Goal: Book appointment/travel/reservation

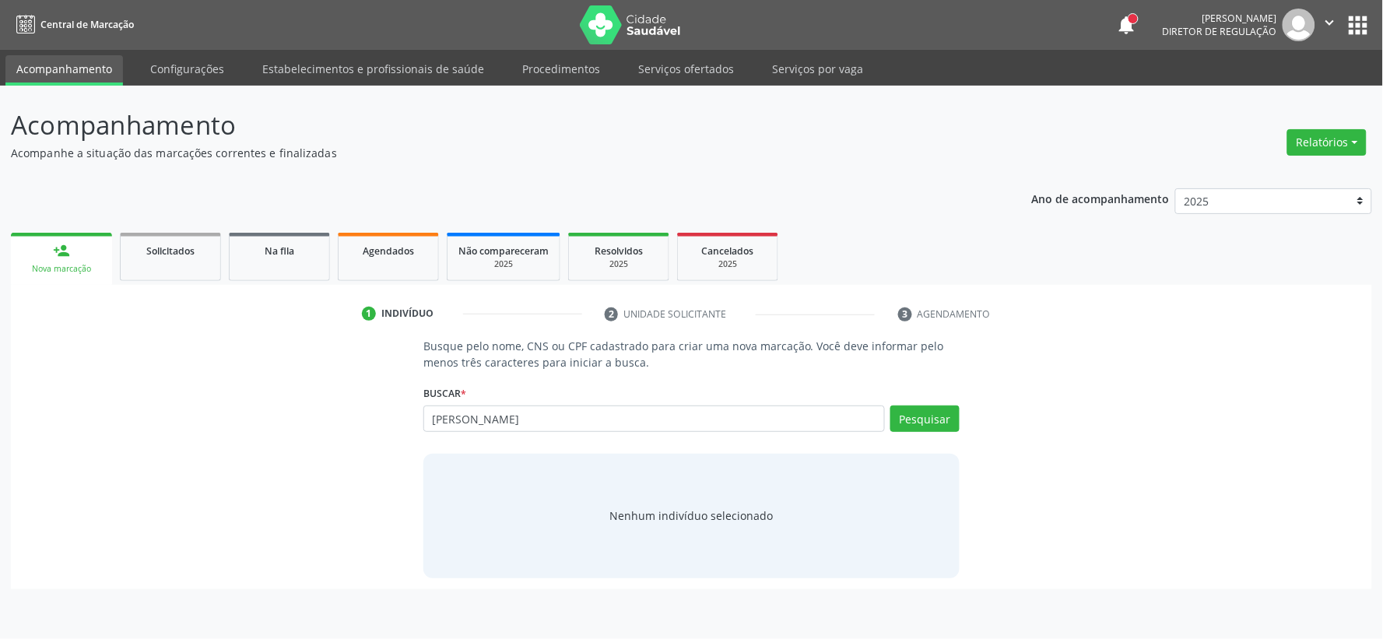
type input "[PERSON_NAME]"
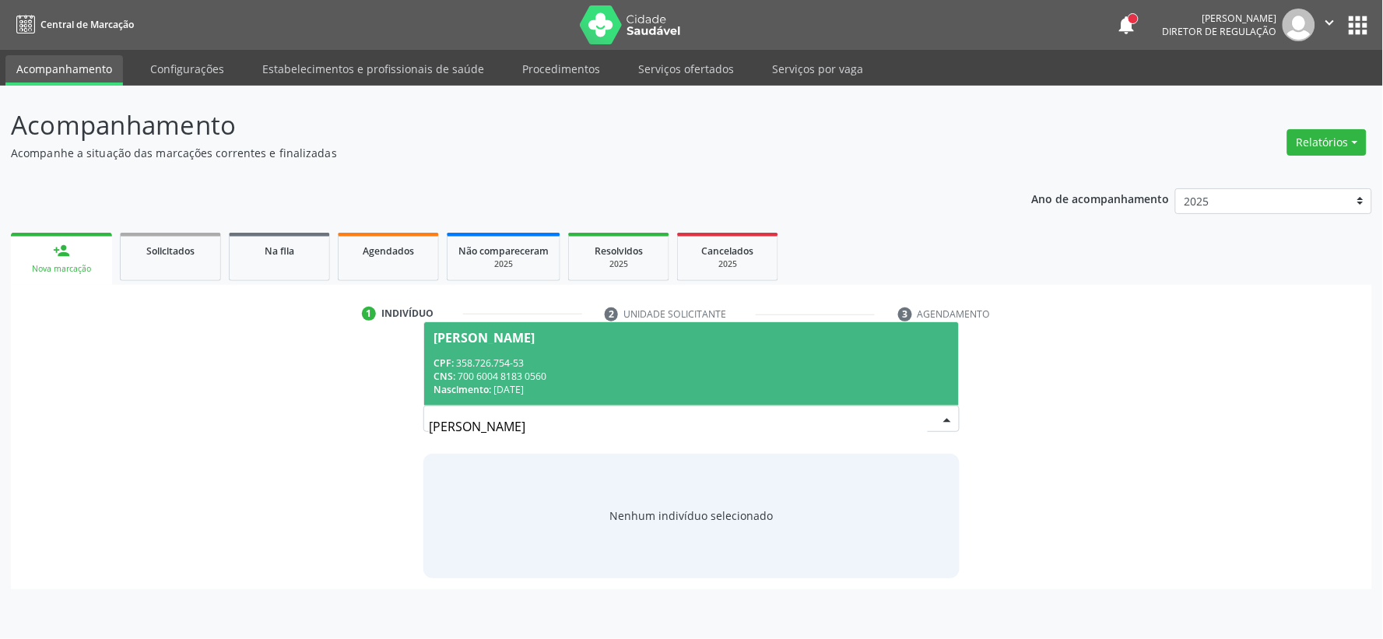
click at [553, 376] on div "CNS: 700 6004 8183 0560" at bounding box center [692, 376] width 516 height 13
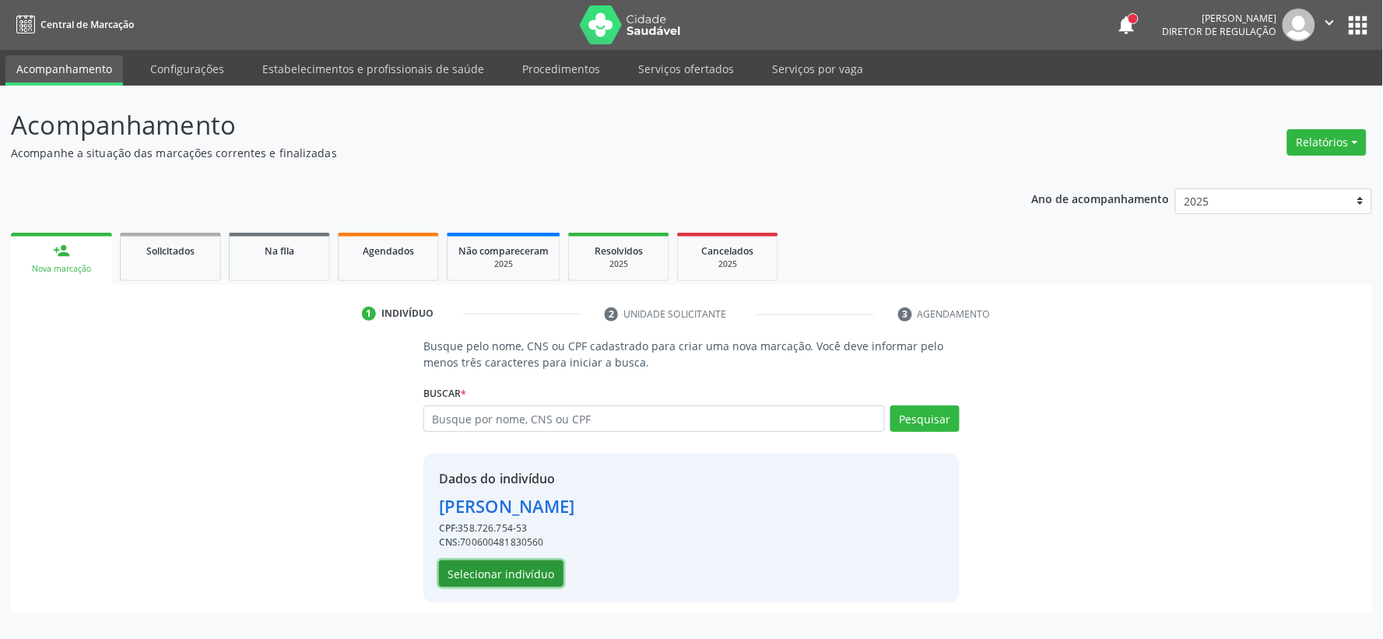
click at [533, 563] on button "Selecionar indivíduo" at bounding box center [501, 573] width 125 height 26
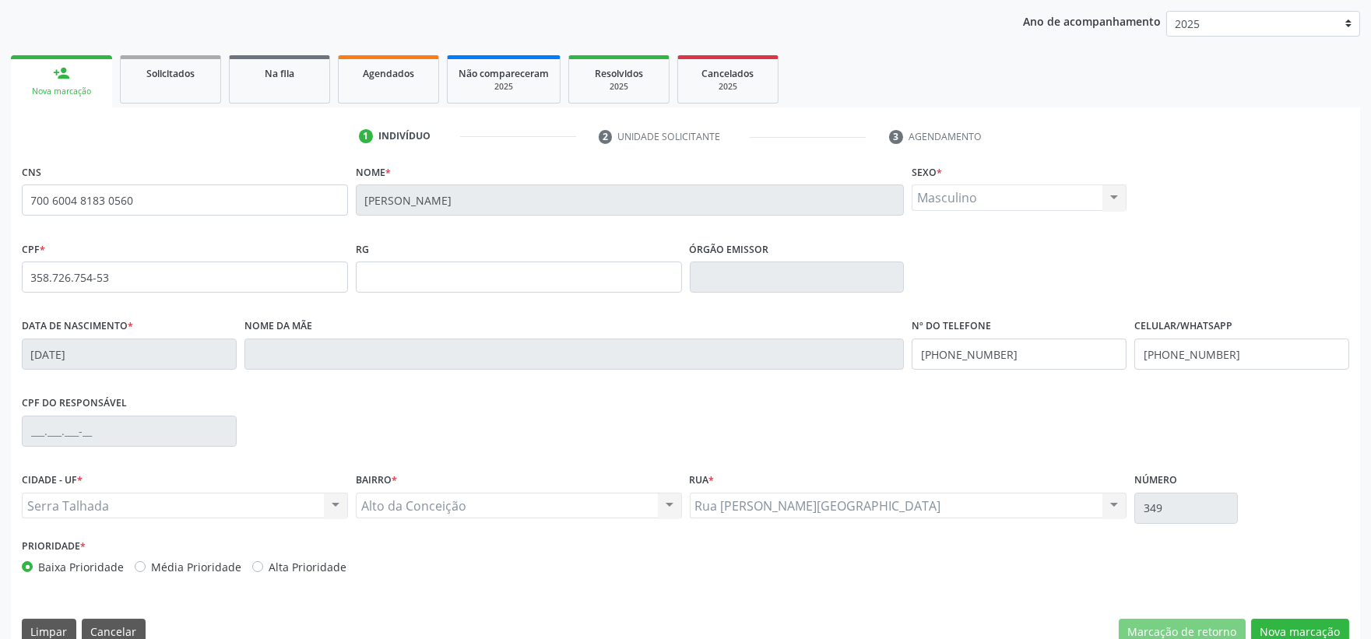
scroll to position [204, 0]
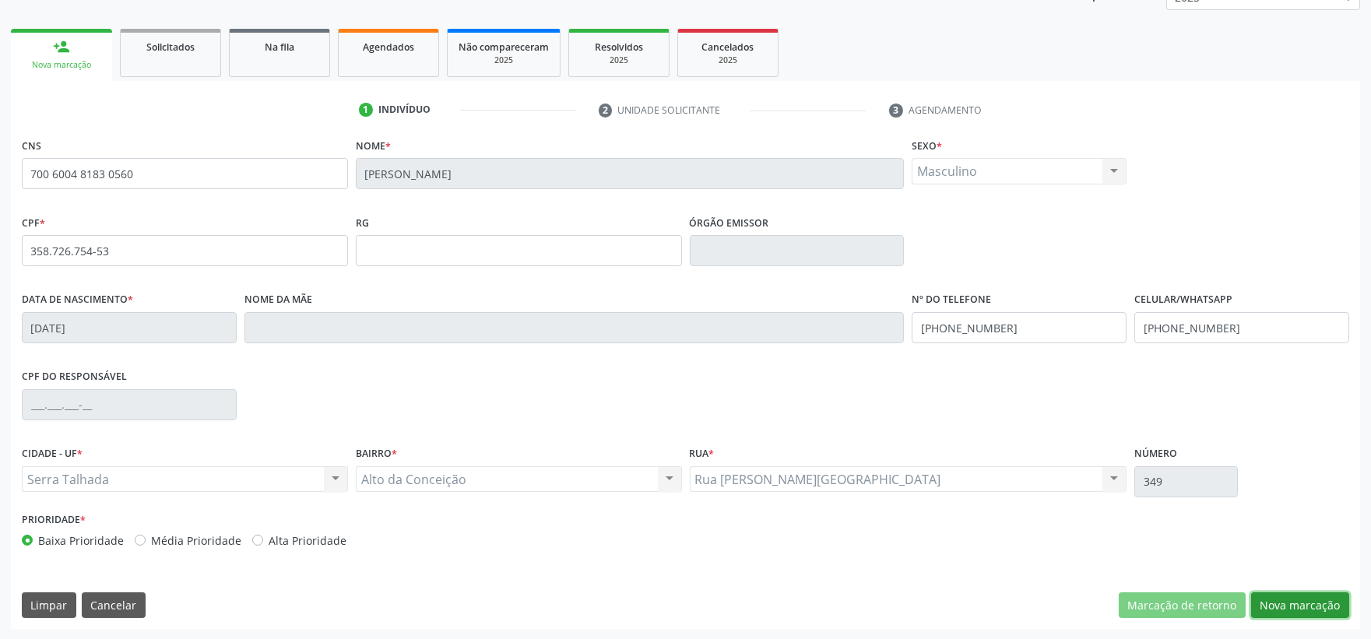
click at [1265, 610] on button "Nova marcação" at bounding box center [1300, 605] width 98 height 26
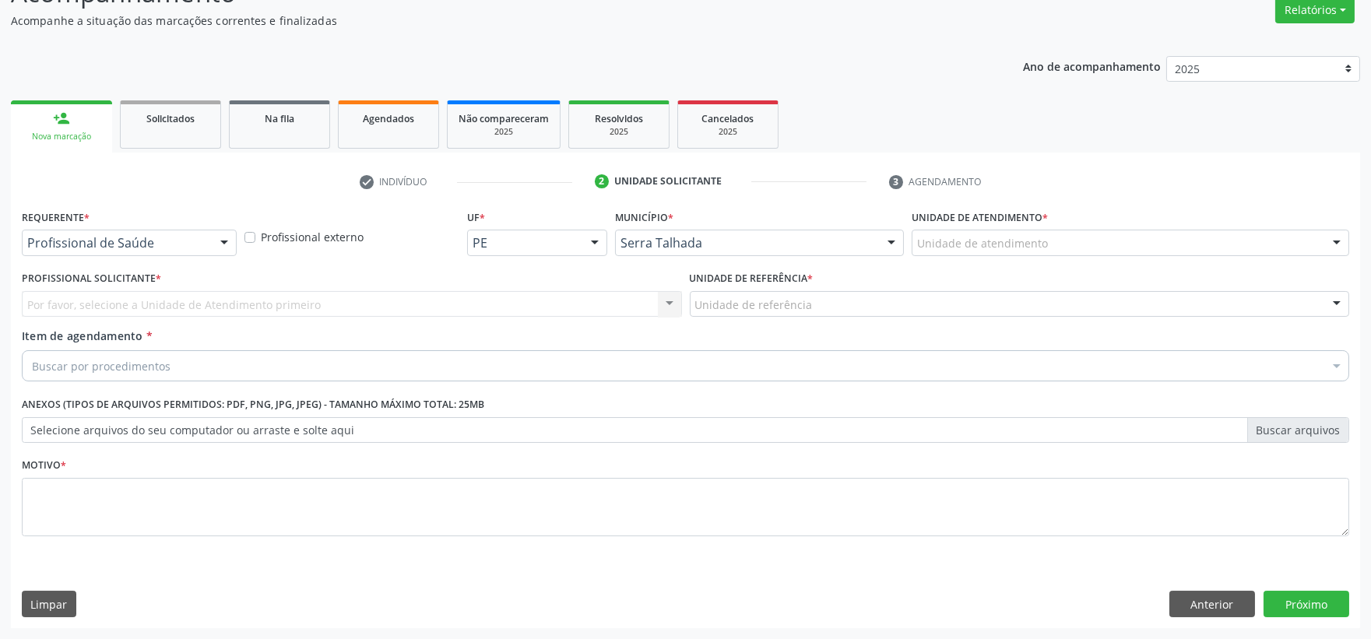
scroll to position [132, 0]
click at [216, 245] on div at bounding box center [224, 243] width 23 height 26
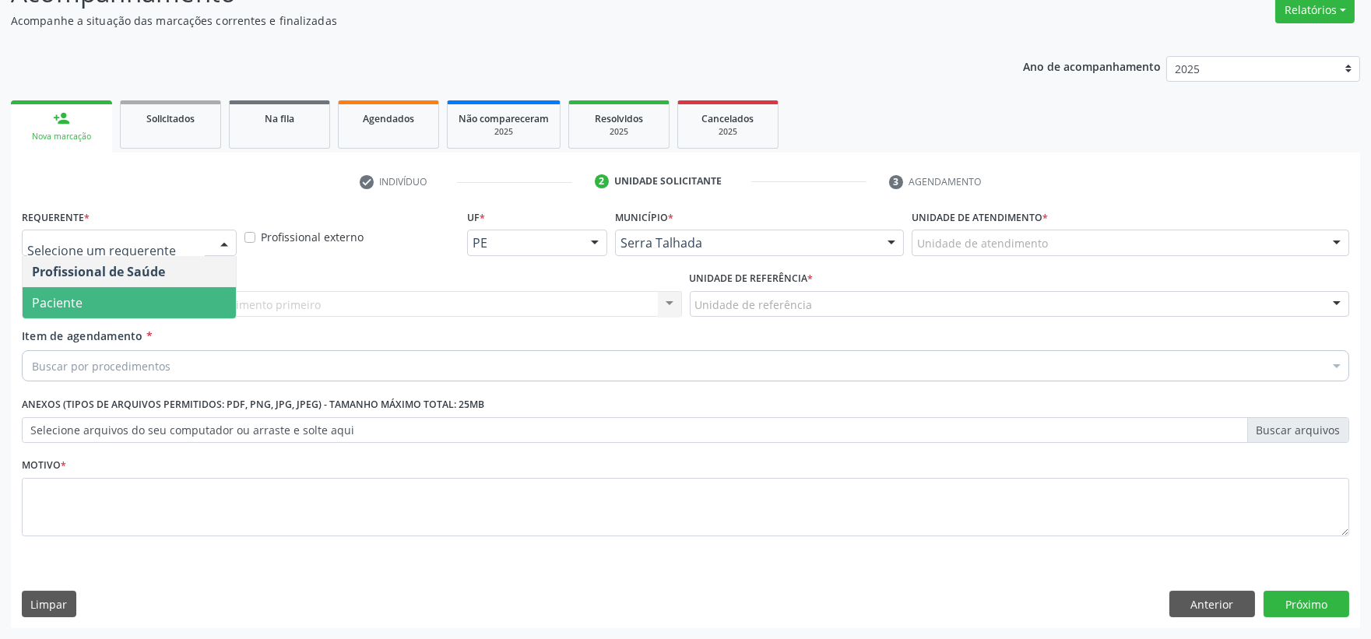
click at [179, 304] on span "Paciente" at bounding box center [129, 302] width 213 height 31
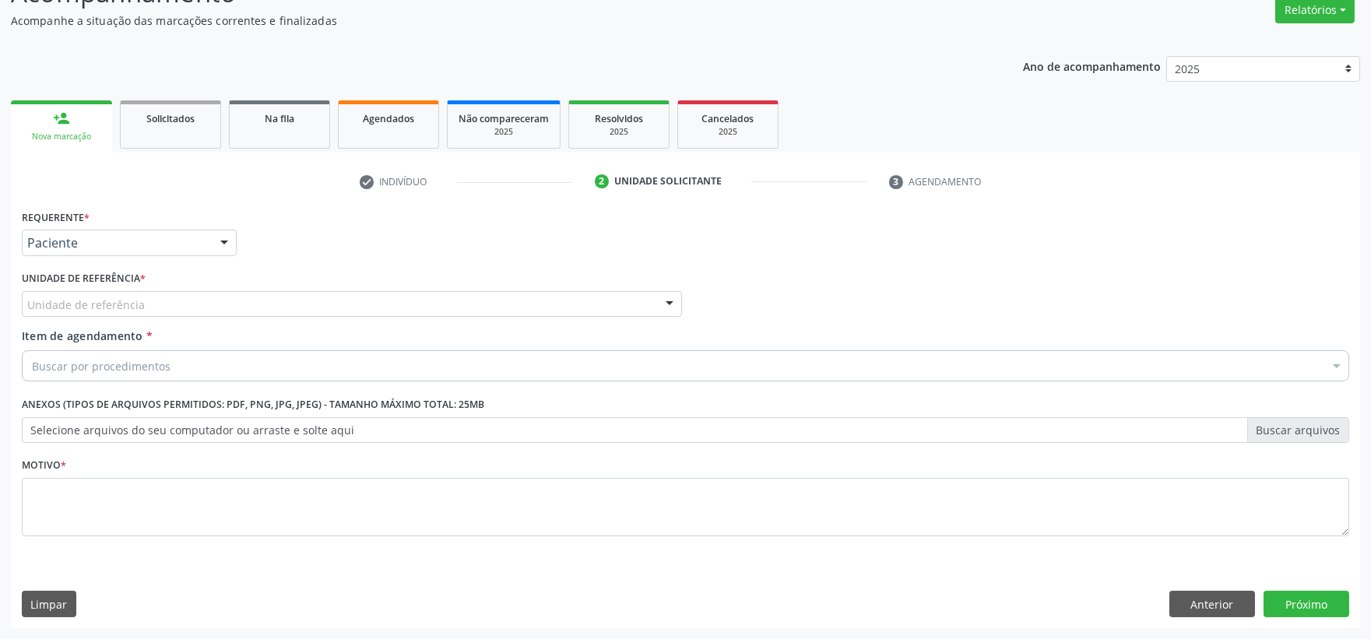
click at [179, 304] on div "Unidade de referência" at bounding box center [352, 304] width 660 height 26
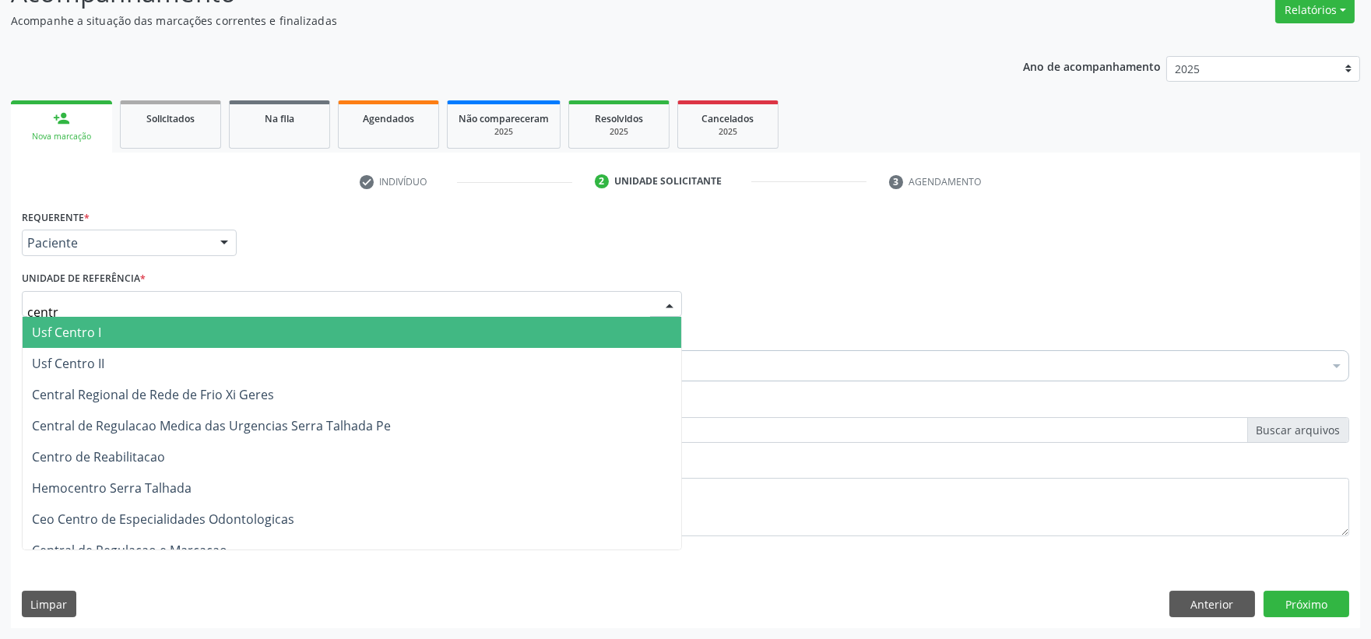
type input "centro"
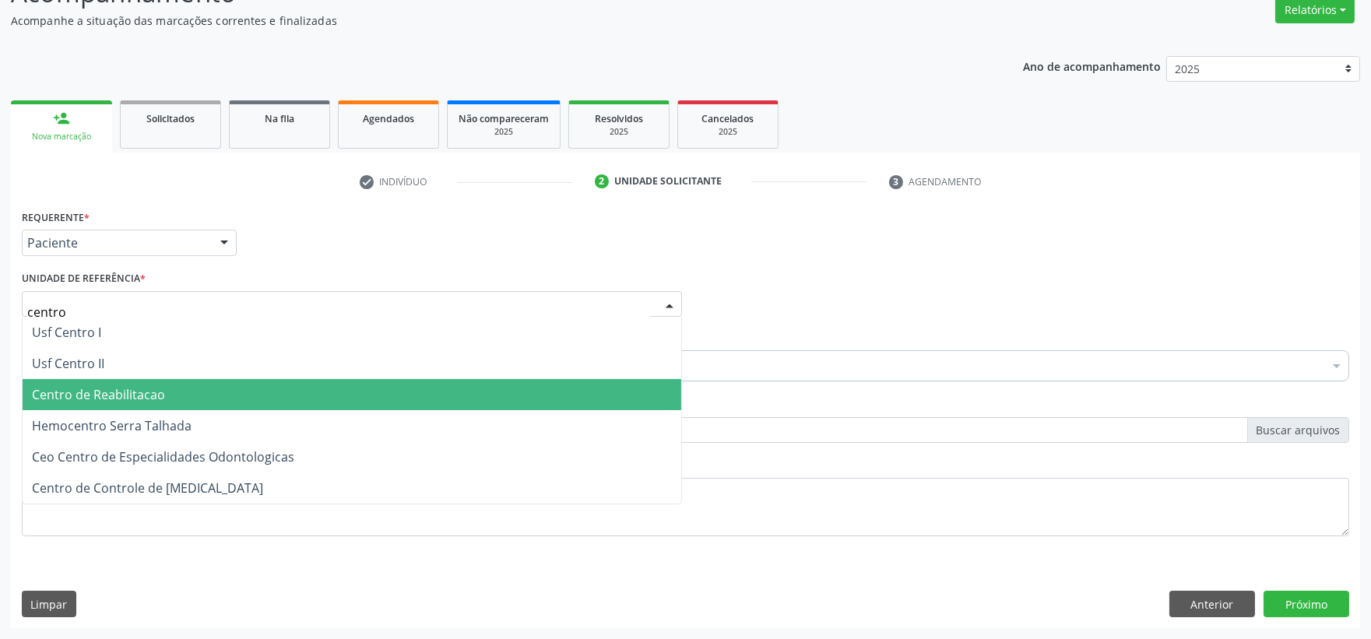
click at [157, 383] on span "Centro de Reabilitacao" at bounding box center [352, 394] width 659 height 31
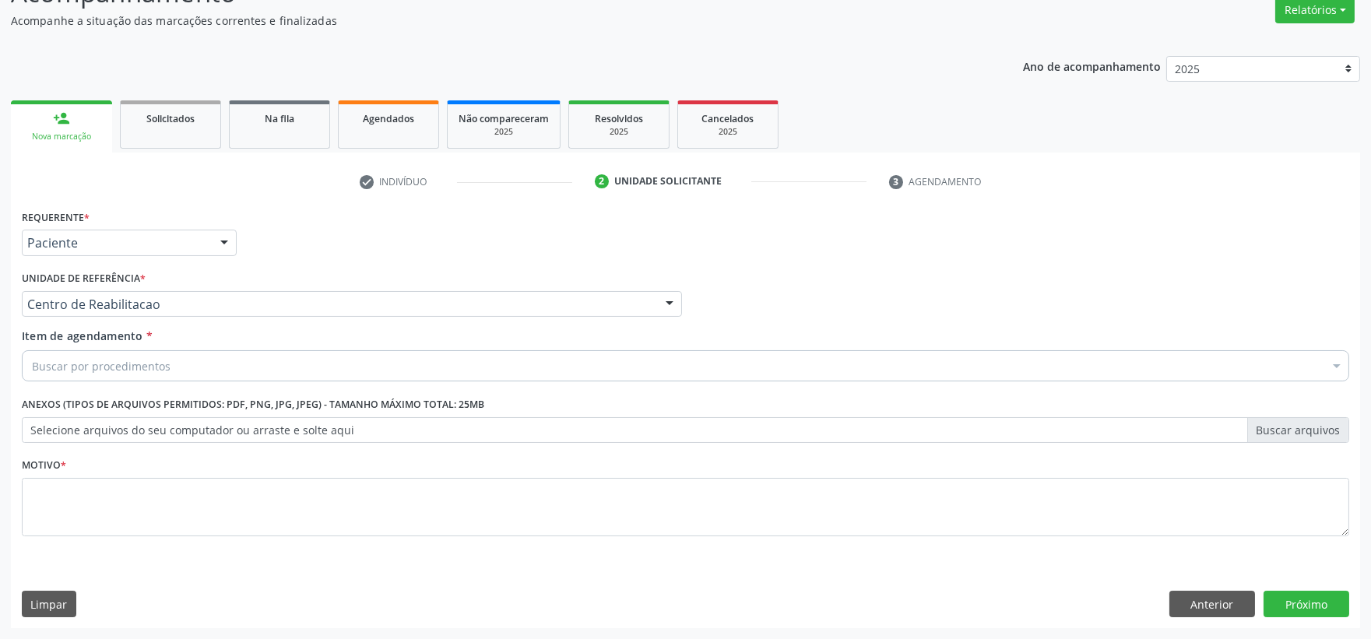
click at [157, 383] on span "Usf Caicarinha da Penha [GEOGRAPHIC_DATA]" at bounding box center [352, 394] width 659 height 31
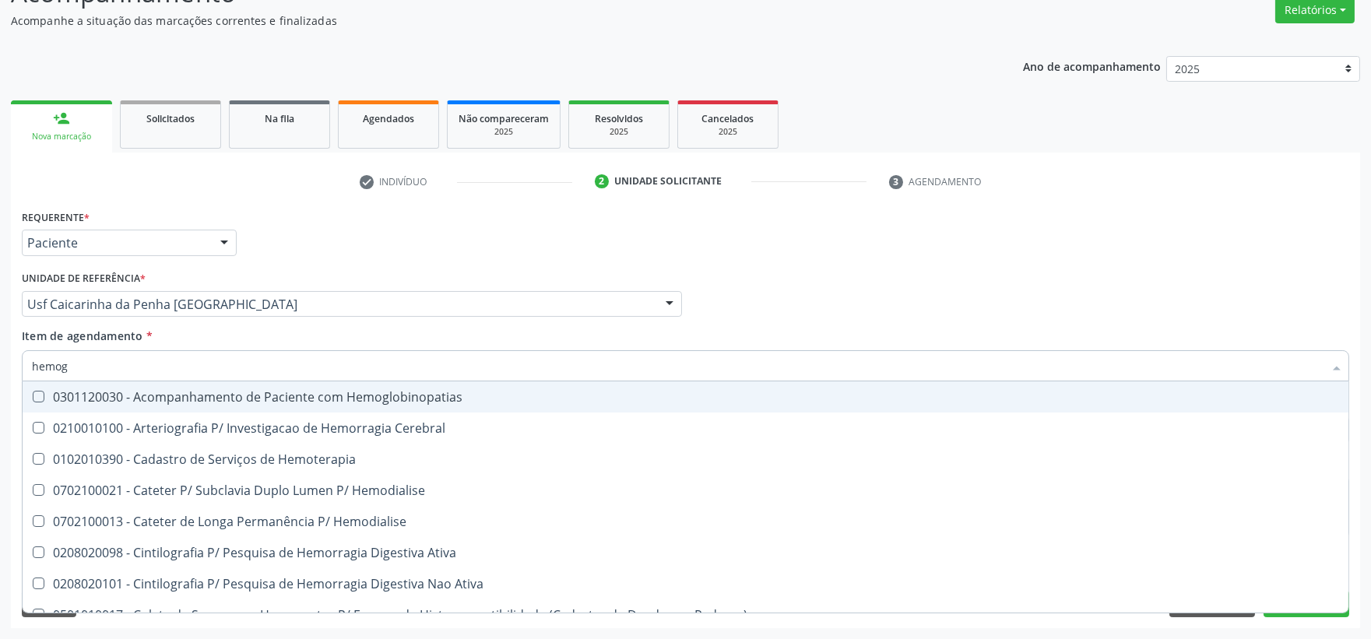
type input "hemogr"
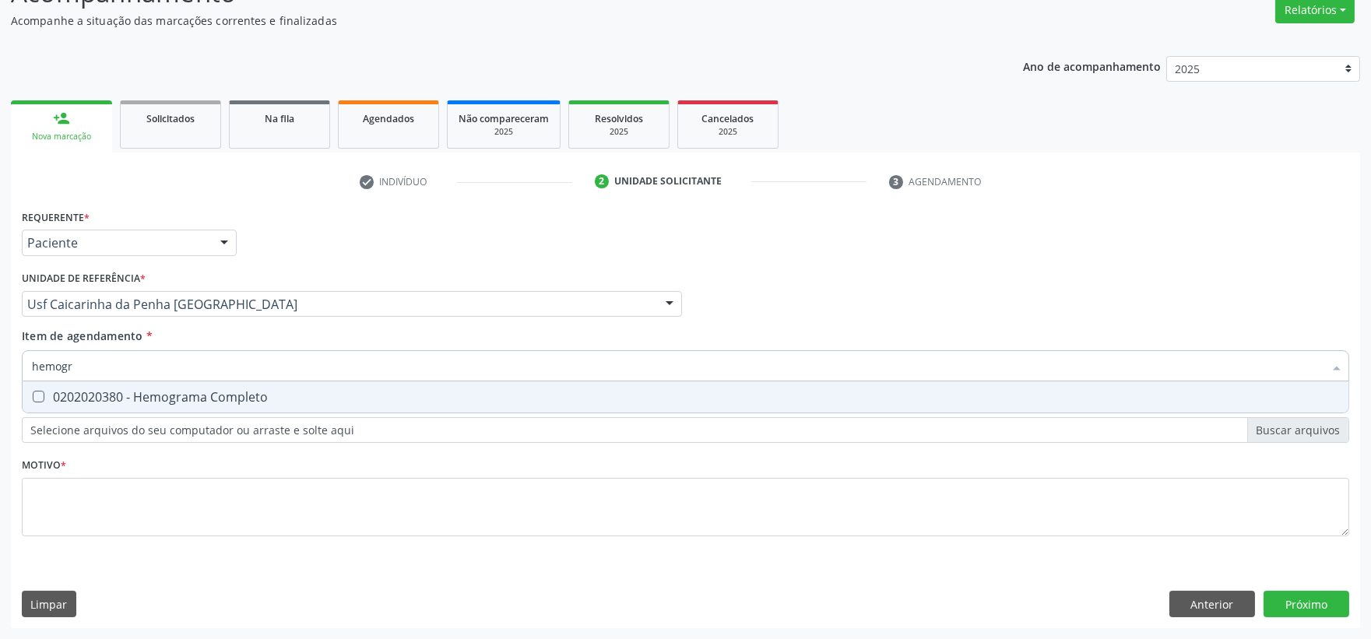
click at [129, 386] on span "0202020380 - Hemograma Completo" at bounding box center [686, 396] width 1326 height 31
checkbox Completo "true"
drag, startPoint x: 113, startPoint y: 367, endPoint x: 25, endPoint y: 368, distance: 88.0
click at [30, 367] on div "hemogr" at bounding box center [685, 365] width 1327 height 31
checkbox Completo "false"
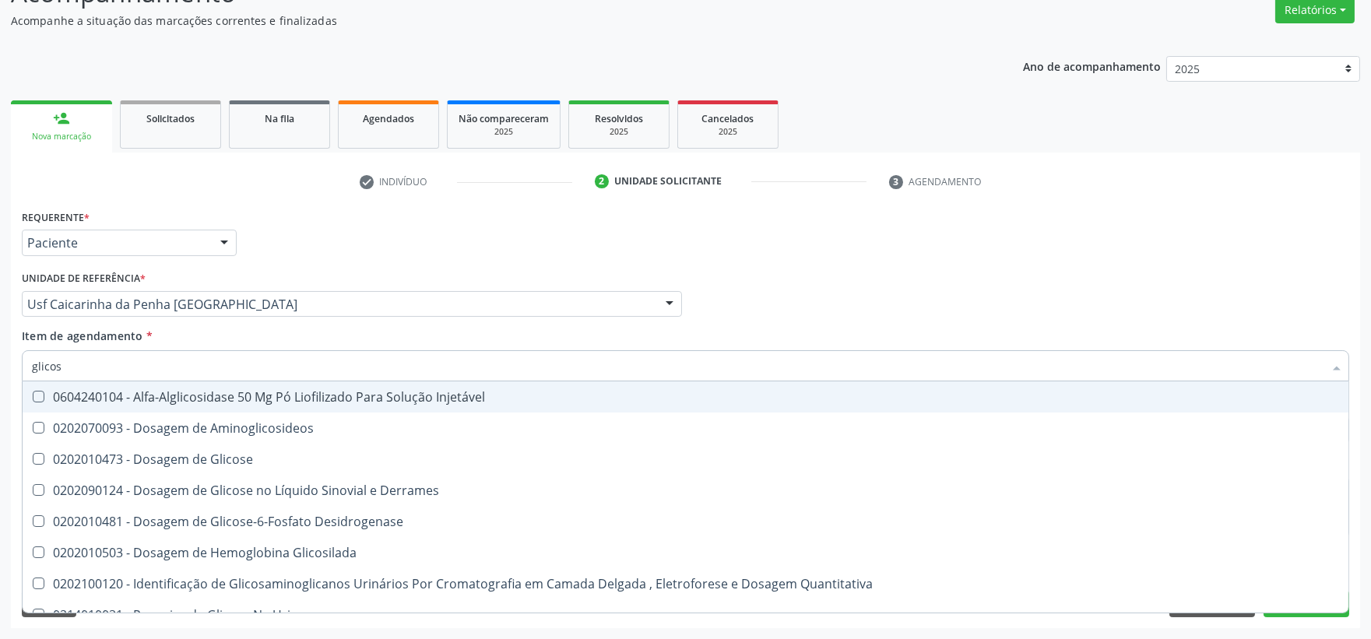
type input "glicose"
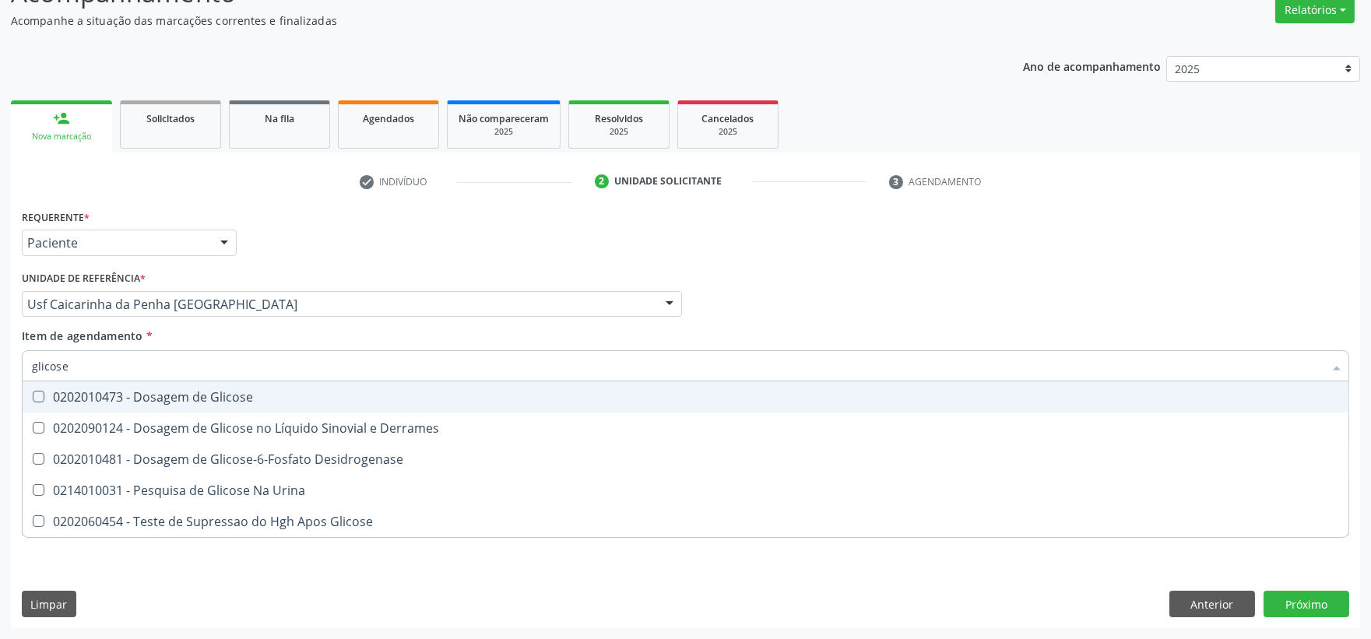
click at [51, 400] on div "0202010473 - Dosagem de Glicose" at bounding box center [685, 397] width 1307 height 12
checkbox Glicose "true"
drag, startPoint x: 71, startPoint y: 371, endPoint x: 13, endPoint y: 362, distance: 58.4
click at [18, 360] on div "Item de agendamento * glicose Desfazer seleção 0202010473 - Dosagem de Glicose …" at bounding box center [685, 358] width 1335 height 60
type input "he"
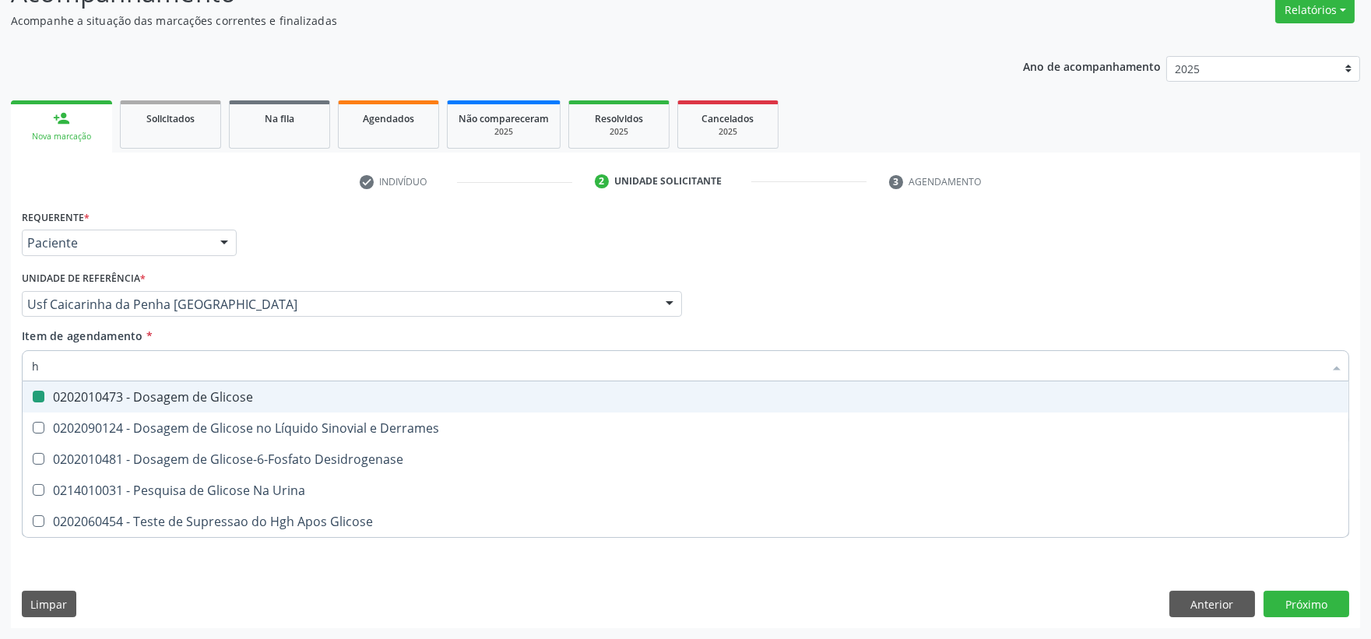
checkbox Glicose "false"
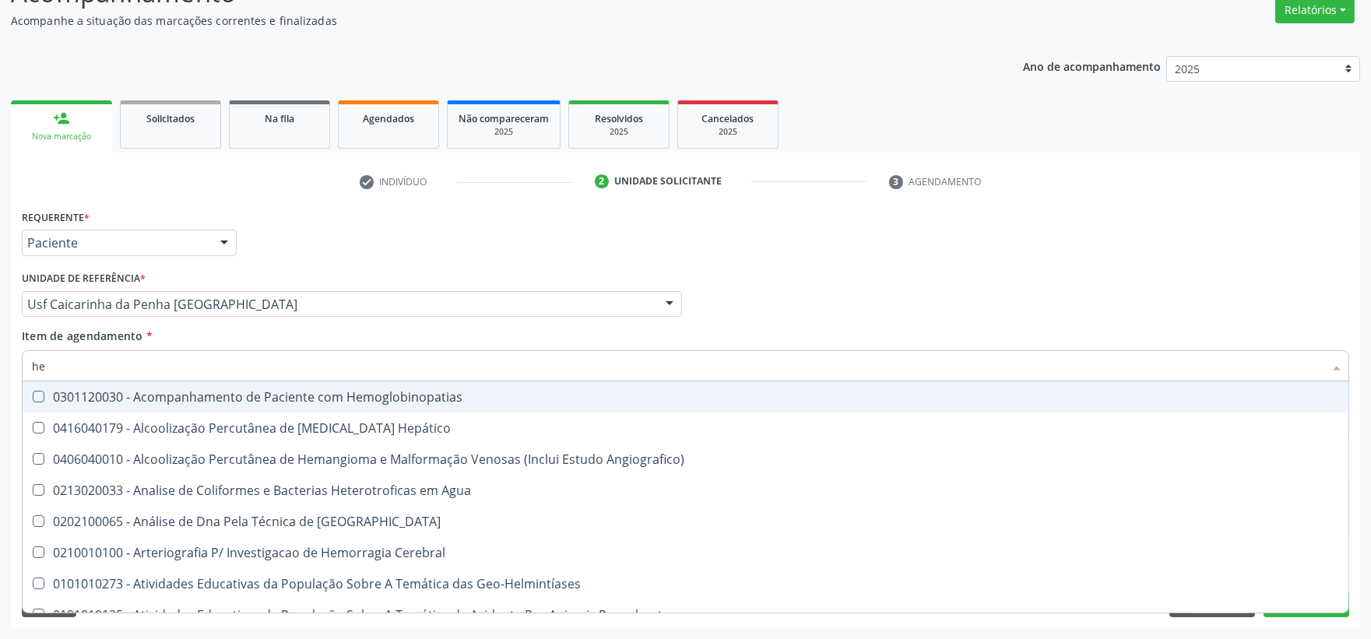
type input "hem"
checkbox II "true"
checkbox Completo "false"
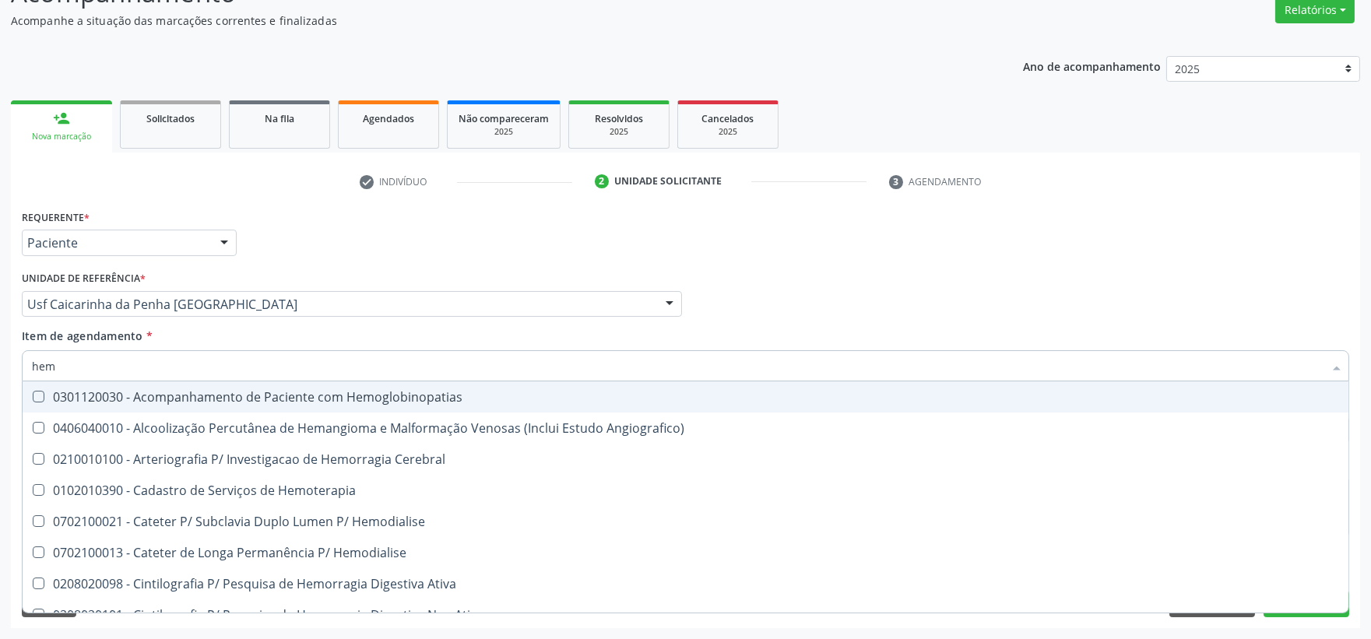
type input "hemo"
checkbox Retro-Retal "true"
checkbox Completo "false"
type input "hemog"
checkbox Monopolar "true"
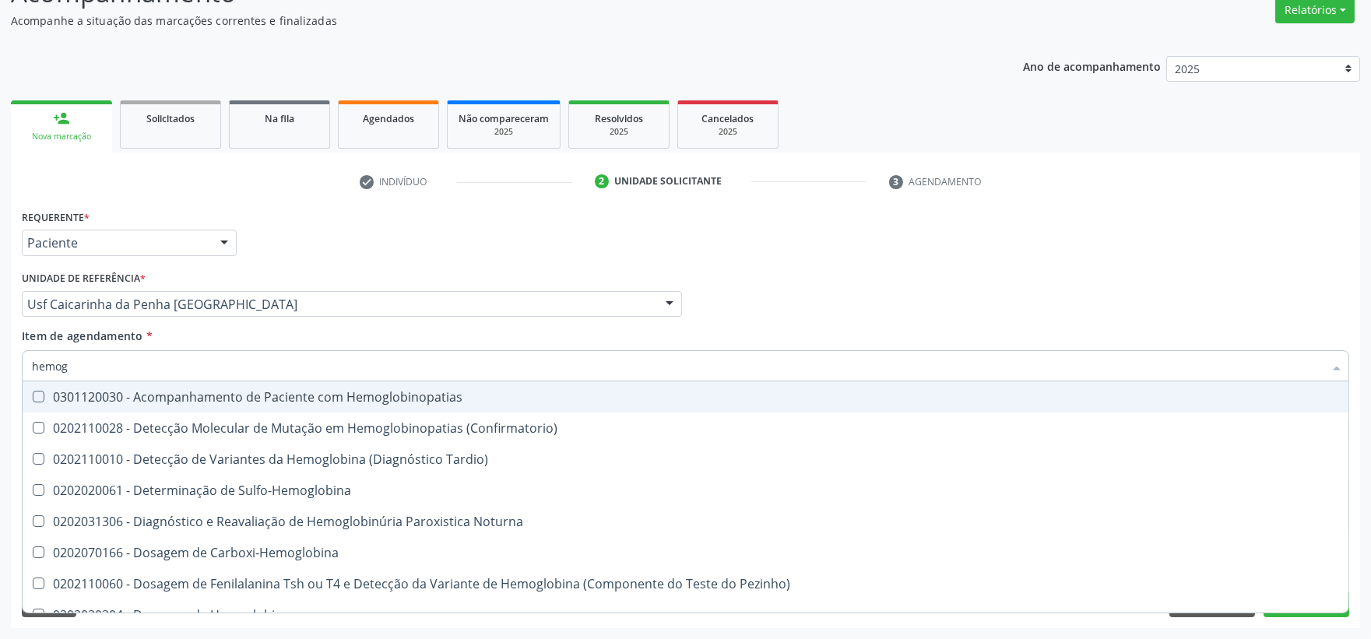
type input "hemogl"
checkbox Completo "false"
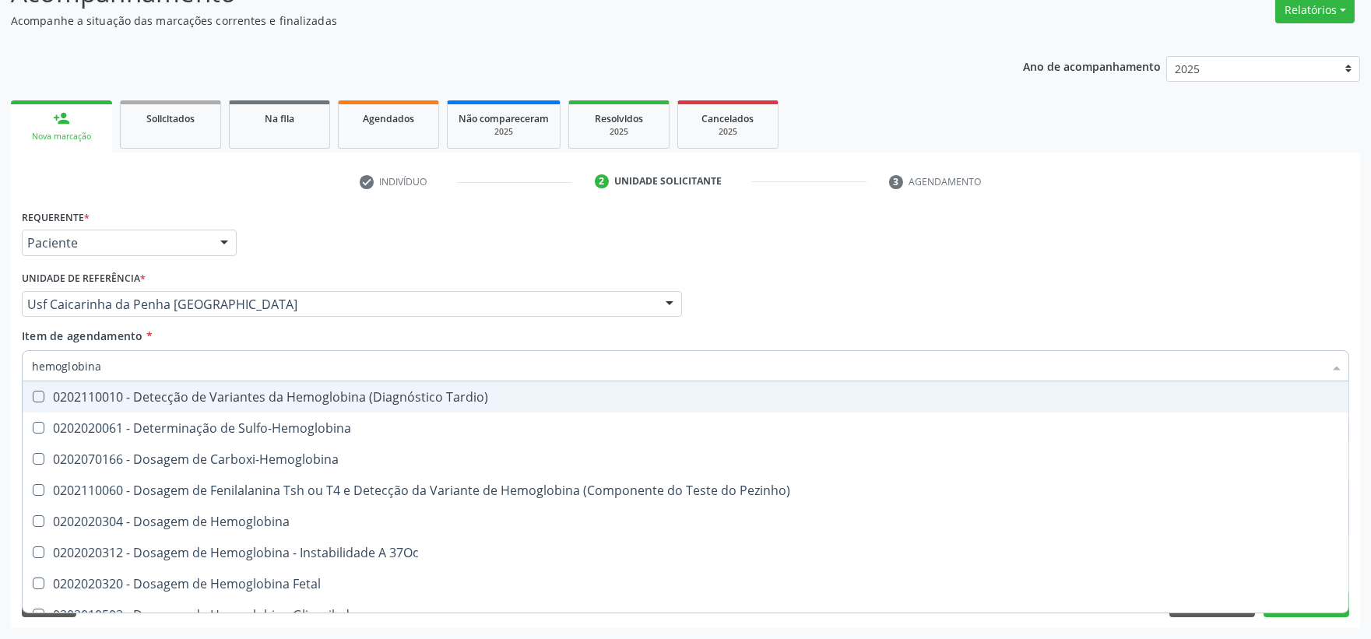
type input "hemoglobina g"
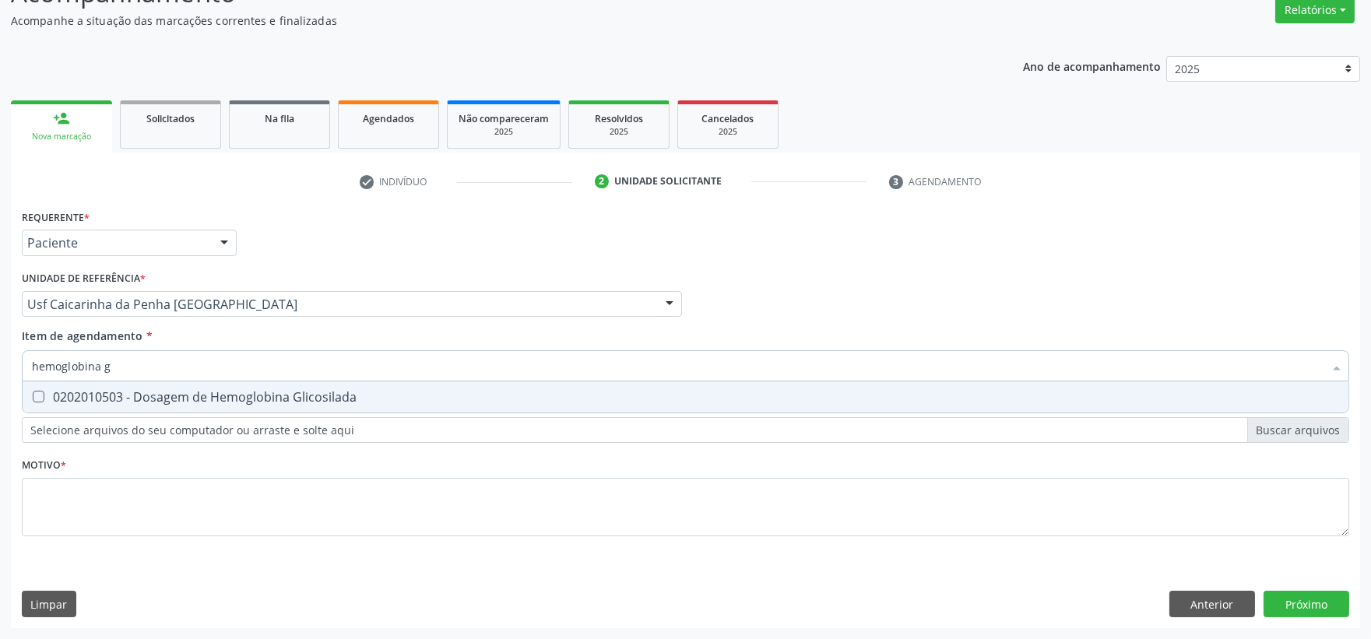
click at [57, 392] on div "0202010503 - Dosagem de Hemoglobina Glicosilada" at bounding box center [685, 397] width 1307 height 12
checkbox Glicosilada "true"
drag, startPoint x: 120, startPoint y: 374, endPoint x: 21, endPoint y: 362, distance: 99.6
click at [22, 362] on div "hemoglobina g" at bounding box center [685, 365] width 1327 height 31
checkbox Glicosilada "false"
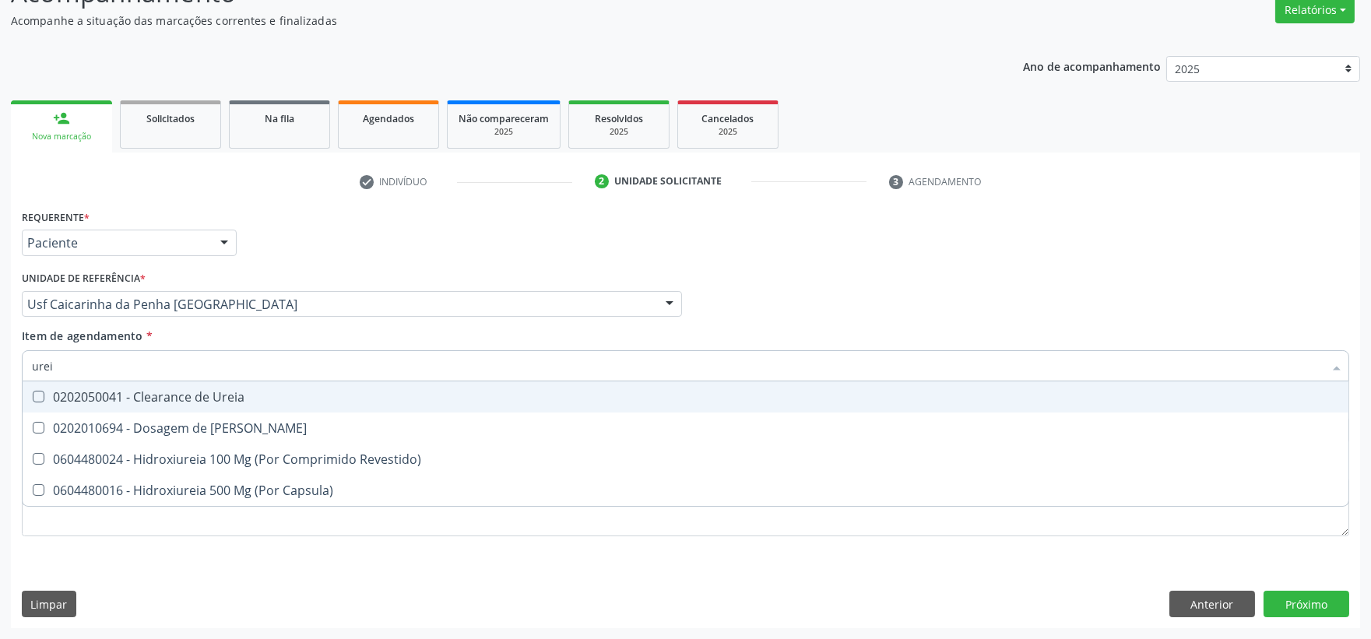
type input "ureia"
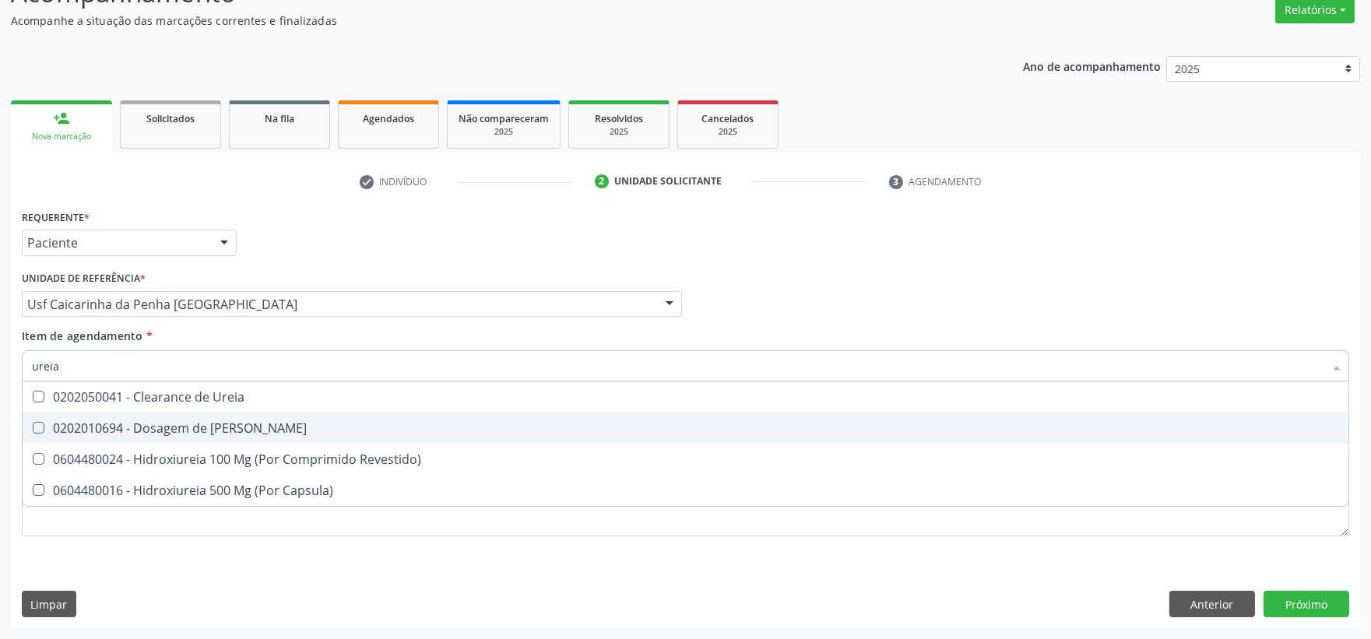
click at [69, 422] on div "0202010694 - Dosagem de [PERSON_NAME]" at bounding box center [685, 428] width 1307 height 12
checkbox Ureia "true"
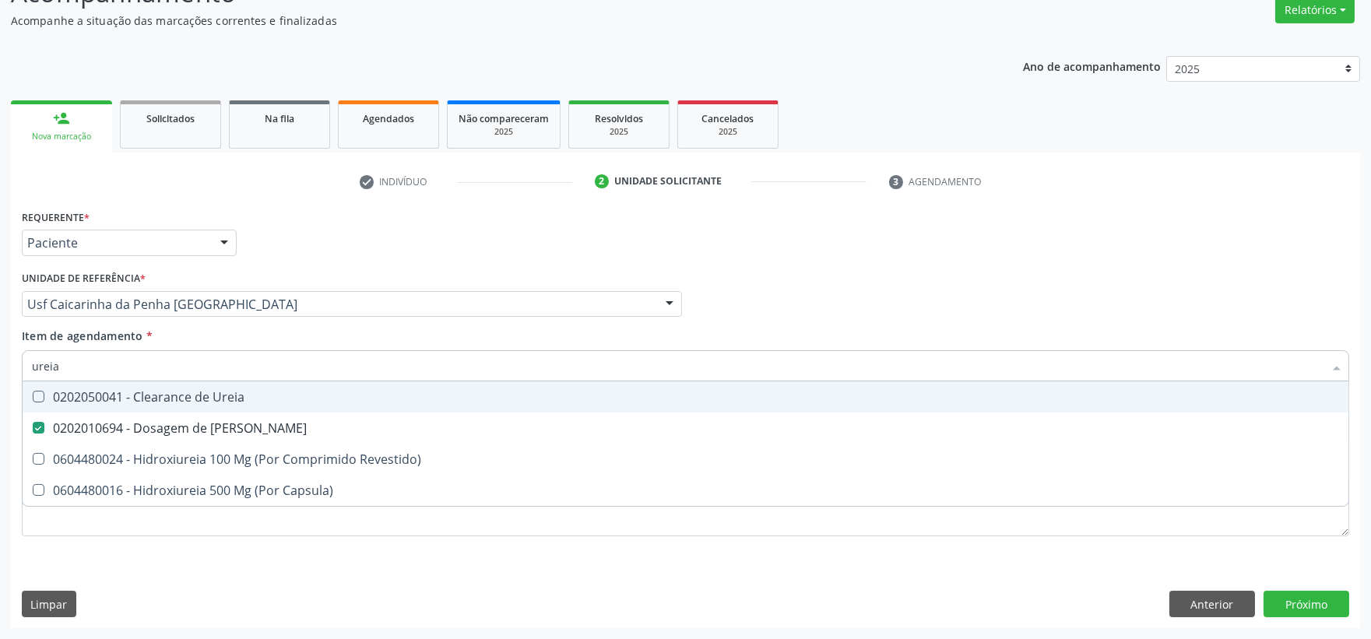
drag, startPoint x: 58, startPoint y: 361, endPoint x: 27, endPoint y: 351, distance: 32.0
click at [11, 378] on div "Requerente * Paciente Profissional de Saúde Paciente Nenhum resultado encontrad…" at bounding box center [685, 417] width 1349 height 423
type input "crea"
checkbox Ureia "false"
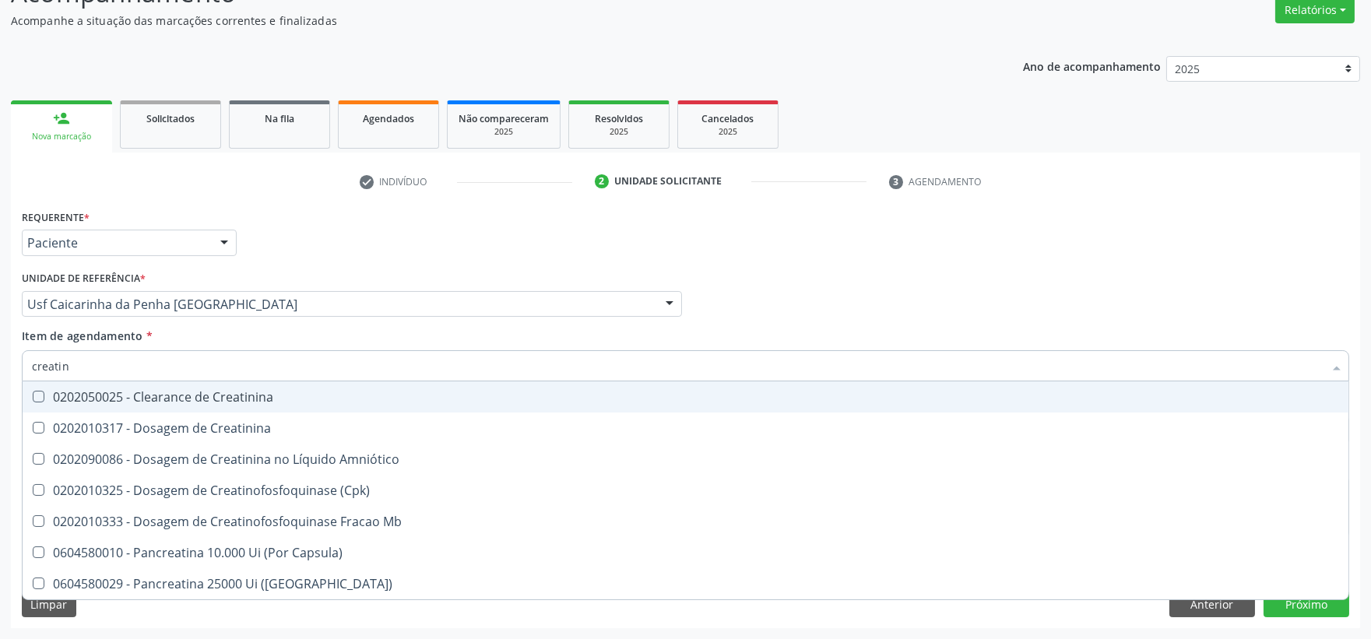
type input "creatini"
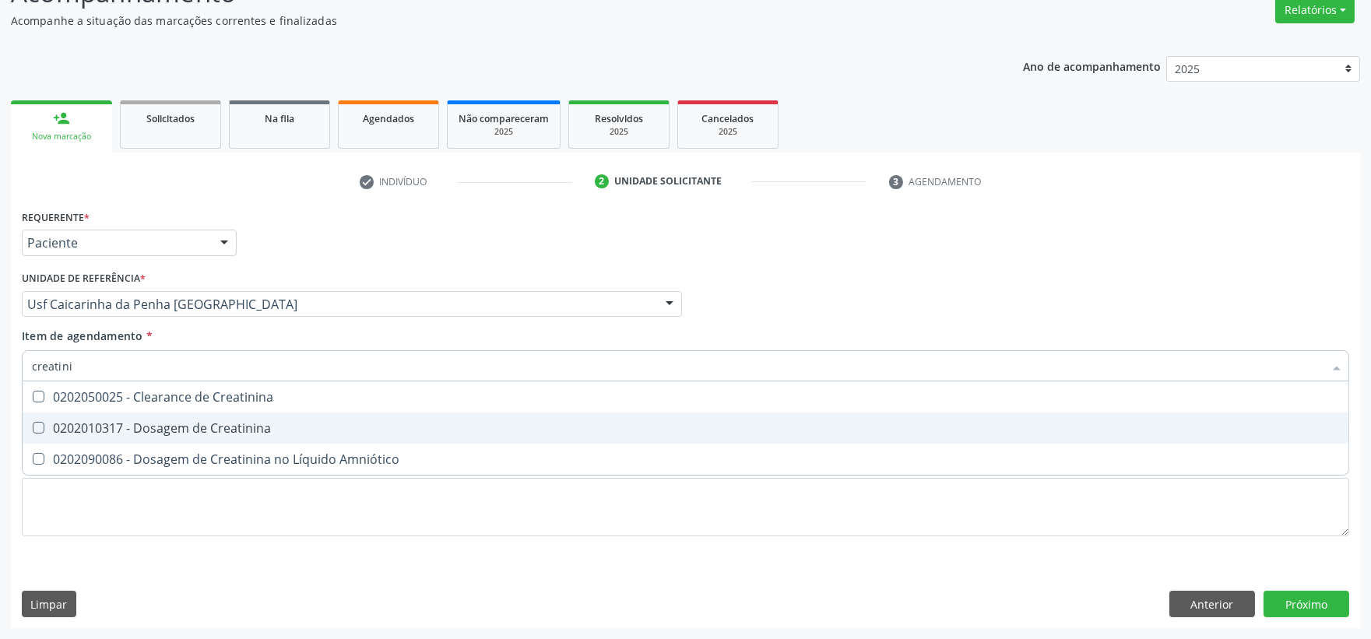
click at [27, 430] on div at bounding box center [29, 428] width 12 height 12
checkbox Creatinina "true"
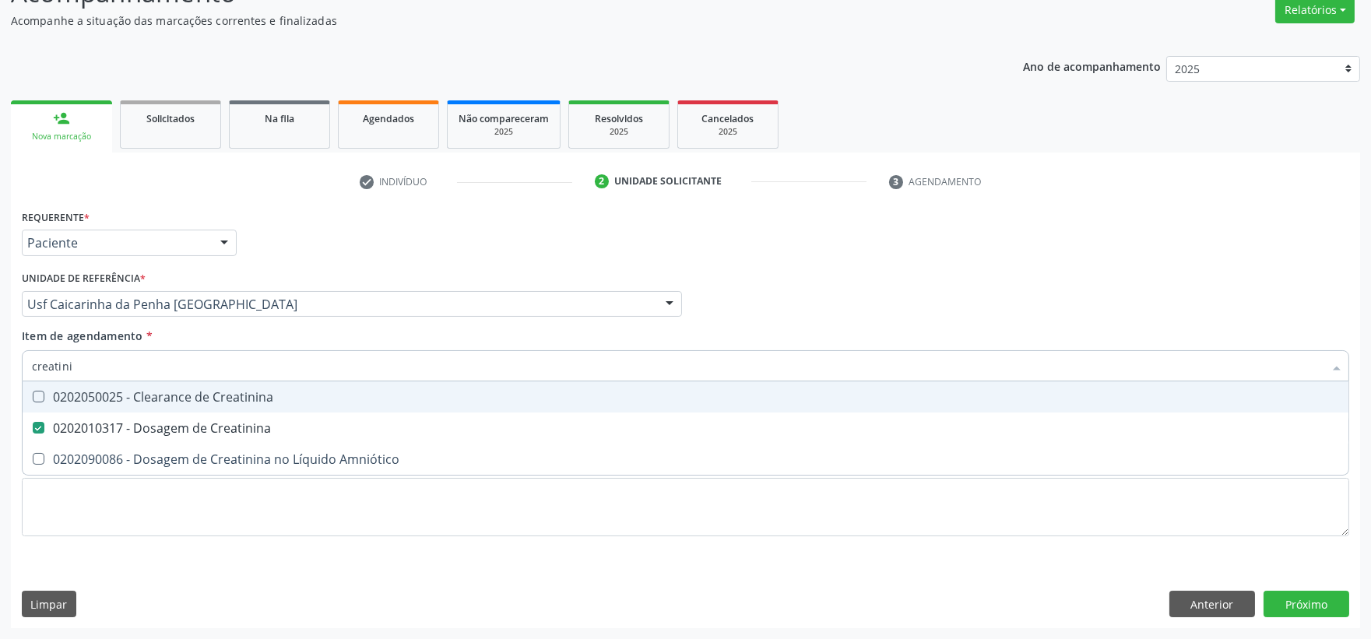
drag, startPoint x: 89, startPoint y: 376, endPoint x: 20, endPoint y: 374, distance: 68.5
click at [22, 374] on div "creatini" at bounding box center [685, 365] width 1327 height 31
type input "cal"
checkbox Creatinina "false"
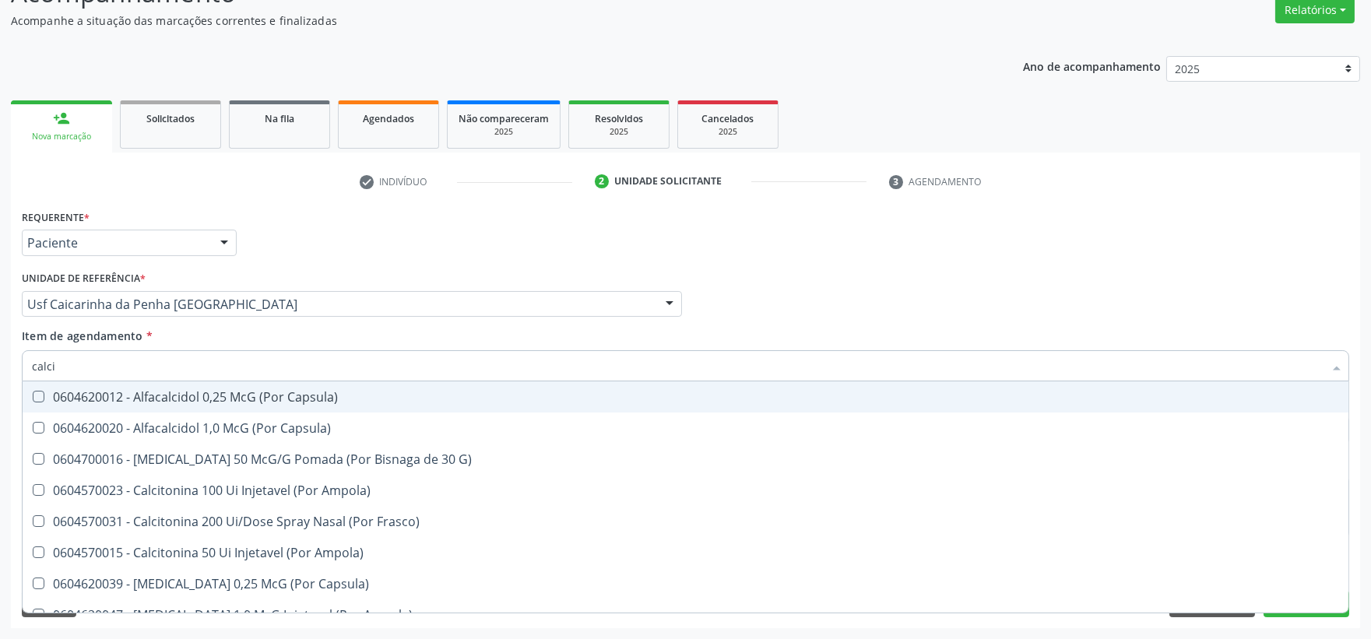
type input "calcio"
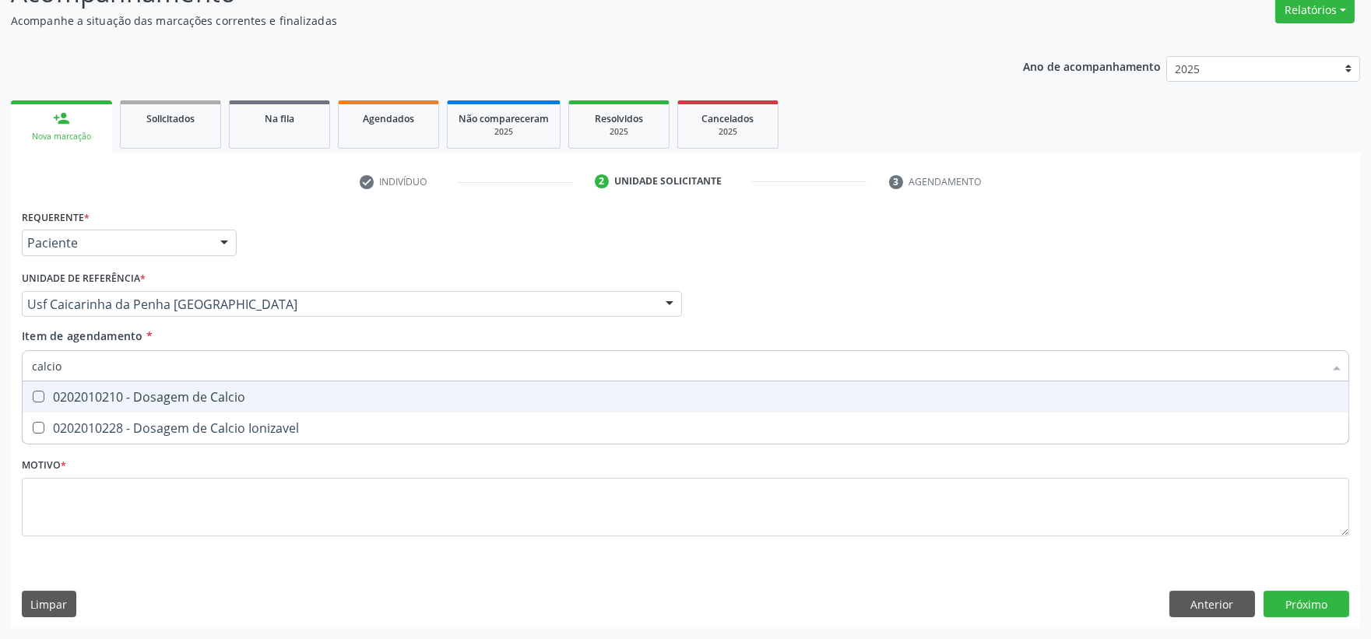
click at [43, 403] on span "0202010210 - Dosagem de Calcio" at bounding box center [686, 396] width 1326 height 31
checkbox Calcio "true"
drag, startPoint x: 65, startPoint y: 367, endPoint x: 18, endPoint y: 360, distance: 47.4
click at [18, 360] on div "Item de agendamento * calcio Desfazer seleção 0202010210 - Dosagem de Calcio 02…" at bounding box center [685, 358] width 1335 height 60
type input "aci"
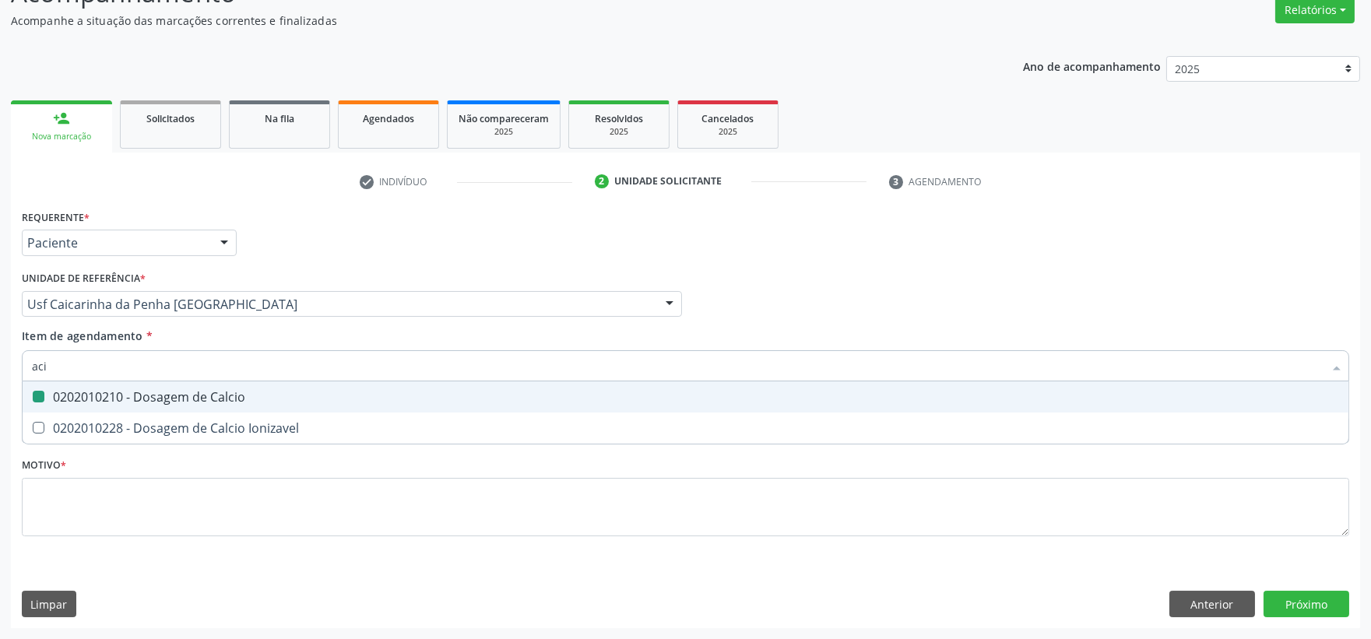
checkbox Calcio "false"
type input "acido ur"
click at [67, 402] on div "0202010120 - Dosagem de Acido Urico" at bounding box center [685, 397] width 1307 height 12
checkbox Urico "true"
drag, startPoint x: 99, startPoint y: 362, endPoint x: 33, endPoint y: 366, distance: 65.5
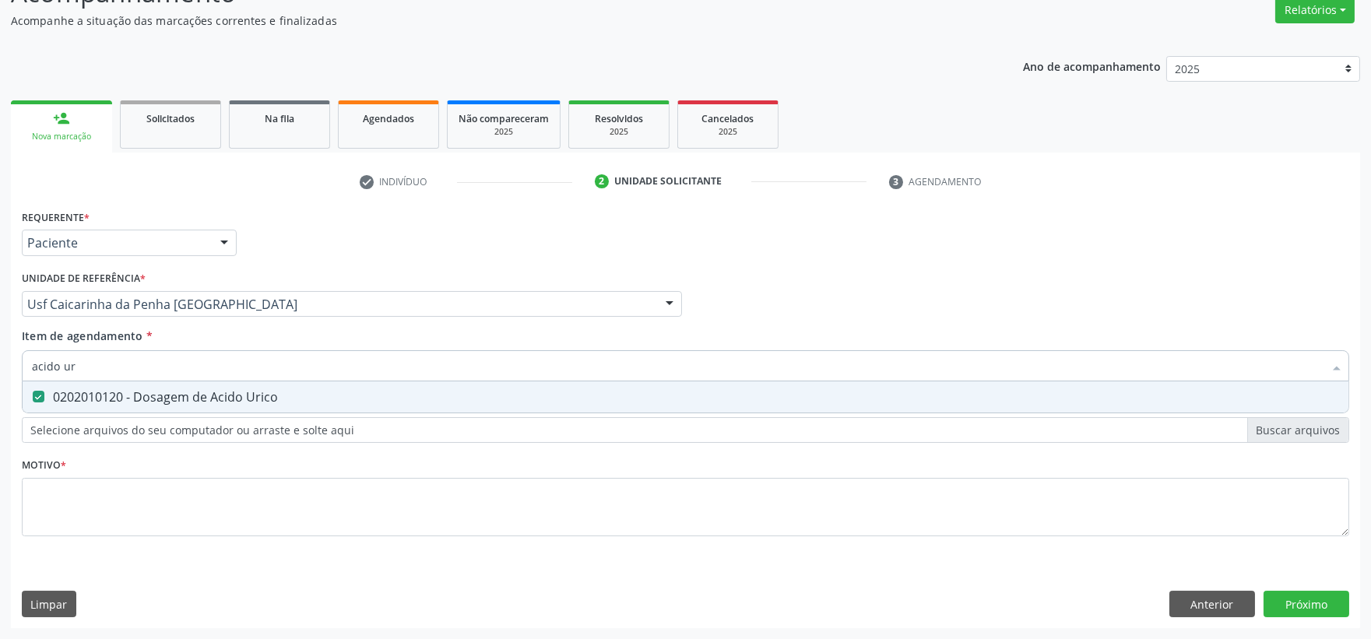
click at [33, 366] on input "acido ur" at bounding box center [677, 365] width 1291 height 31
click at [16, 364] on div "Requerente * Paciente Profissional de Saúde Paciente Nenhum resultado encontrad…" at bounding box center [685, 417] width 1349 height 423
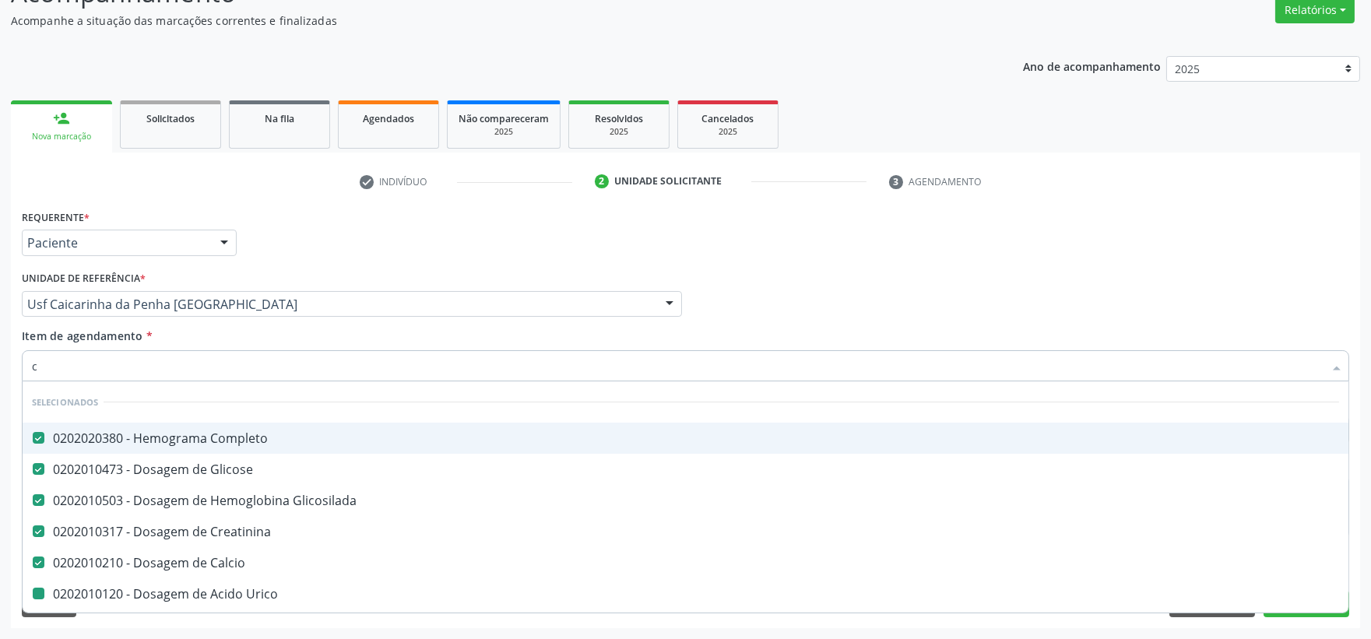
type input "co"
checkbox Urico "false"
type input "cole"
checkbox Completo "false"
checkbox Glicose "false"
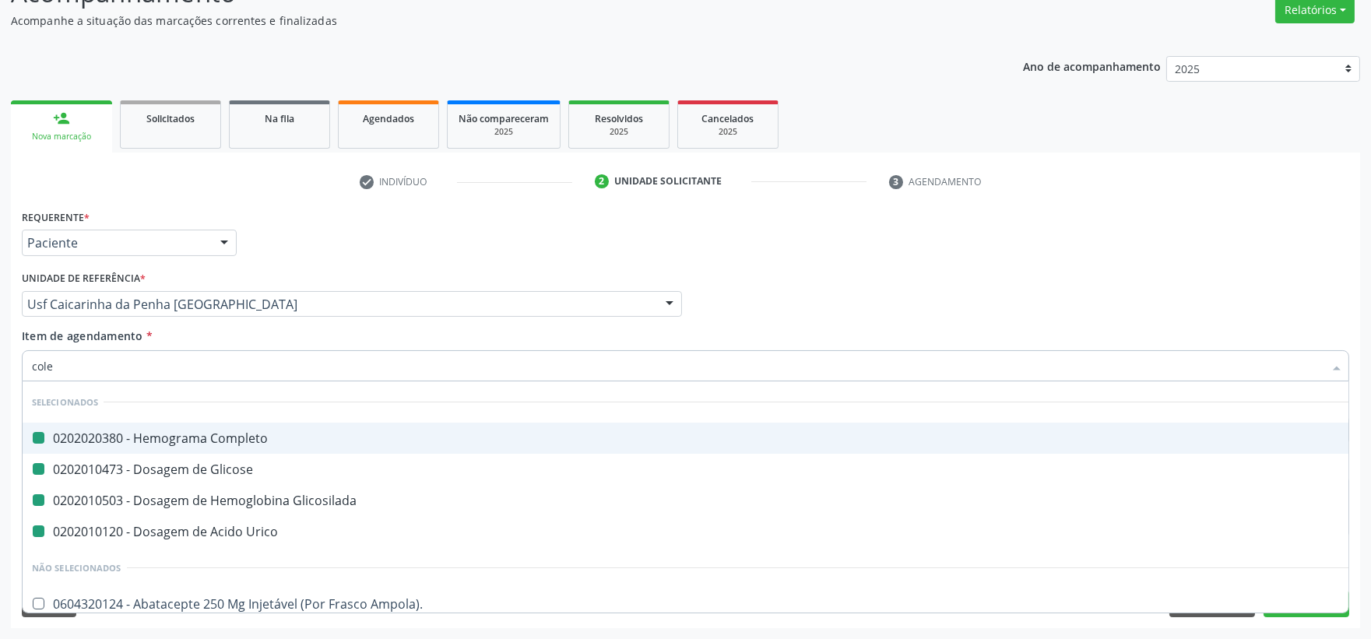
checkbox Glicosilada "false"
checkbox Urico "false"
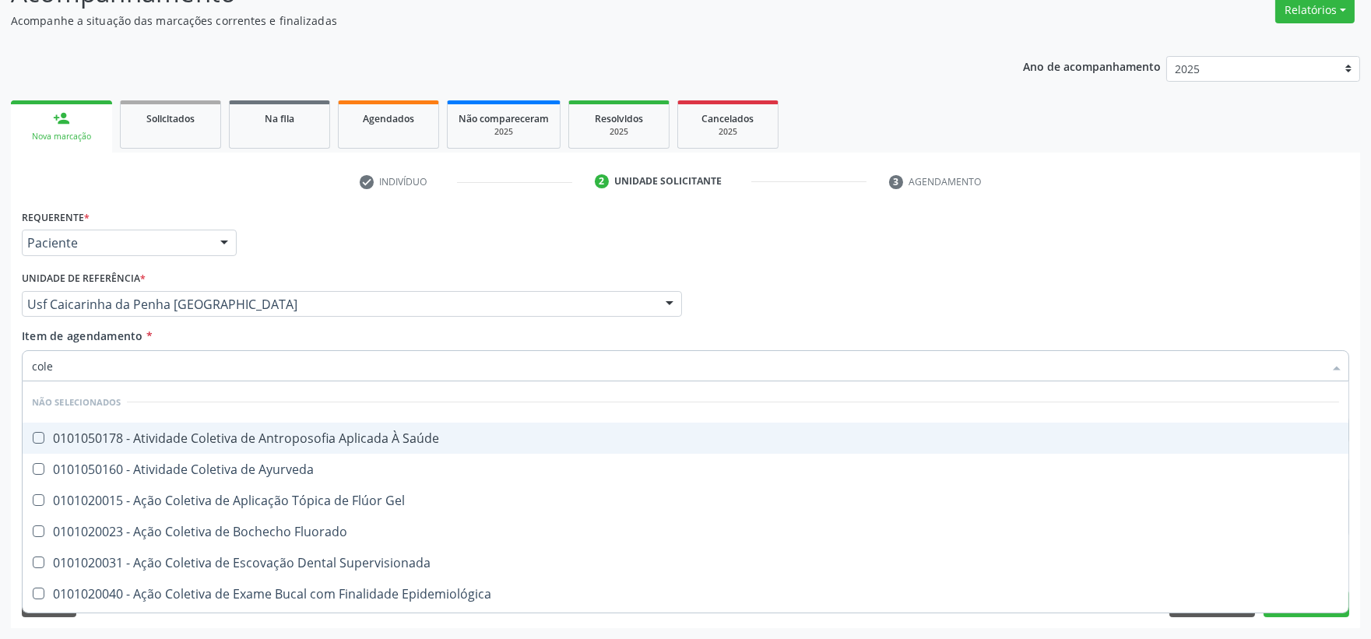
type input "coles"
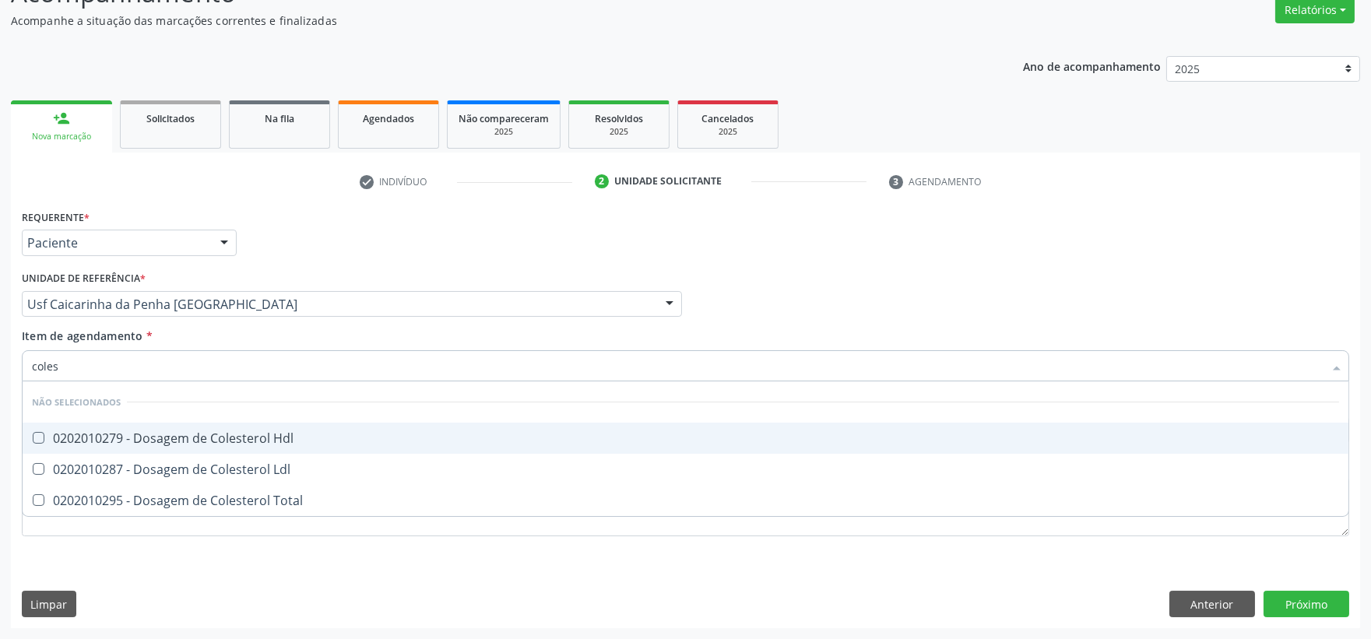
click at [122, 436] on div "0202010279 - Dosagem de Colesterol Hdl" at bounding box center [685, 438] width 1307 height 12
checkbox Hdl "true"
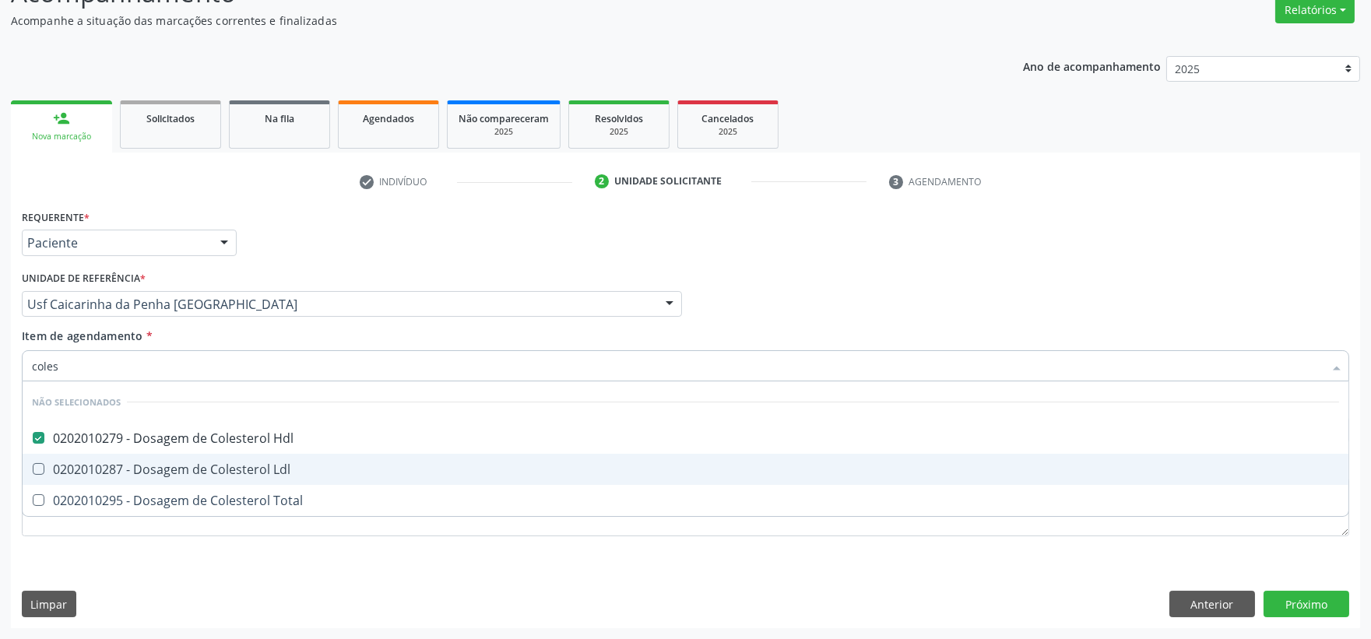
click at [107, 464] on div "0202010287 - Dosagem de Colesterol Ldl" at bounding box center [685, 469] width 1307 height 12
checkbox Ldl "true"
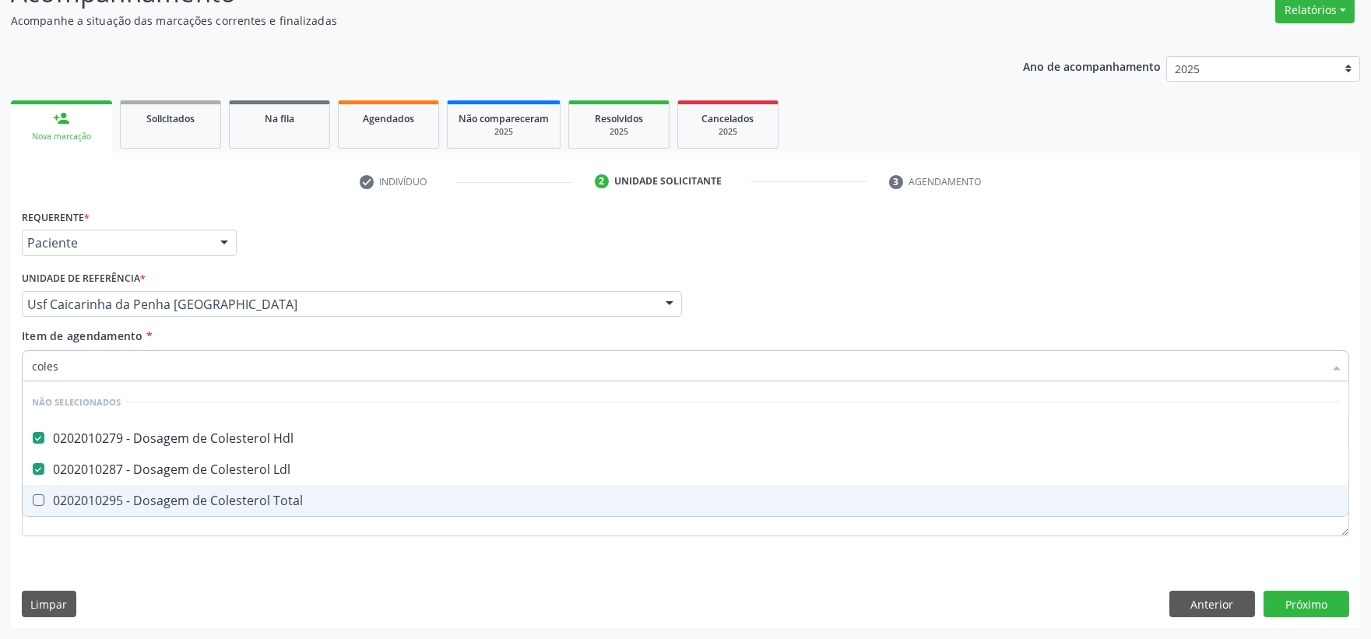
click at [97, 494] on div "0202010295 - Dosagem de Colesterol Total" at bounding box center [685, 500] width 1307 height 12
checkbox Total "true"
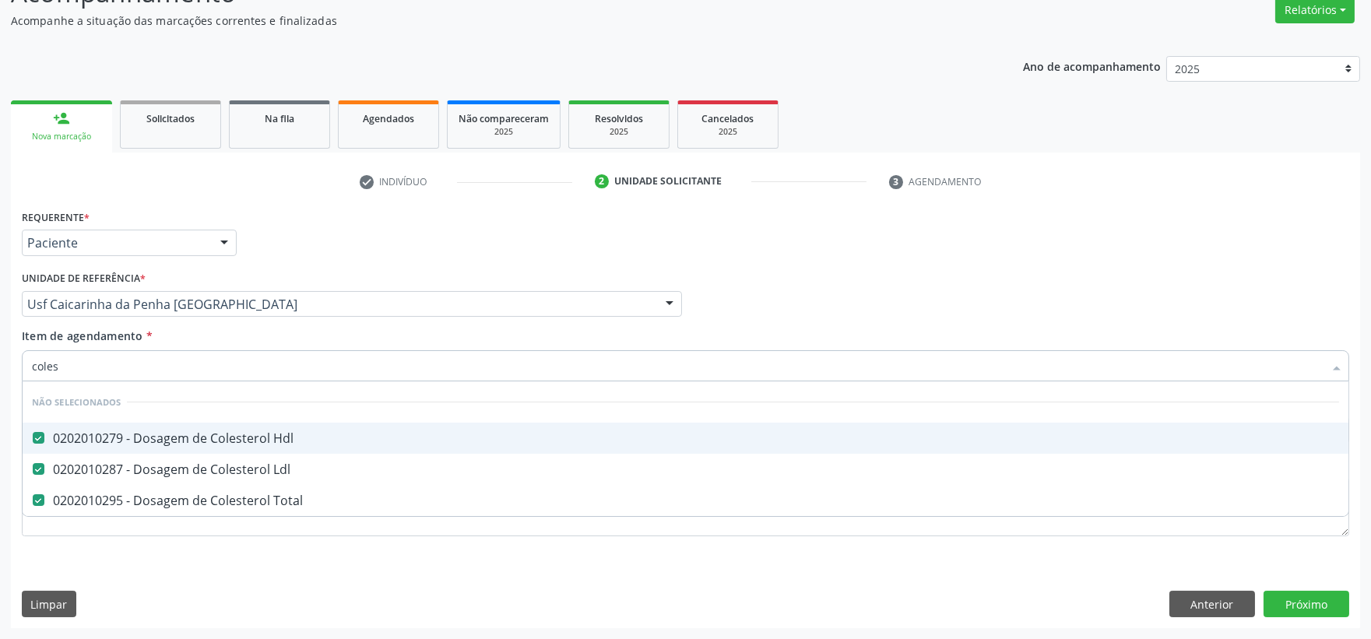
drag, startPoint x: 69, startPoint y: 374, endPoint x: 8, endPoint y: 368, distance: 61.0
click at [8, 368] on div "Acompanhamento Acompanhe a situação das marcações correntes e finalizadas Relat…" at bounding box center [685, 296] width 1371 height 686
type input "tr"
checkbox Hdl "false"
checkbox Ldl "false"
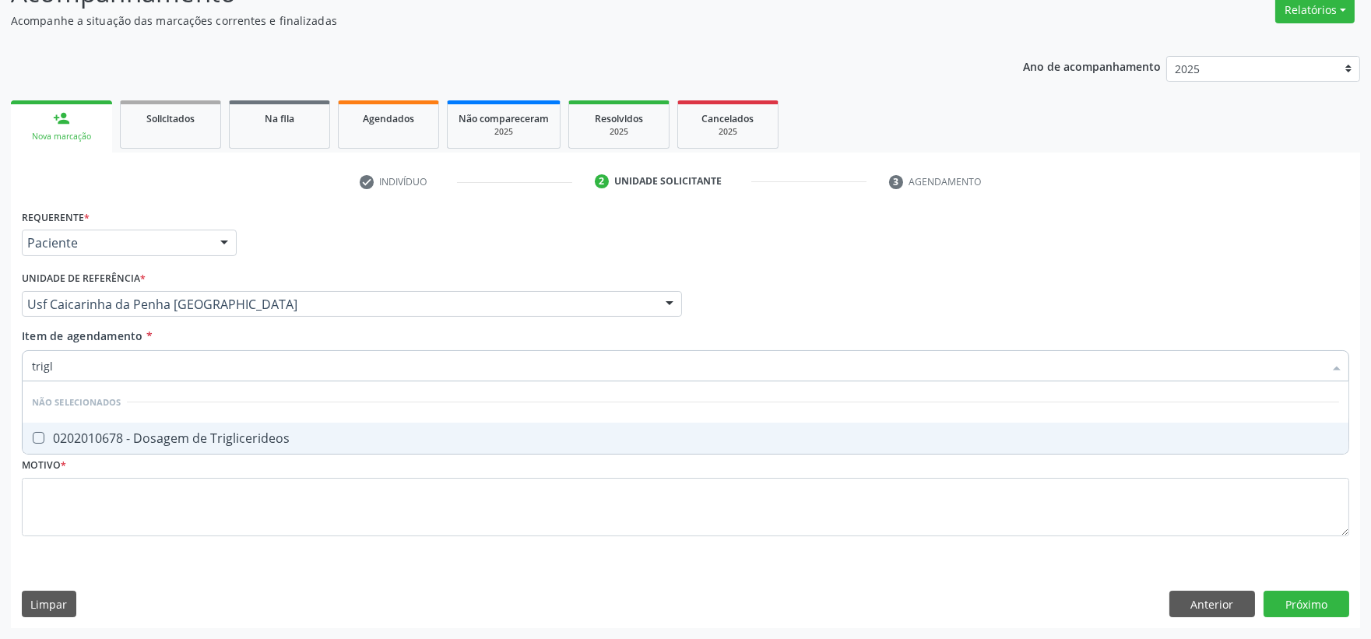
type input "trigli"
click at [48, 441] on div "0202010678 - Dosagem de Triglicerideos" at bounding box center [685, 438] width 1307 height 12
checkbox Triglicerideos "true"
drag, startPoint x: 59, startPoint y: 369, endPoint x: 1, endPoint y: 351, distance: 61.1
click at [1, 351] on div "Acompanhamento Acompanhe a situação das marcações correntes e finalizadas Relat…" at bounding box center [685, 296] width 1371 height 686
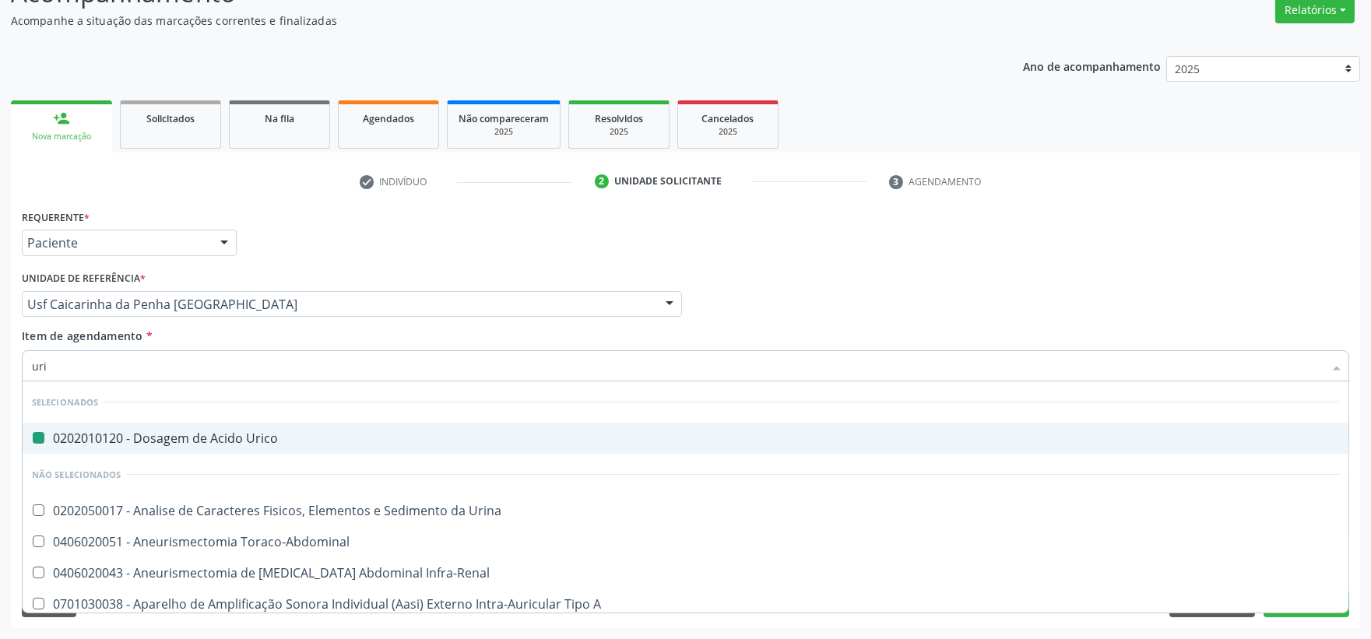
type input "urin"
checkbox Urico "false"
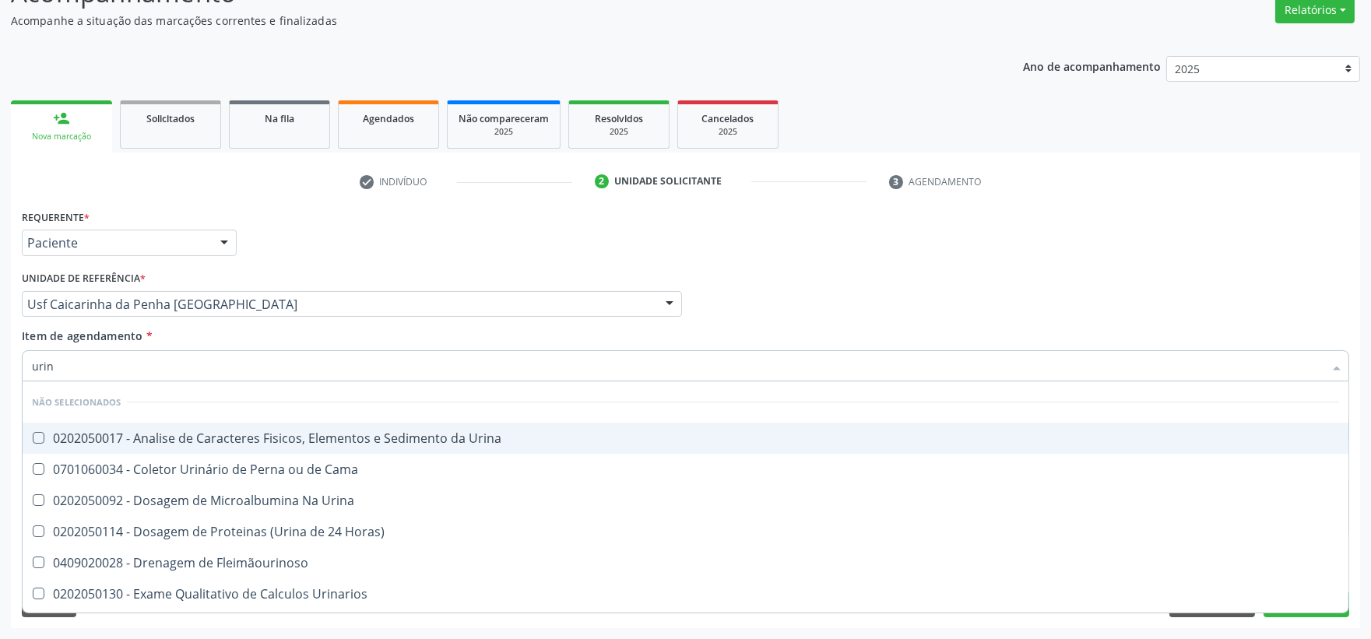
type input "urina"
click at [220, 438] on div "0202050017 - Analise de Caracteres Fisicos, Elementos e Sedimento da Urina" at bounding box center [685, 438] width 1307 height 12
checkbox Urina "true"
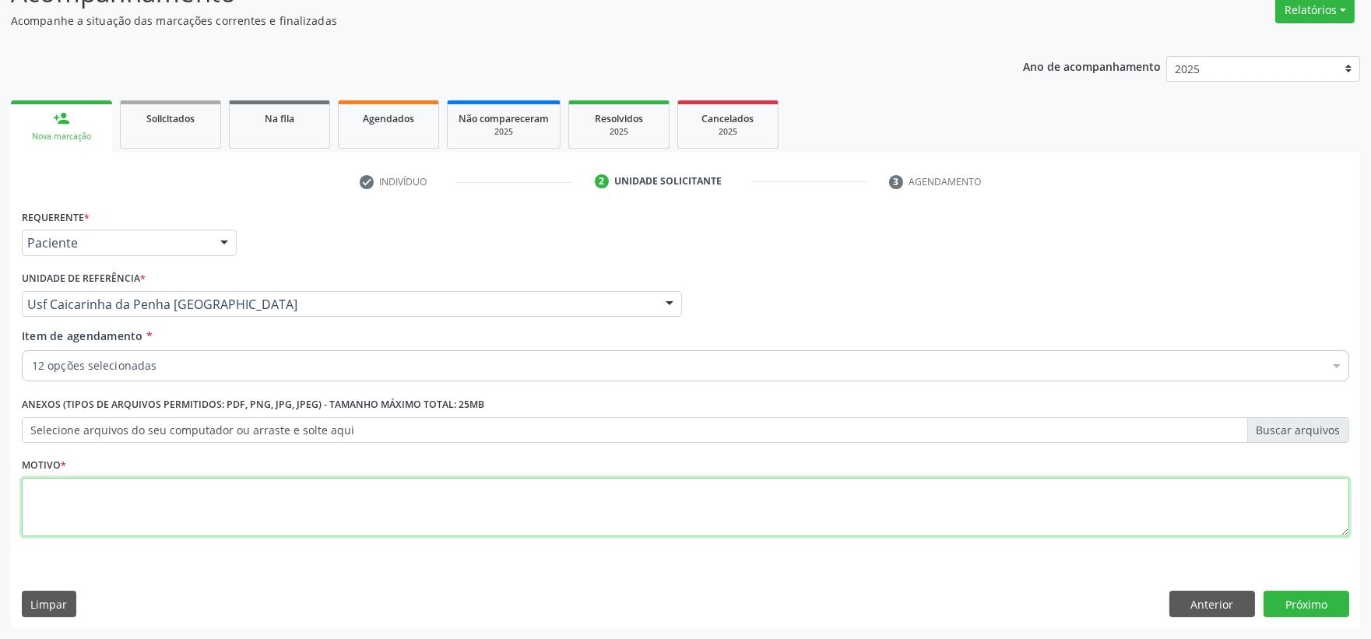
click at [179, 504] on textarea at bounding box center [685, 507] width 1327 height 59
type textarea "."
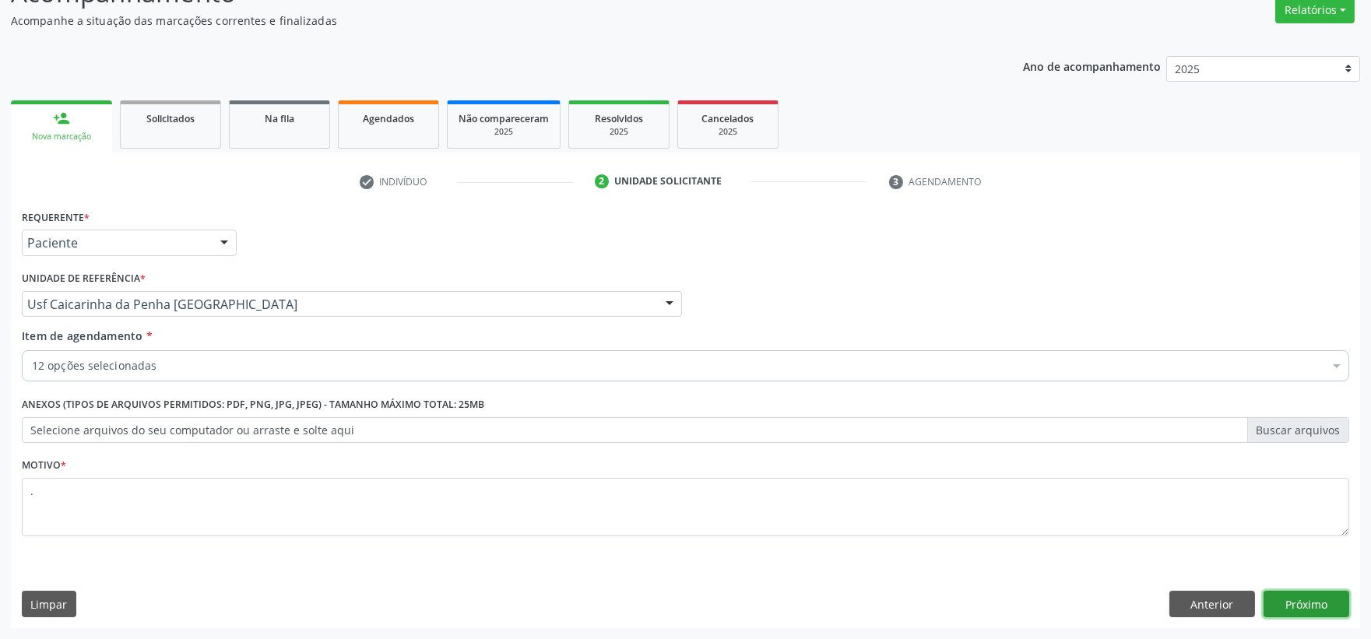
click at [1267, 592] on button "Próximo" at bounding box center [1306, 604] width 86 height 26
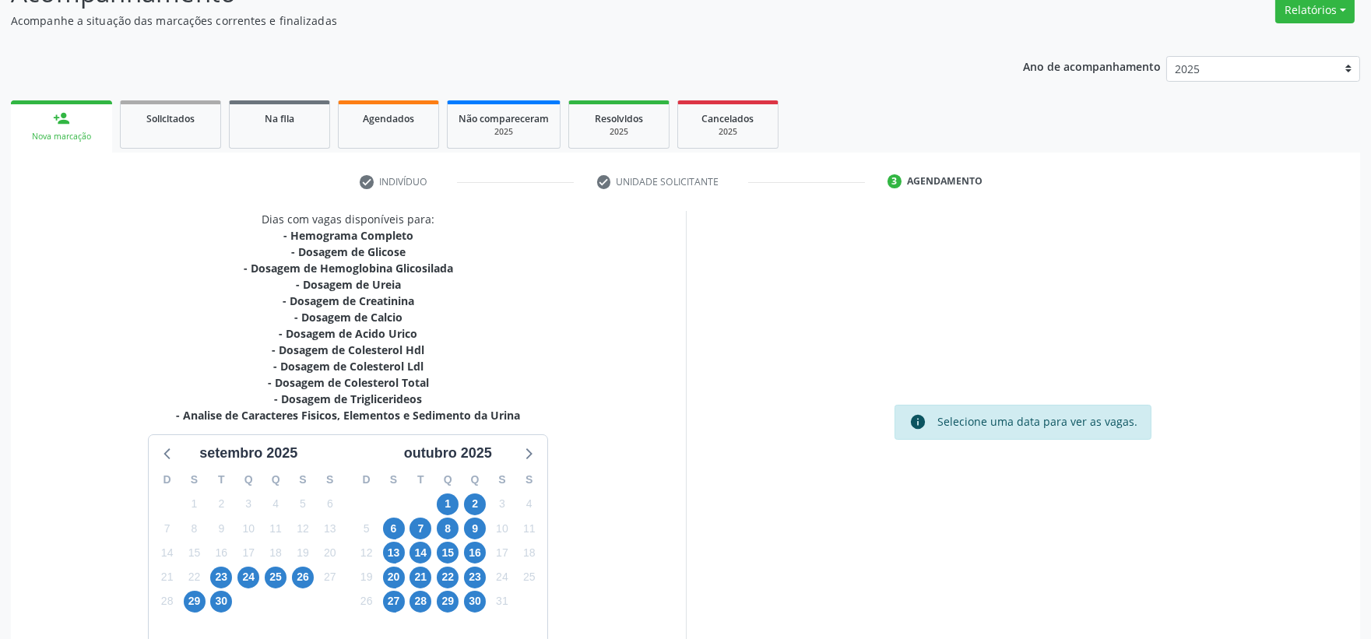
scroll to position [218, 0]
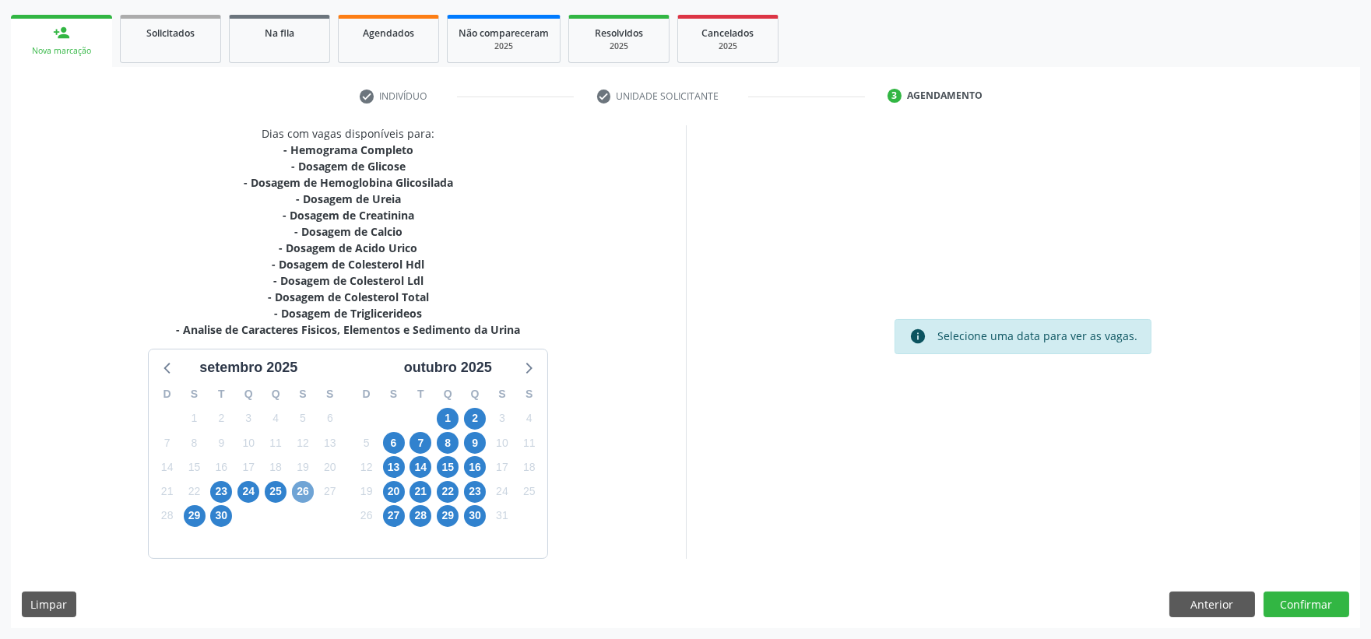
click at [293, 496] on span "26" at bounding box center [303, 492] width 22 height 22
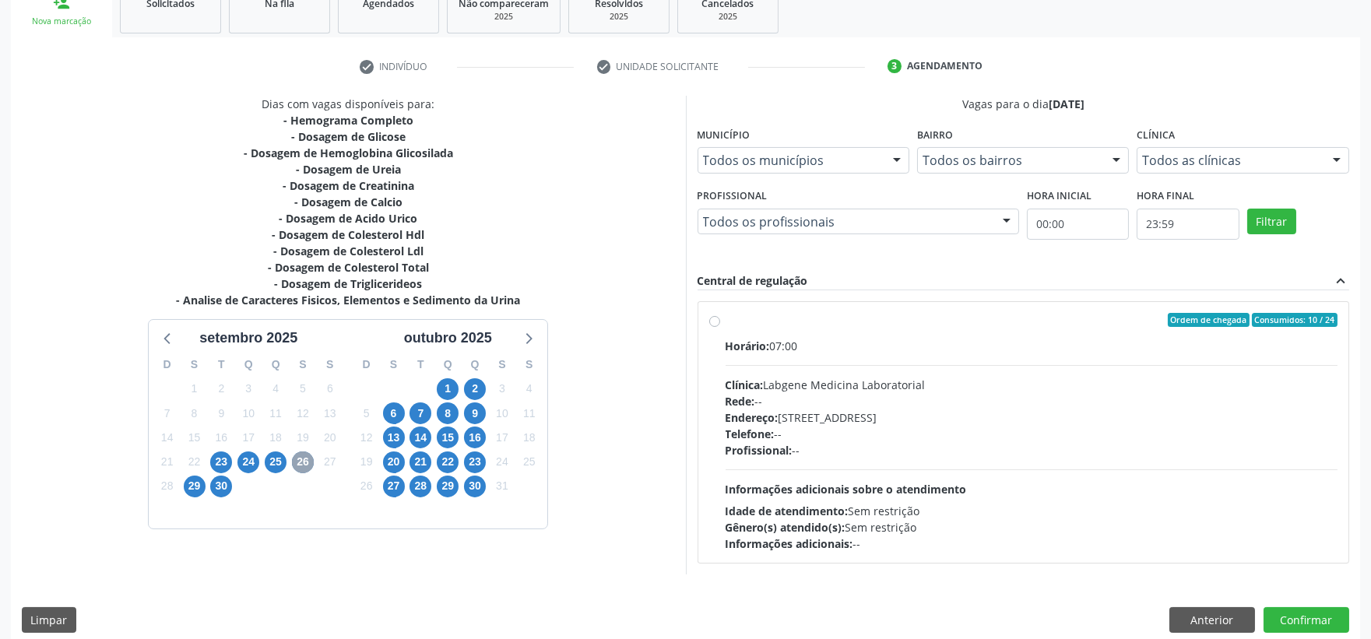
scroll to position [262, 0]
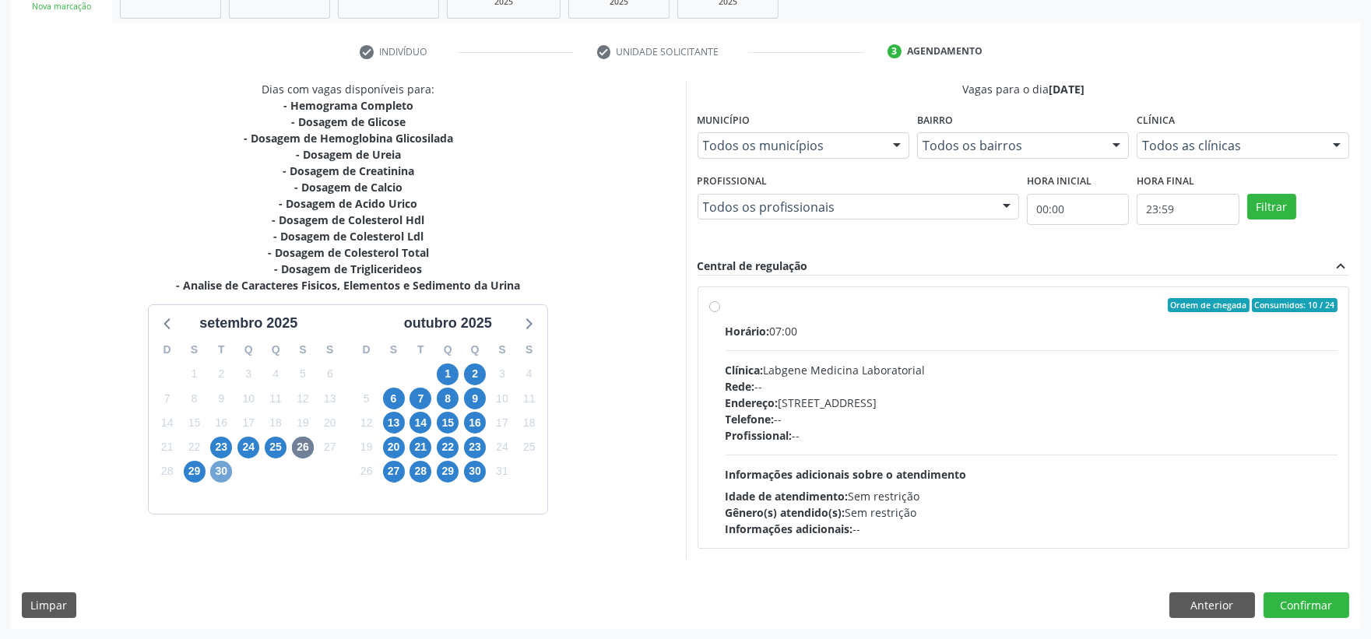
click at [213, 476] on span "30" at bounding box center [221, 472] width 22 height 22
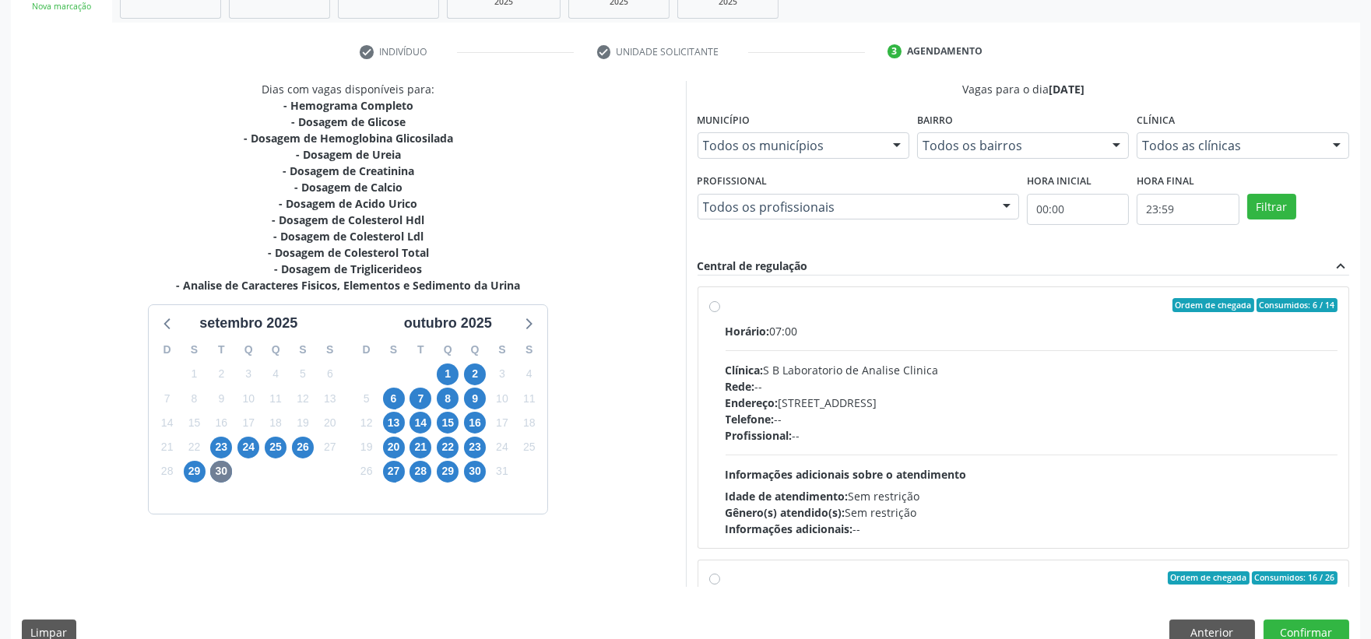
click at [812, 431] on div "Profissional: --" at bounding box center [1032, 435] width 613 height 16
click at [720, 312] on input "Ordem de chegada Consumidos: 6 / 14 Horário: 07:00 Clínica: S B Laboratorio de …" at bounding box center [714, 305] width 11 height 14
radio input "true"
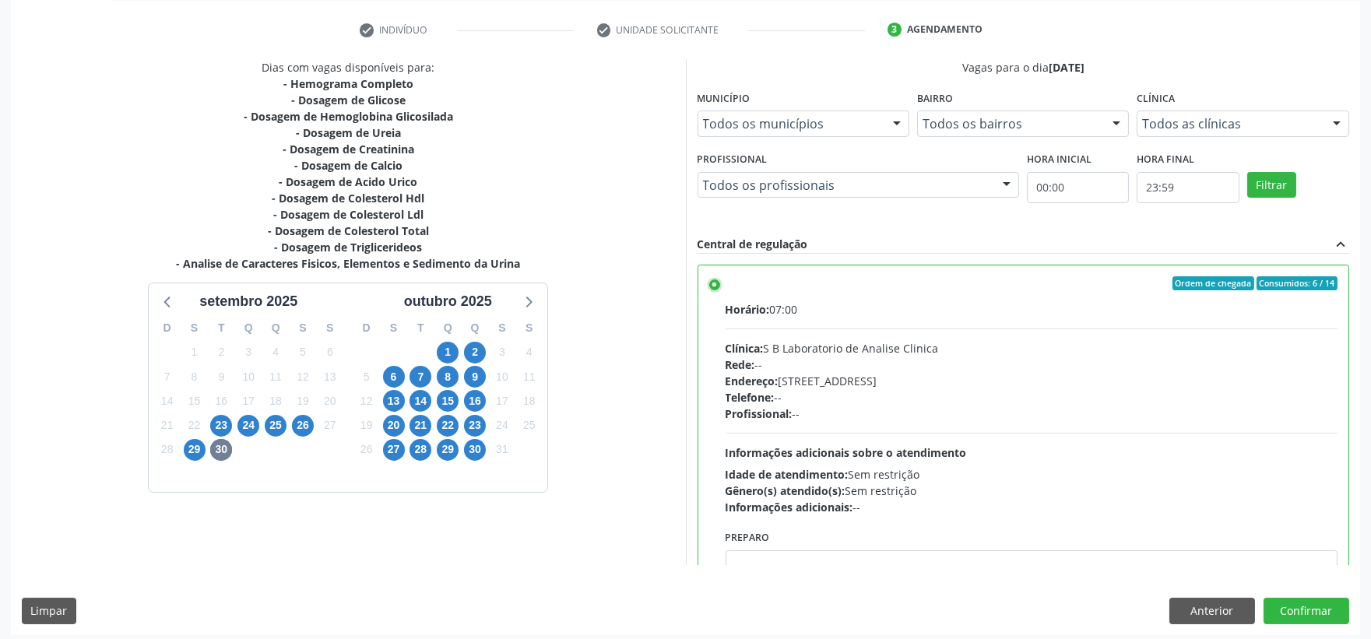
scroll to position [290, 0]
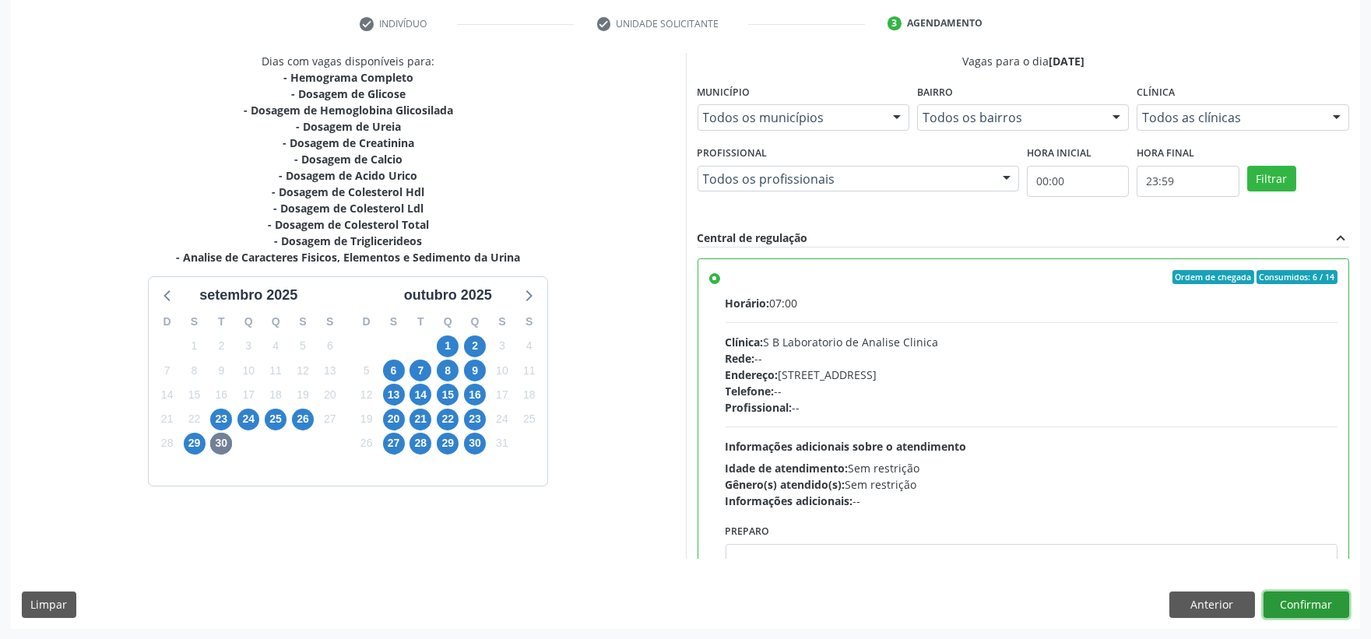
click at [1283, 610] on button "Confirmar" at bounding box center [1306, 605] width 86 height 26
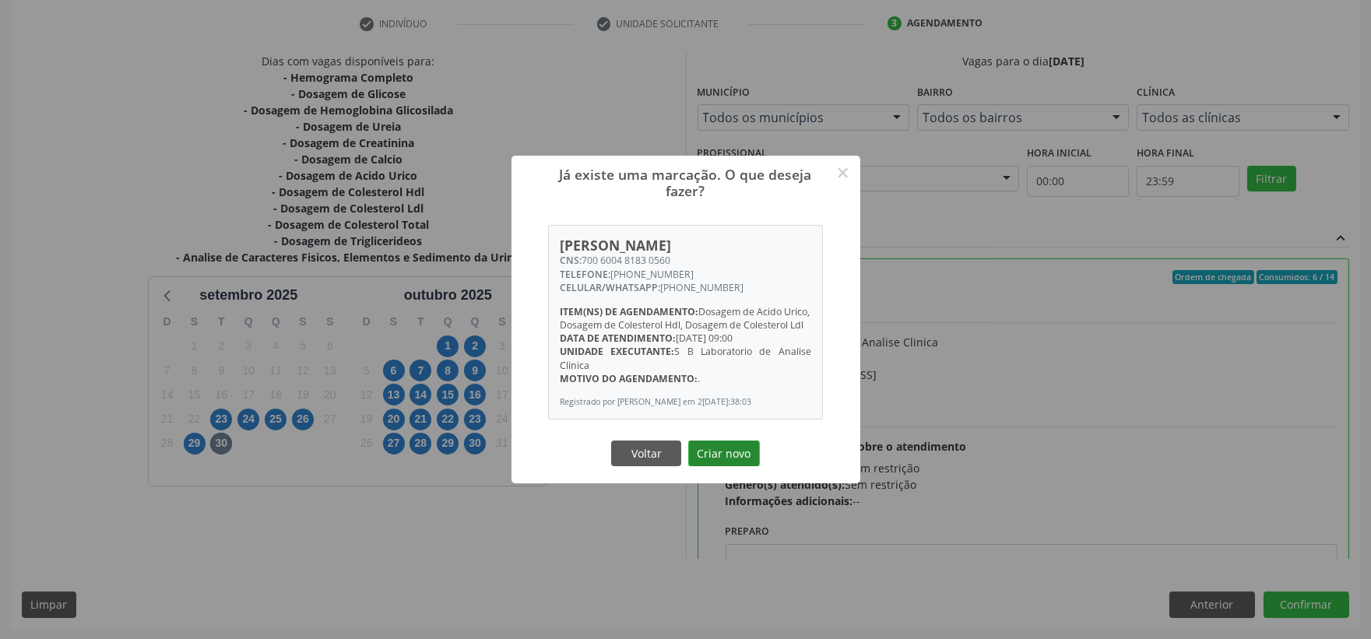
click at [727, 467] on button "Criar novo" at bounding box center [724, 454] width 72 height 26
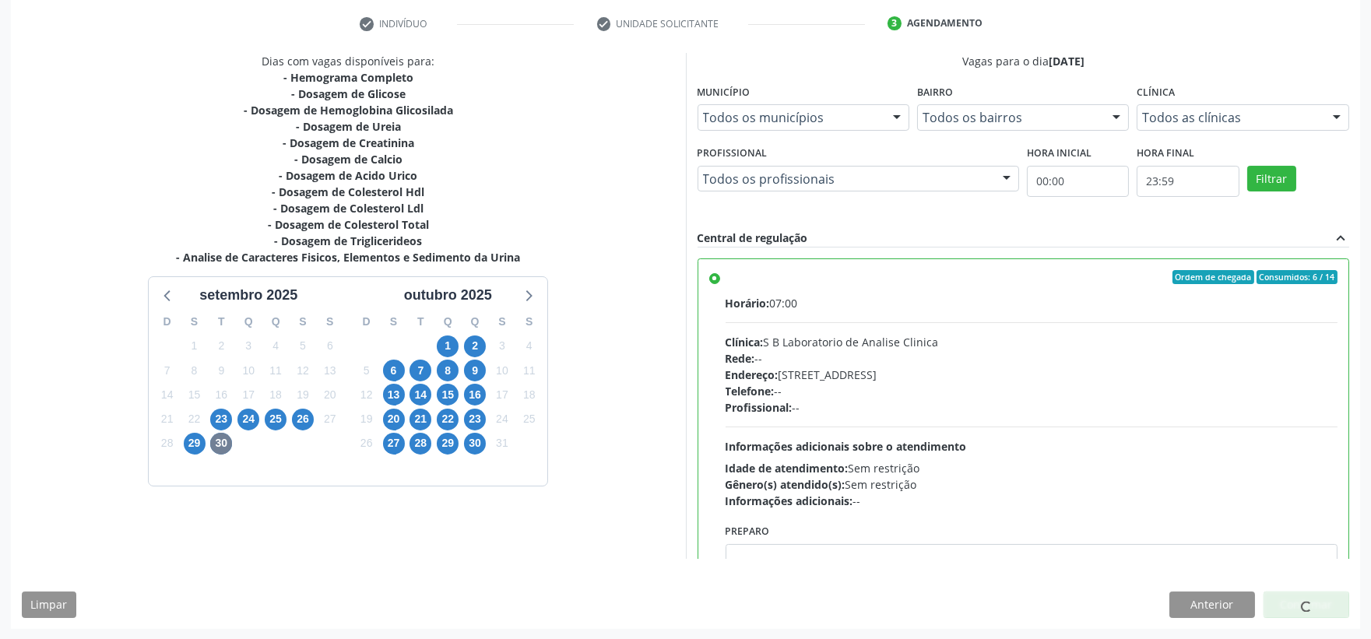
scroll to position [0, 0]
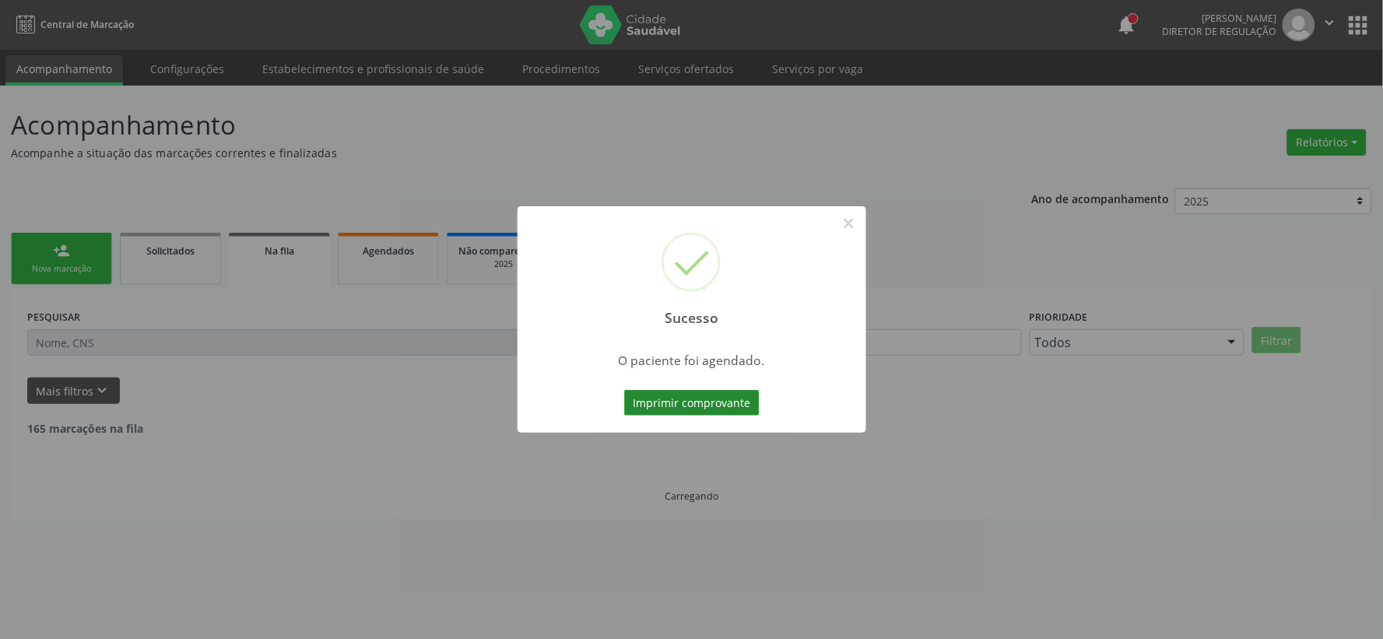
click at [736, 402] on button "Imprimir comprovante" at bounding box center [691, 403] width 135 height 26
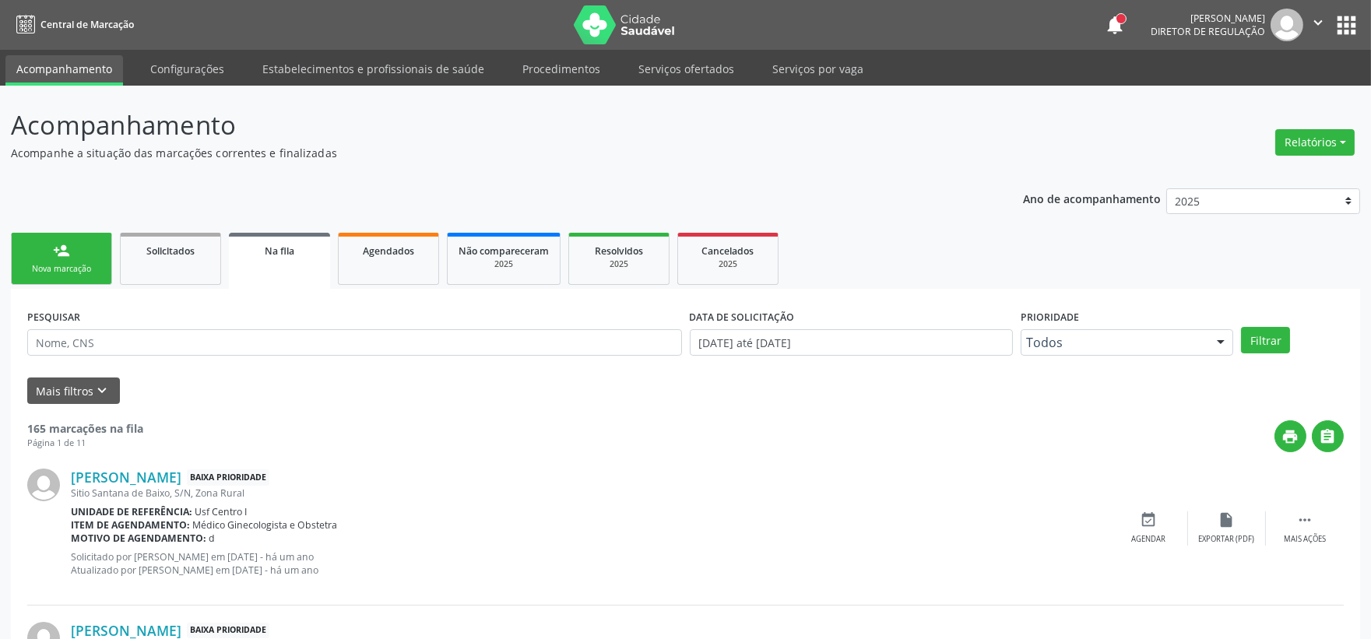
click at [68, 263] on div "Nova marcação" at bounding box center [62, 269] width 78 height 12
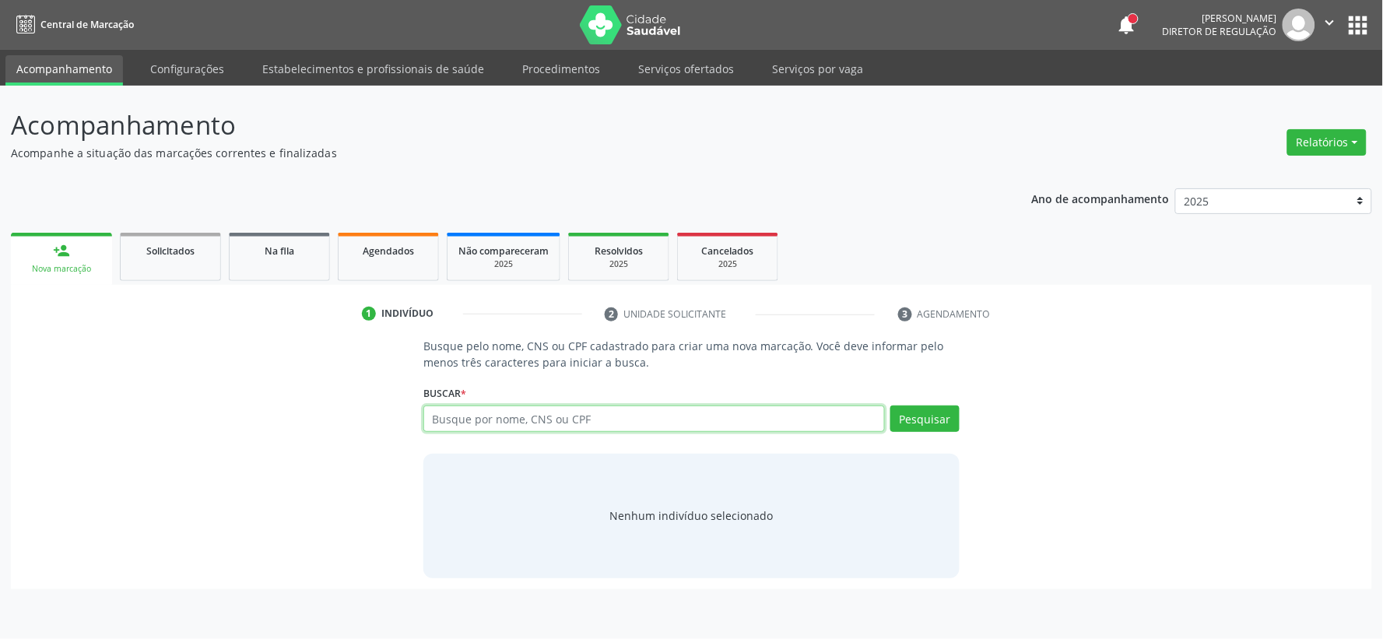
click at [467, 421] on input "text" at bounding box center [654, 419] width 462 height 26
type input "[PERSON_NAME]"
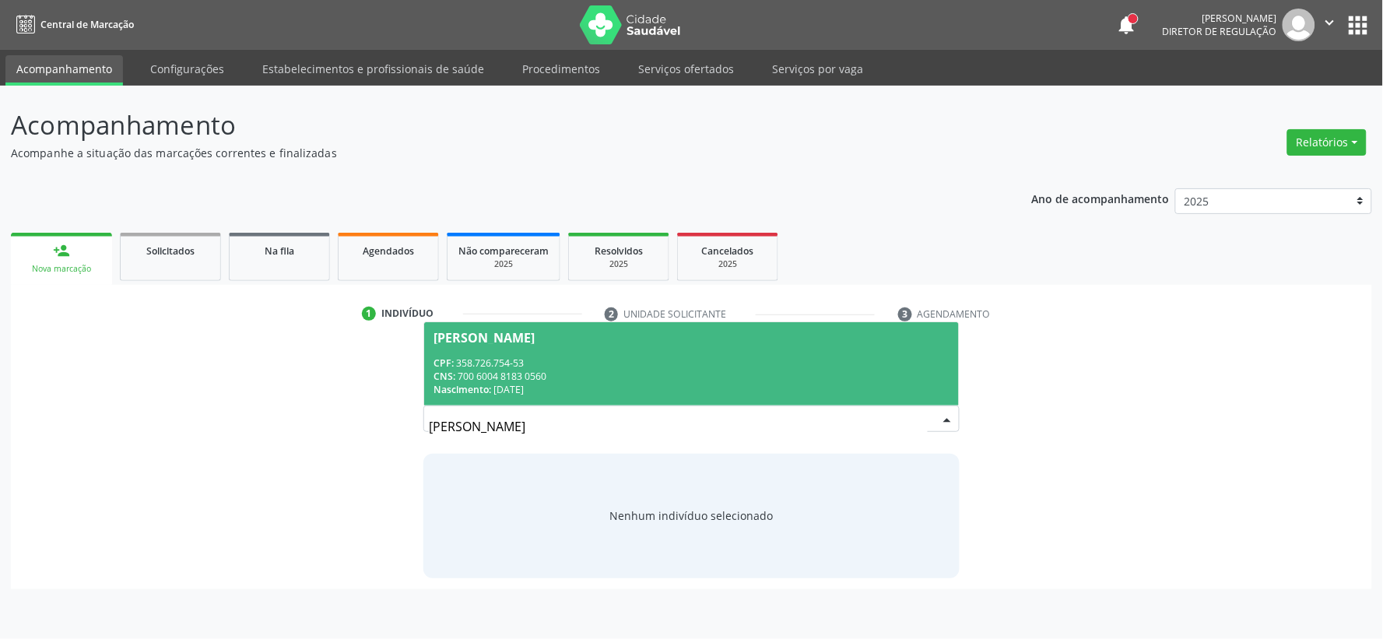
click at [554, 360] on div "CPF: 358.726.754-53" at bounding box center [692, 363] width 516 height 13
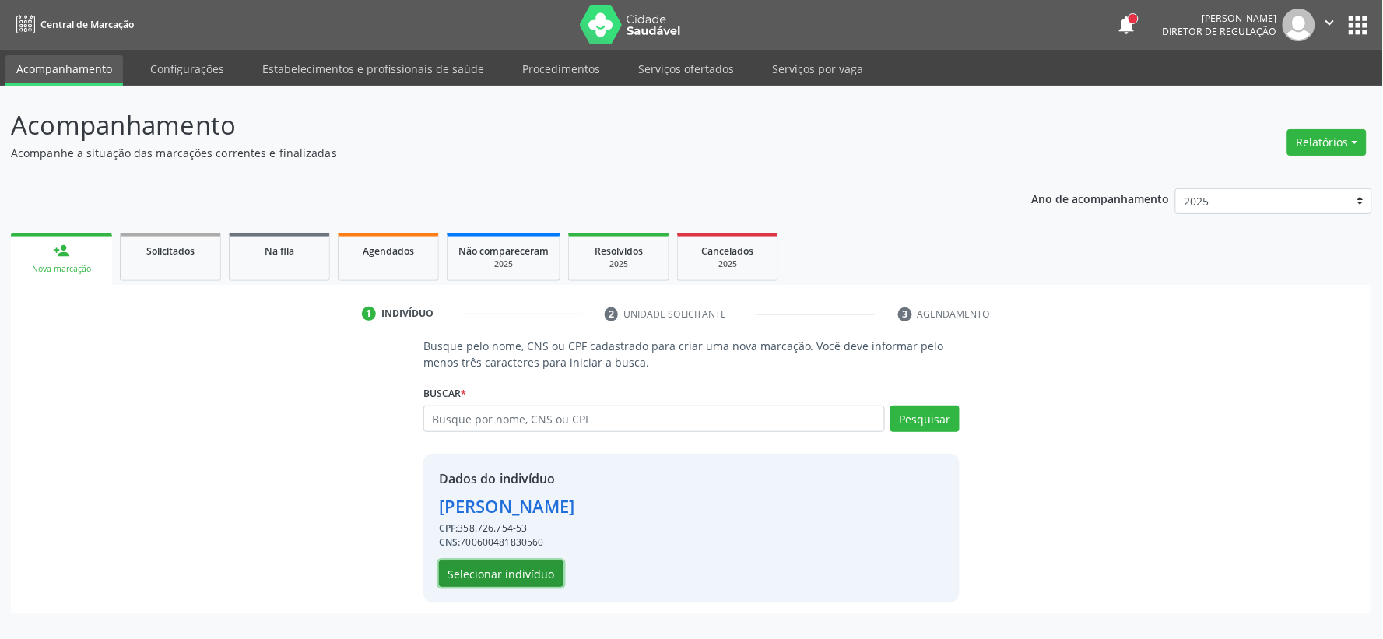
click at [495, 568] on button "Selecionar indivíduo" at bounding box center [501, 573] width 125 height 26
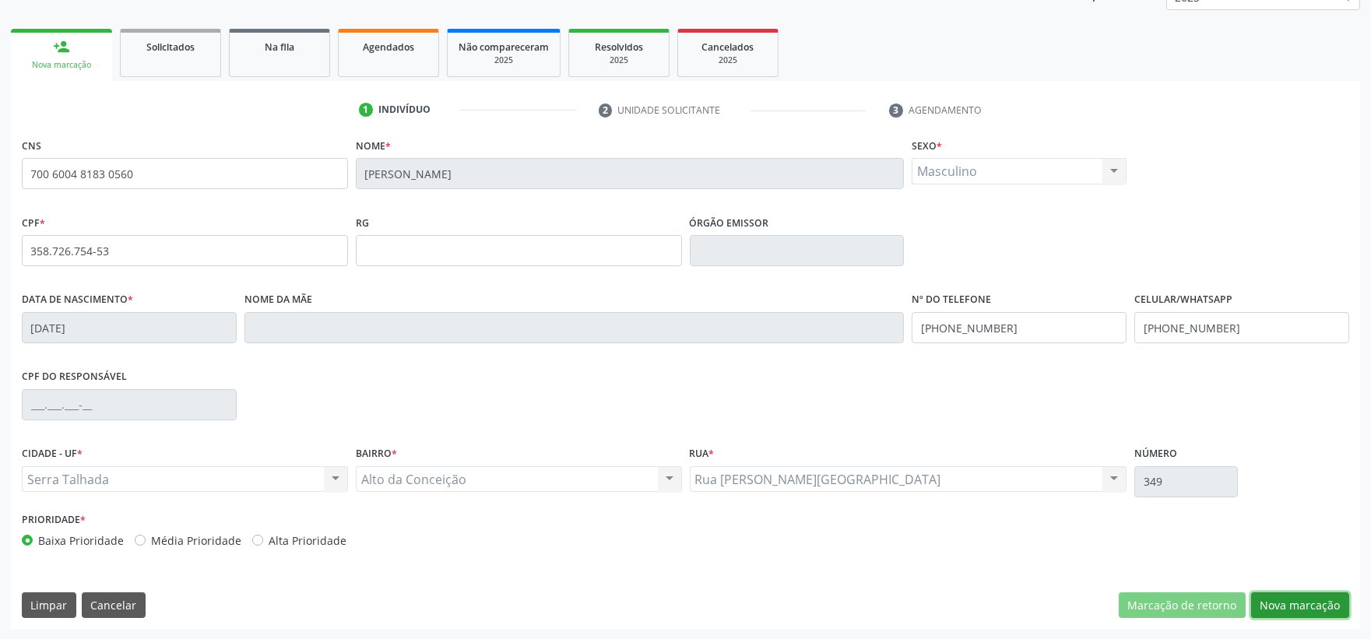
click at [1295, 602] on button "Nova marcação" at bounding box center [1300, 605] width 98 height 26
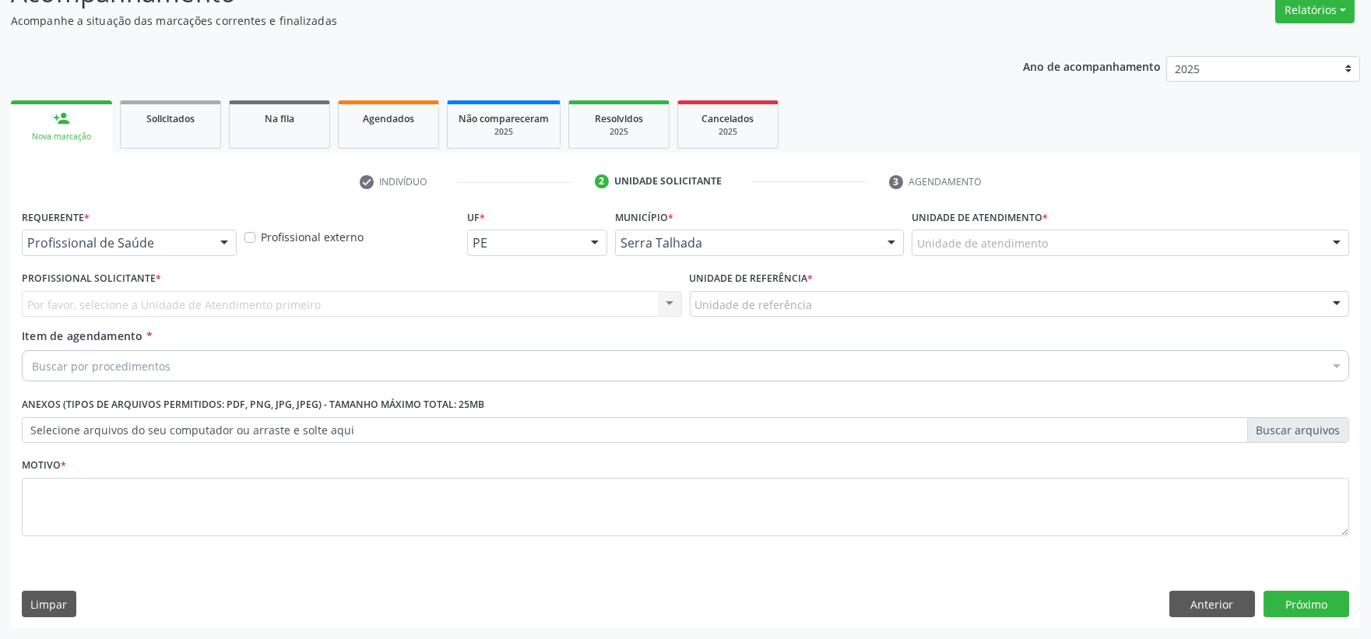
scroll to position [132, 0]
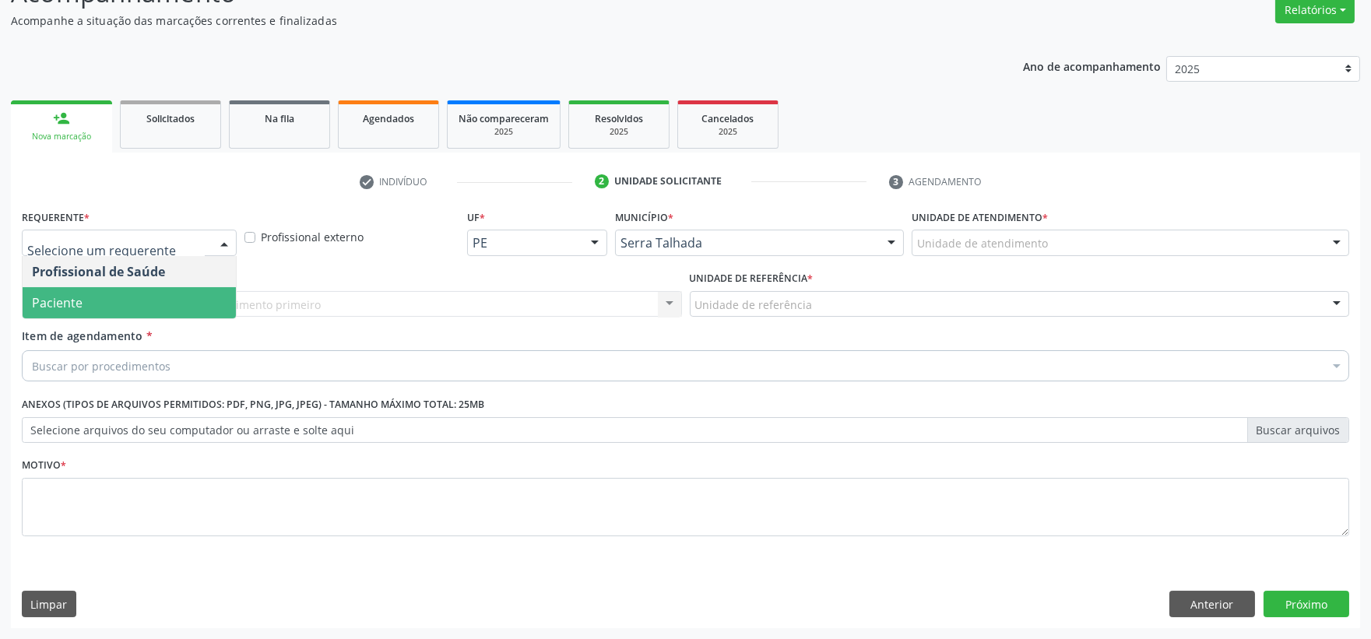
click at [152, 307] on span "Paciente" at bounding box center [129, 302] width 213 height 31
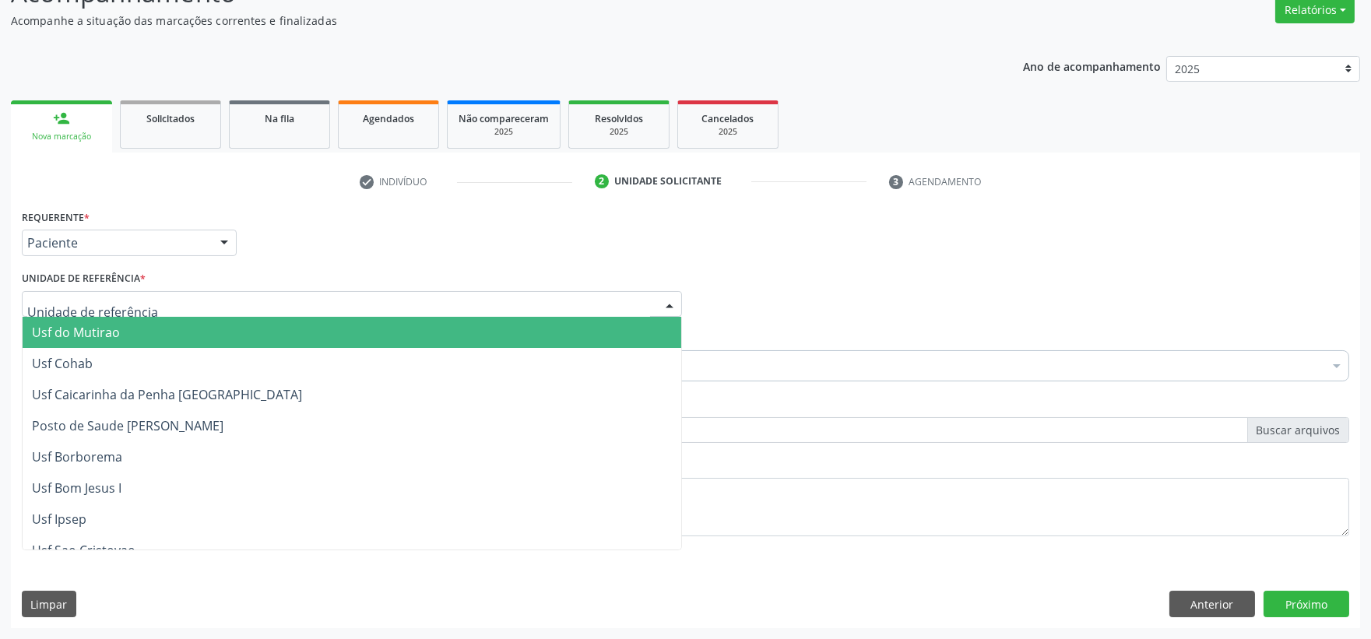
click at [159, 302] on div at bounding box center [352, 304] width 660 height 26
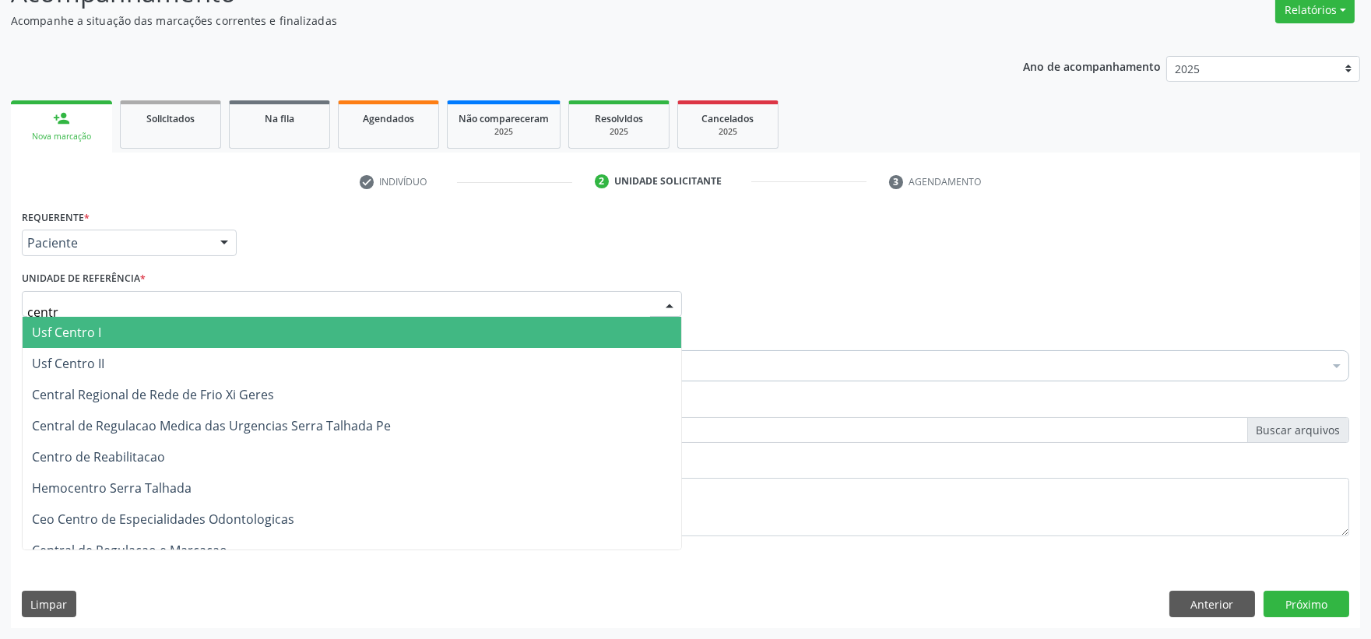
type input "centro"
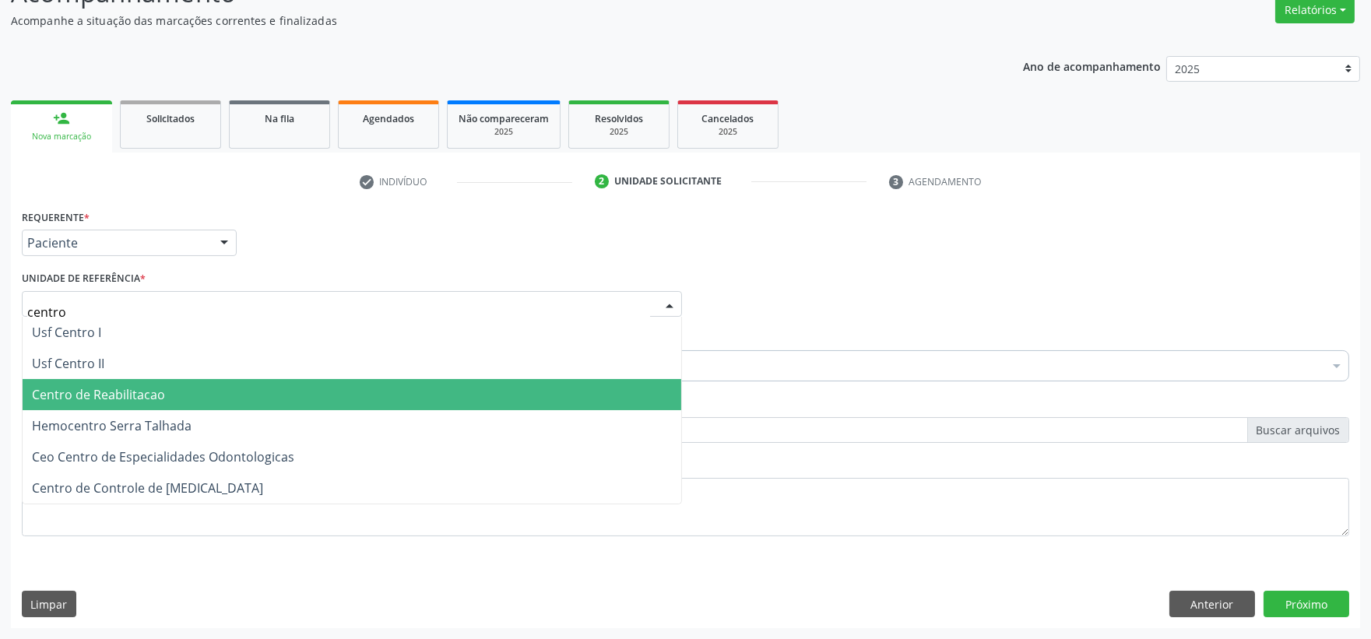
click at [106, 384] on span "Centro de Reabilitacao" at bounding box center [352, 394] width 659 height 31
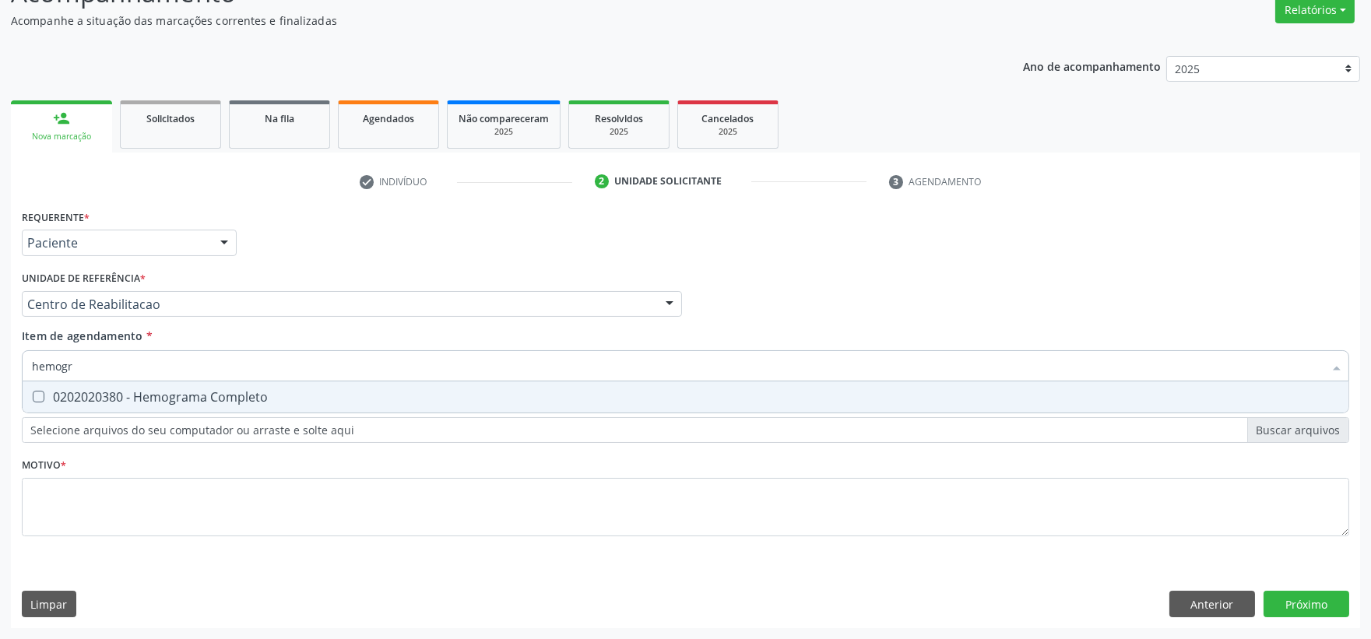
type input "hemogra"
click at [84, 392] on div "0202020380 - Hemograma Completo" at bounding box center [685, 397] width 1307 height 12
checkbox Completo "true"
drag, startPoint x: 95, startPoint y: 372, endPoint x: -231, endPoint y: 302, distance: 333.6
click at [0, 302] on html "Central de Marcação notifications [PERSON_NAME] Diretor de regulação  Configur…" at bounding box center [685, 187] width 1371 height 639
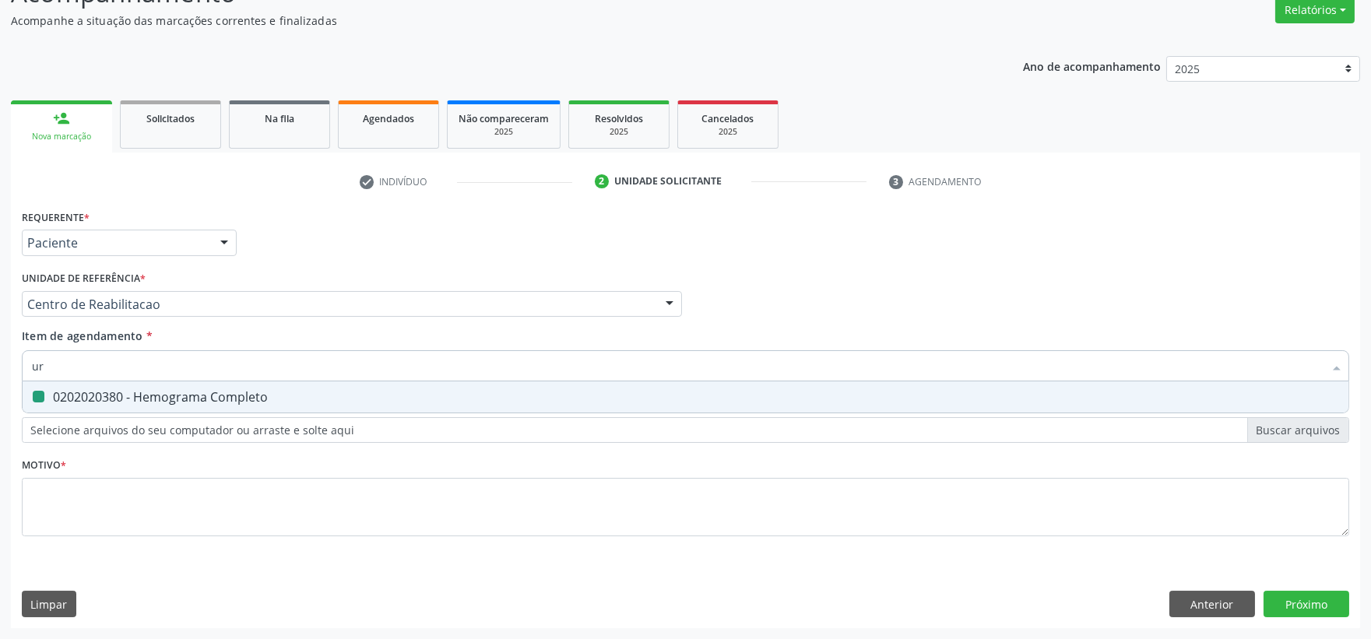
type input "ure"
checkbox Completo "false"
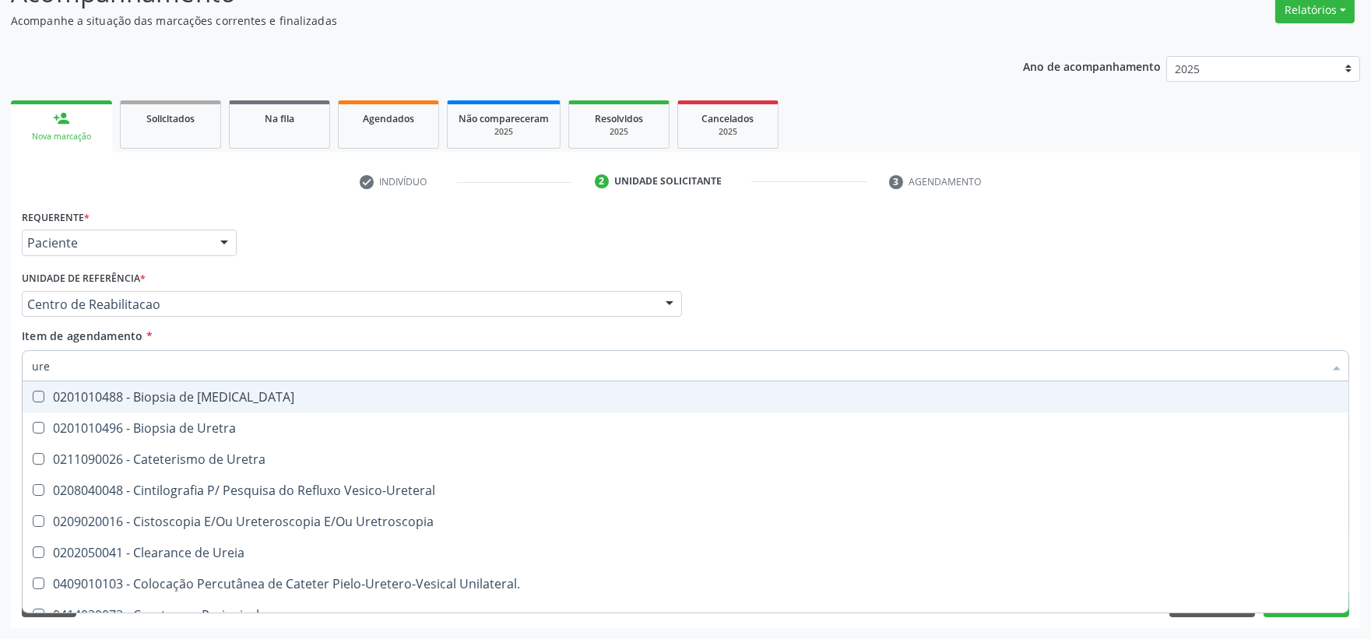
type input "urei"
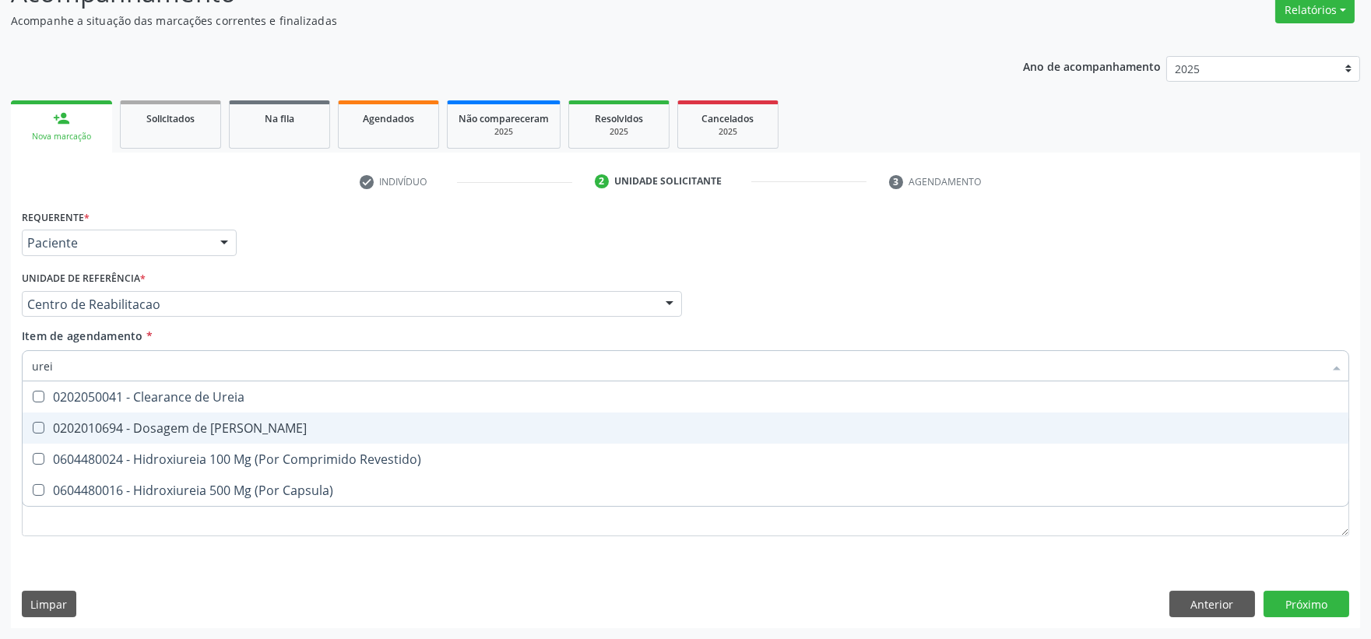
click at [104, 417] on span "0202010694 - Dosagem de [PERSON_NAME]" at bounding box center [686, 428] width 1326 height 31
checkbox Ureia "true"
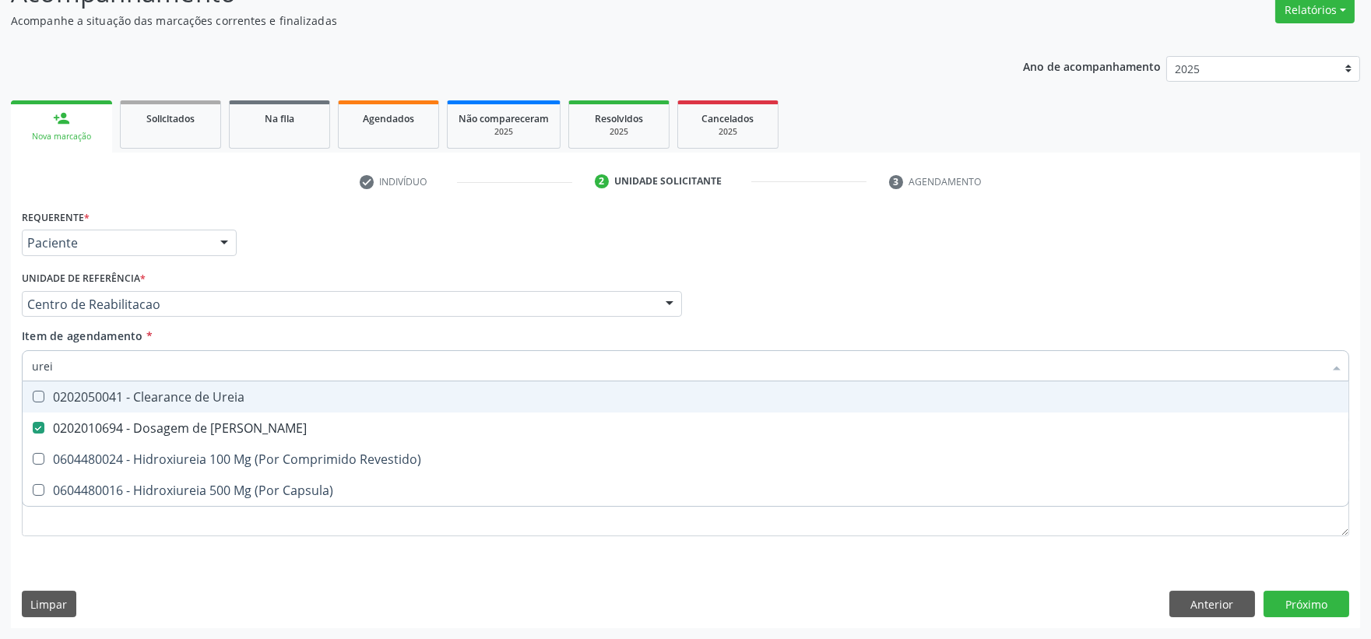
drag, startPoint x: 97, startPoint y: 367, endPoint x: -223, endPoint y: 331, distance: 322.0
click at [0, 331] on html "Central de Marcação notifications [PERSON_NAME] Diretor de regulação  Configur…" at bounding box center [685, 187] width 1371 height 639
type input "cr"
checkbox Ureia "false"
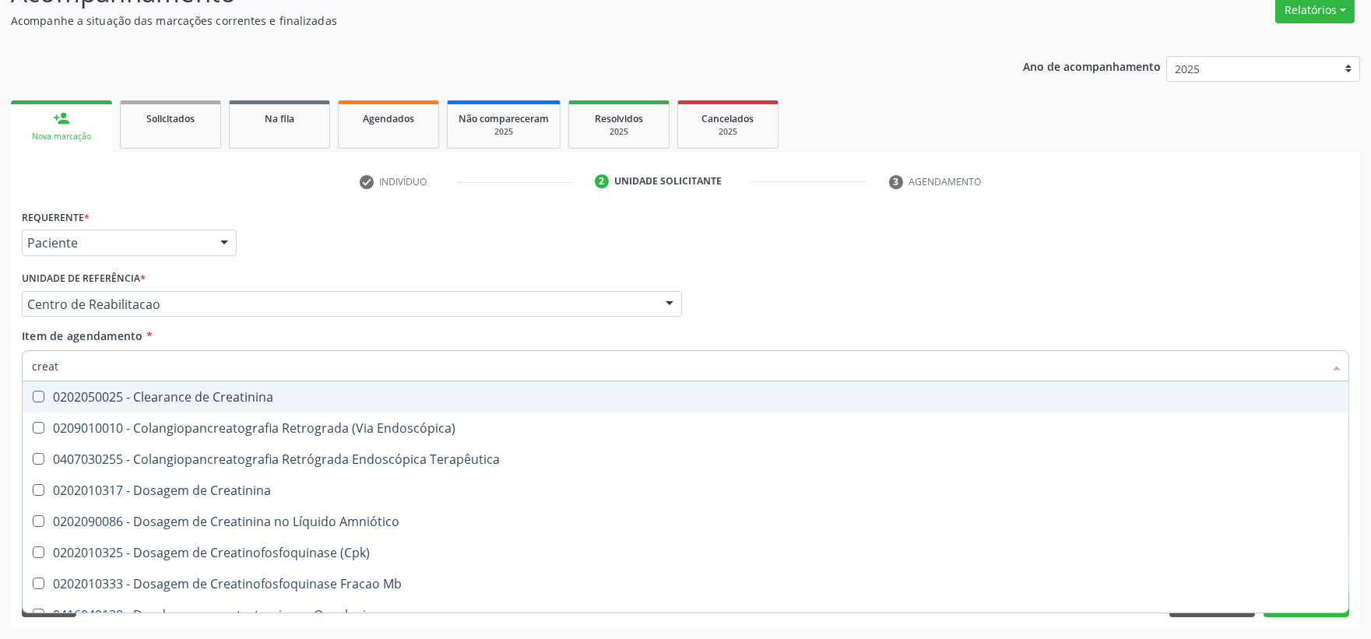
type input "creati"
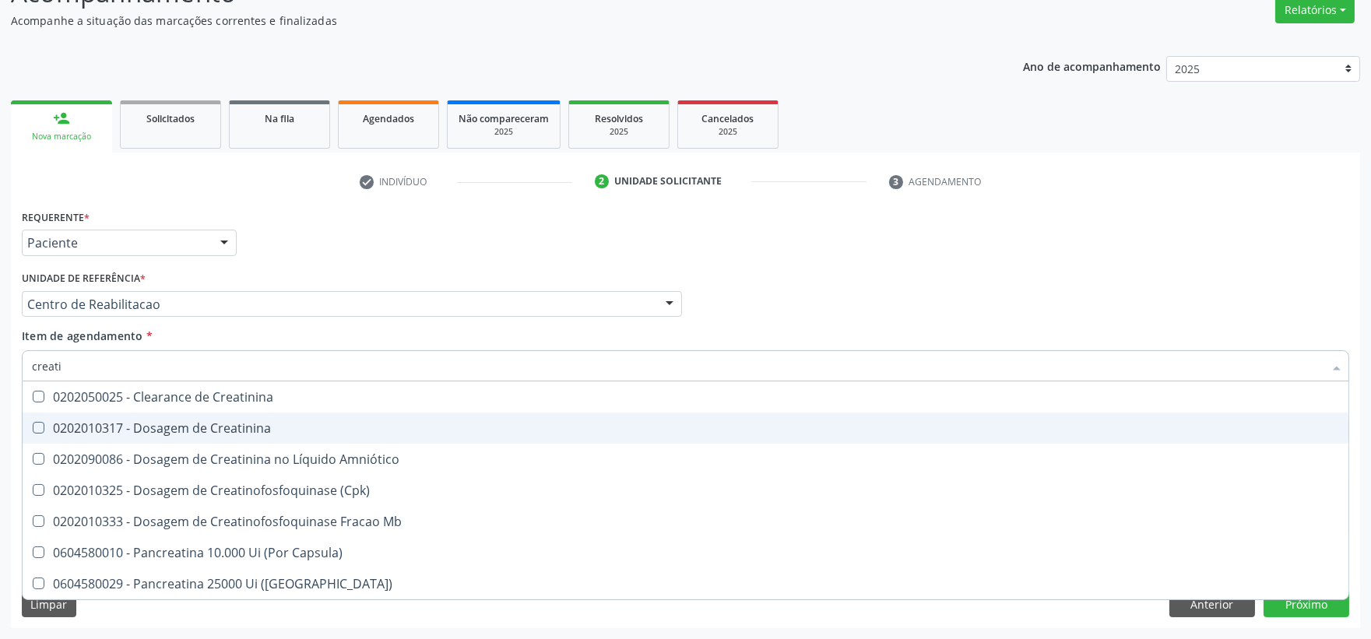
click at [100, 426] on div "0202010317 - Dosagem de Creatinina" at bounding box center [685, 428] width 1307 height 12
checkbox Creatinina "true"
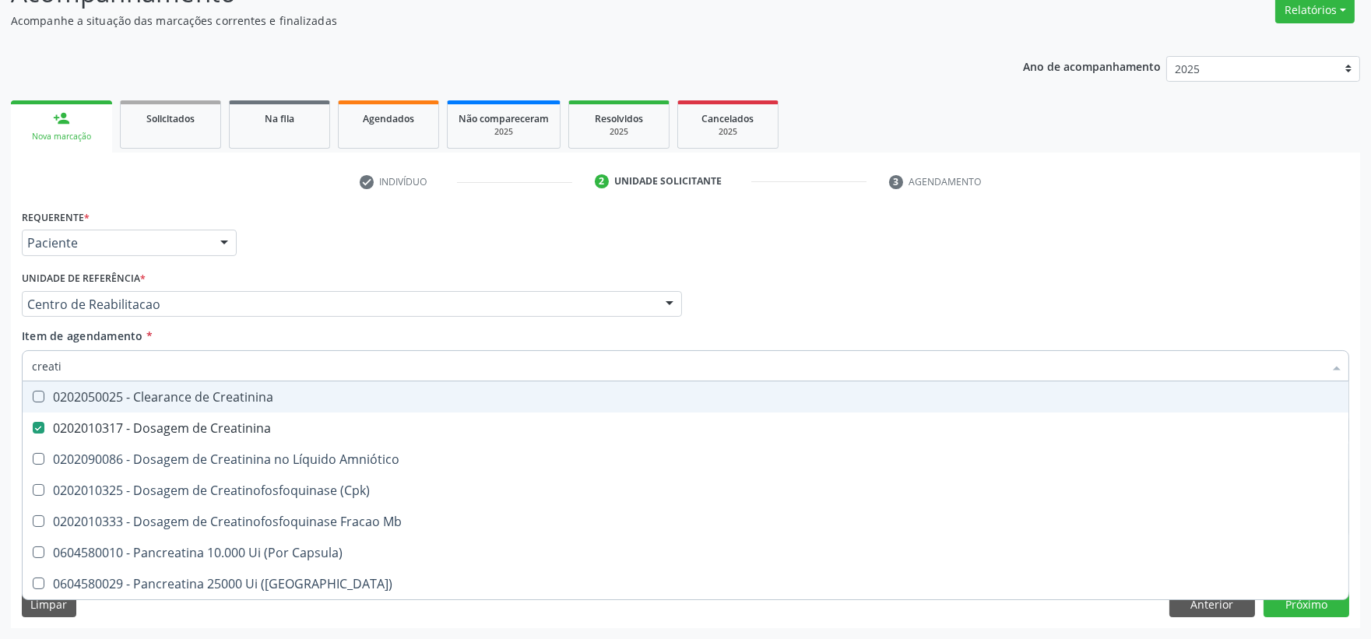
drag, startPoint x: 82, startPoint y: 367, endPoint x: -80, endPoint y: 364, distance: 162.0
click at [0, 364] on html "Central de Marcação notifications [PERSON_NAME] Diretor de regulação  Configur…" at bounding box center [685, 187] width 1371 height 639
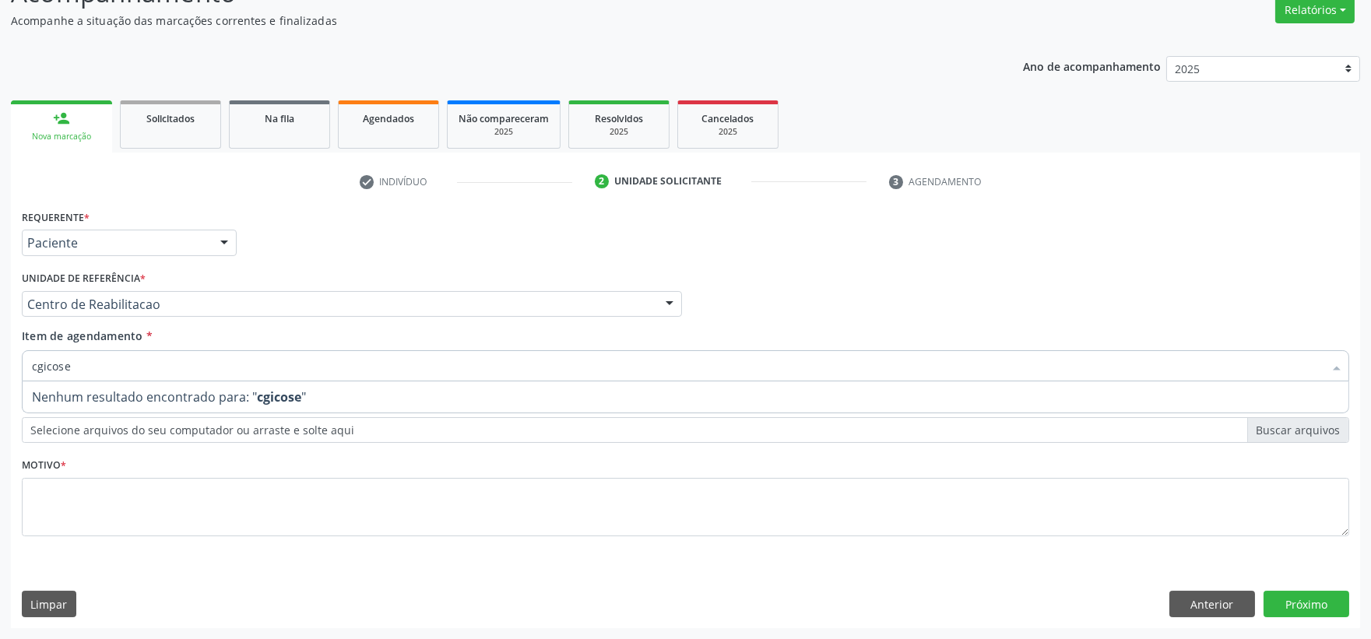
drag, startPoint x: 29, startPoint y: 364, endPoint x: -495, endPoint y: 283, distance: 530.1
click at [0, 283] on html "Central de Marcação notifications [PERSON_NAME] Diretor de regulação  Configur…" at bounding box center [685, 187] width 1371 height 639
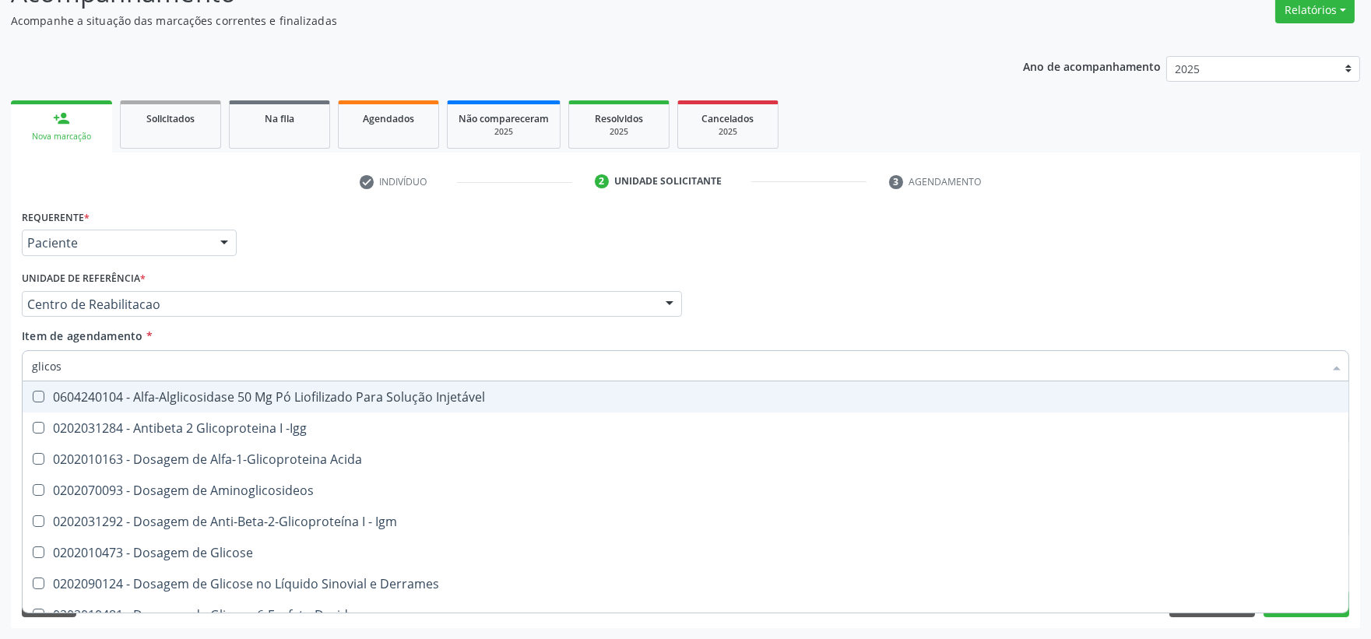
type input "glicose"
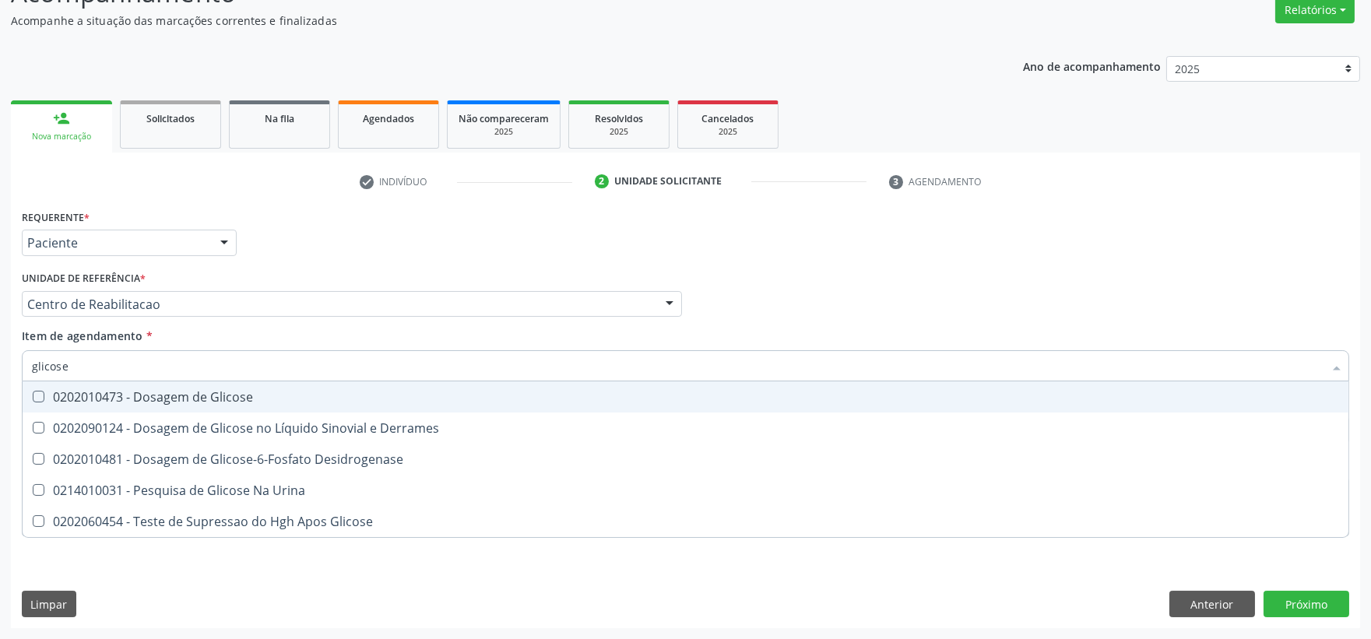
click at [123, 395] on div "0202010473 - Dosagem de Glicose" at bounding box center [685, 397] width 1307 height 12
checkbox Glicose "true"
drag, startPoint x: -121, startPoint y: 374, endPoint x: -225, endPoint y: 375, distance: 103.5
click at [0, 375] on html "Central de Marcação notifications [PERSON_NAME] Diretor de regulação  Configur…" at bounding box center [685, 187] width 1371 height 639
type input "h"
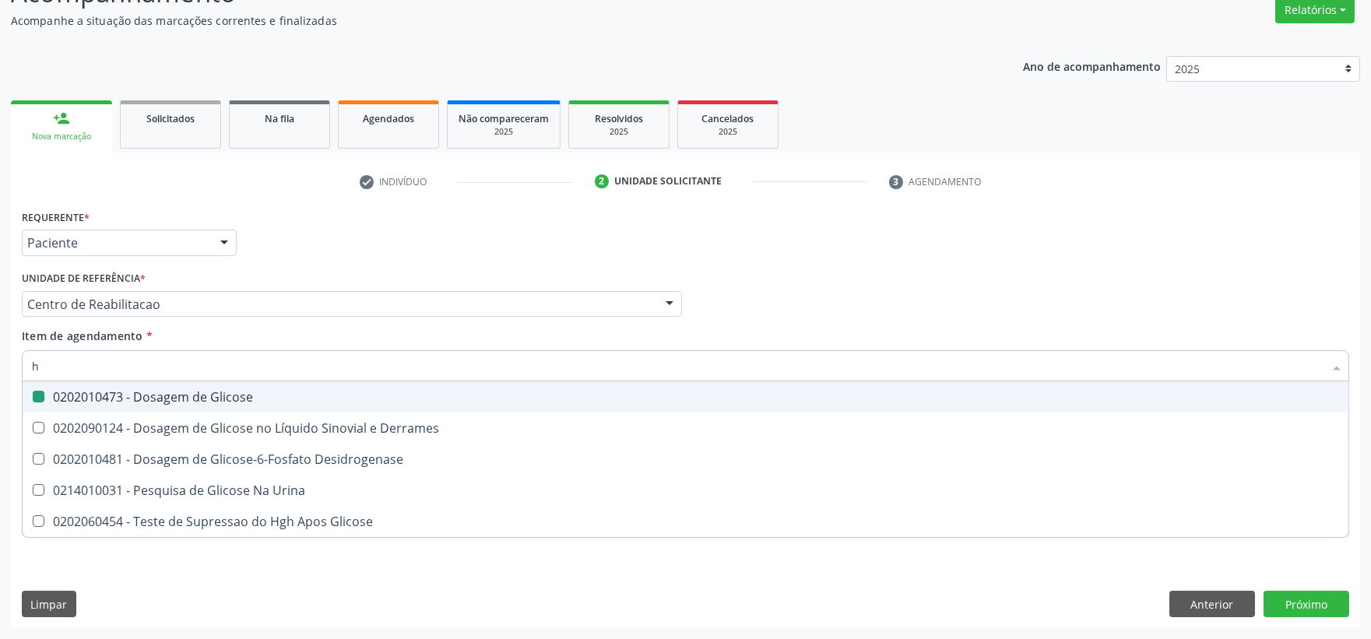
checkbox Glicose "false"
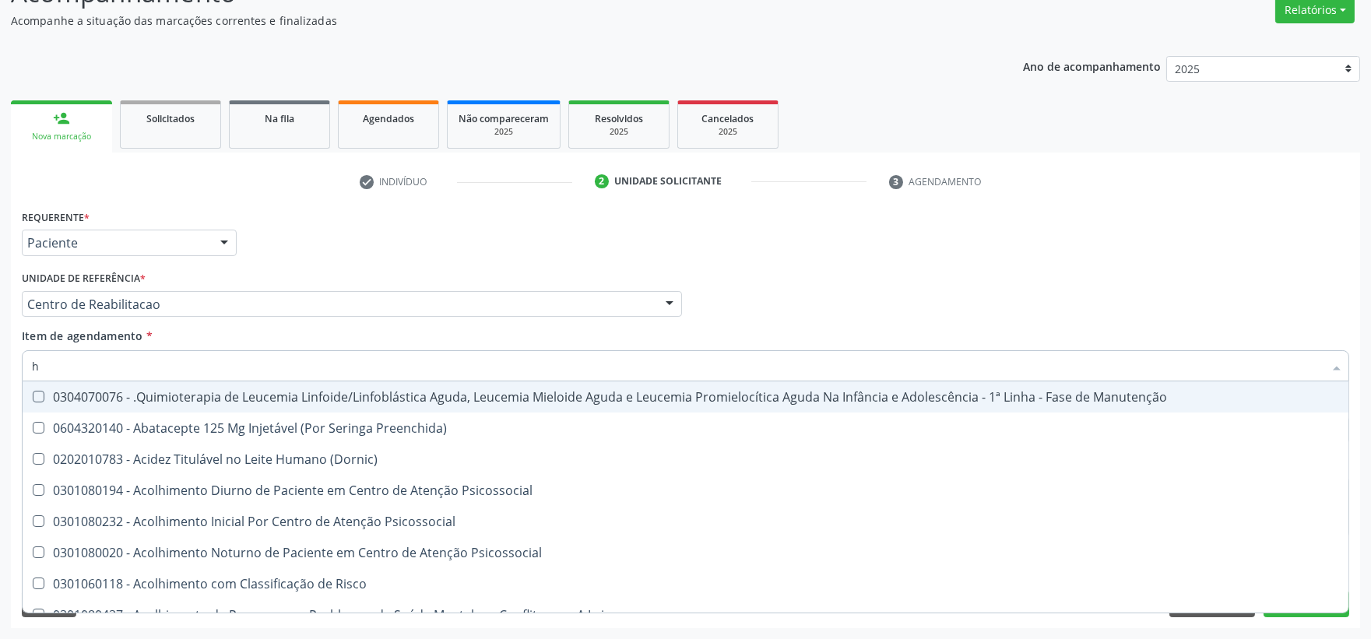
type input "he"
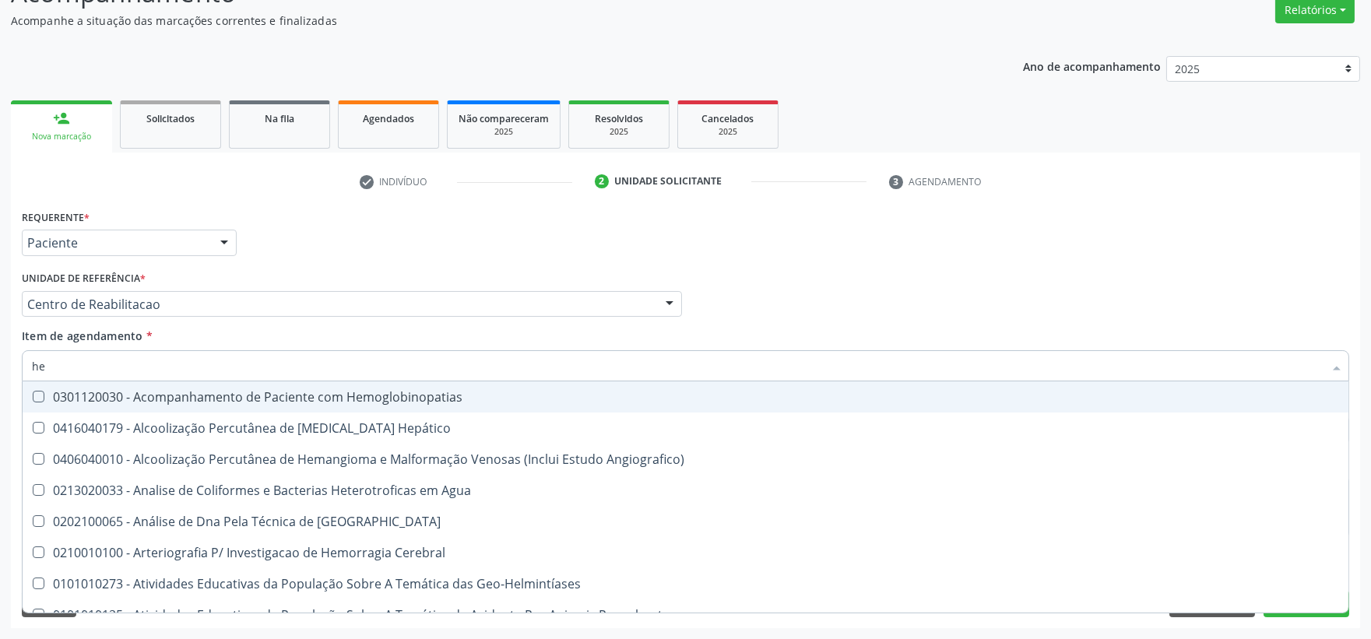
checkbox Completo "true"
type input "hem"
checkbox II "true"
checkbox Completo "false"
type input "hemo"
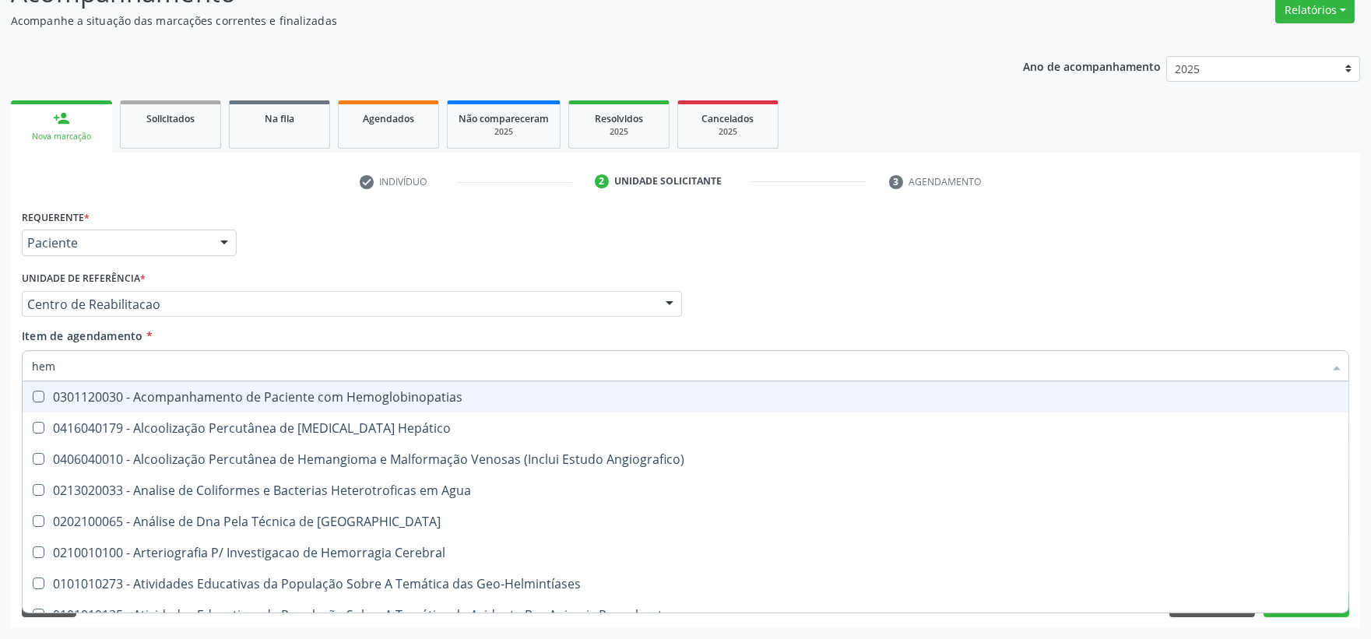
checkbox Hemácias "true"
checkbox II "false"
type input "hemog"
checkbox Carboxi-Hemoglobina "true"
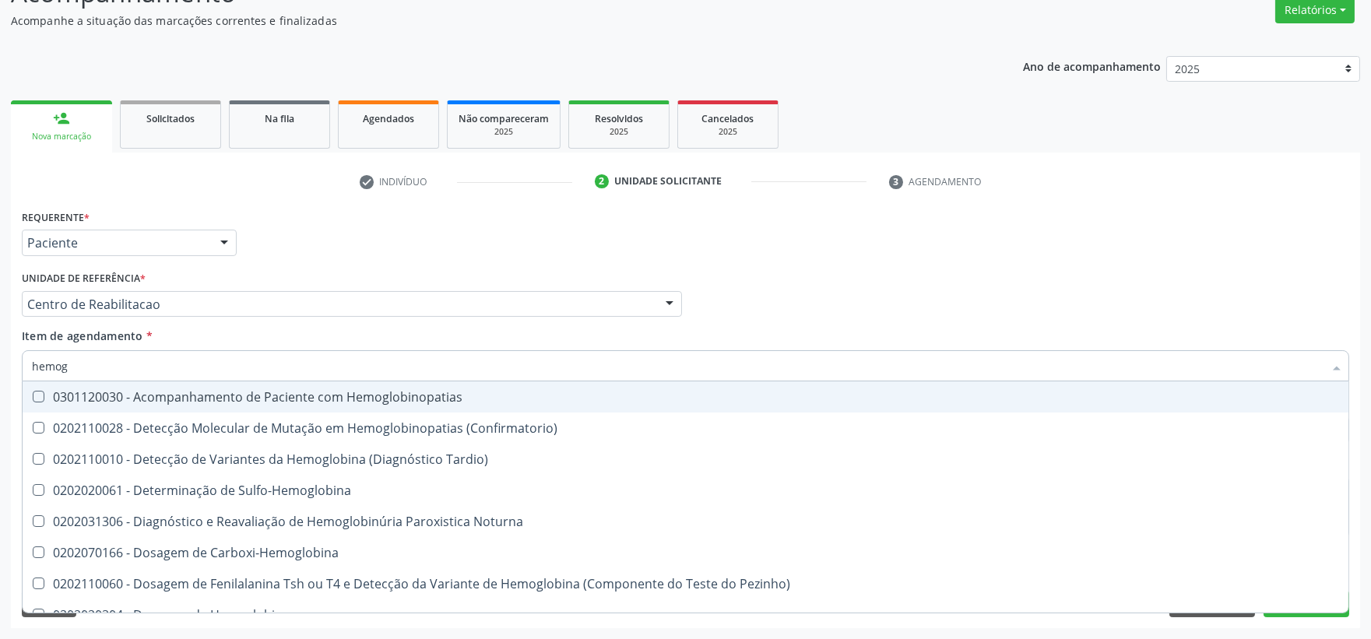
type input "hemogl"
checkbox Completo "false"
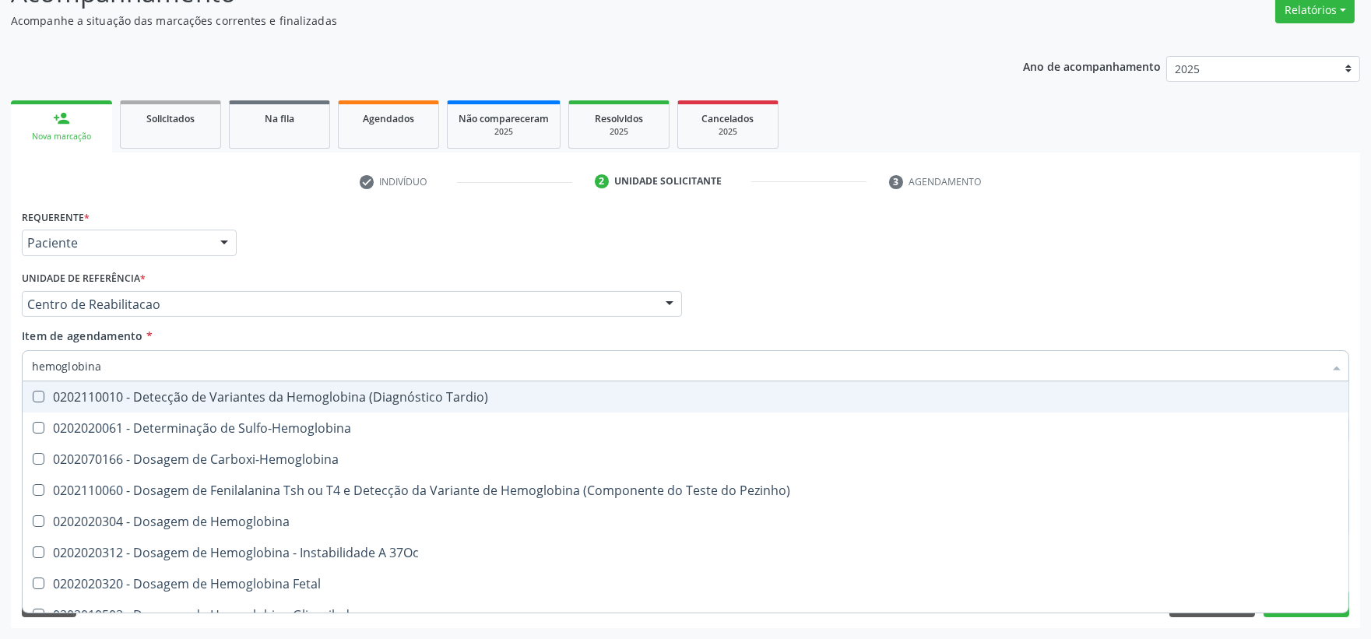
type input "hemoglobina g"
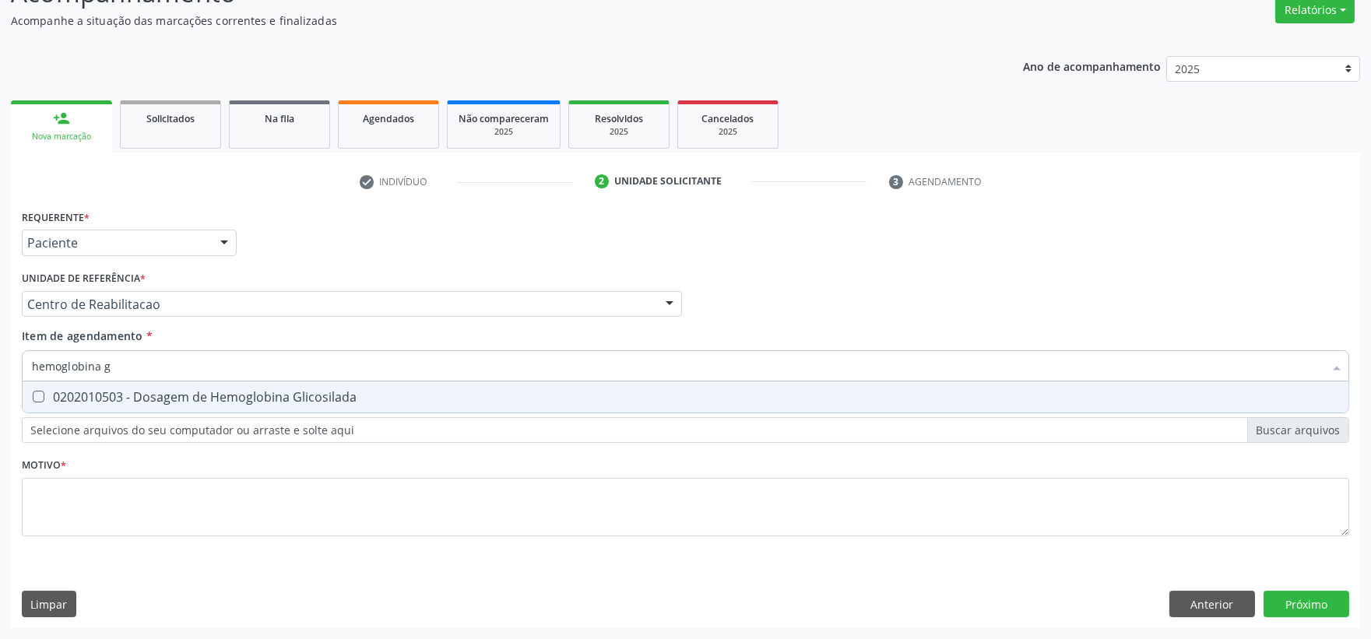
click at [140, 391] on div "0202010503 - Dosagem de Hemoglobina Glicosilada" at bounding box center [685, 397] width 1307 height 12
checkbox Glicosilada "true"
drag, startPoint x: 151, startPoint y: 367, endPoint x: -115, endPoint y: 364, distance: 266.3
click at [0, 364] on html "Central de Marcação notifications [PERSON_NAME] Diretor de regulação  Configur…" at bounding box center [685, 187] width 1371 height 639
type input "c"
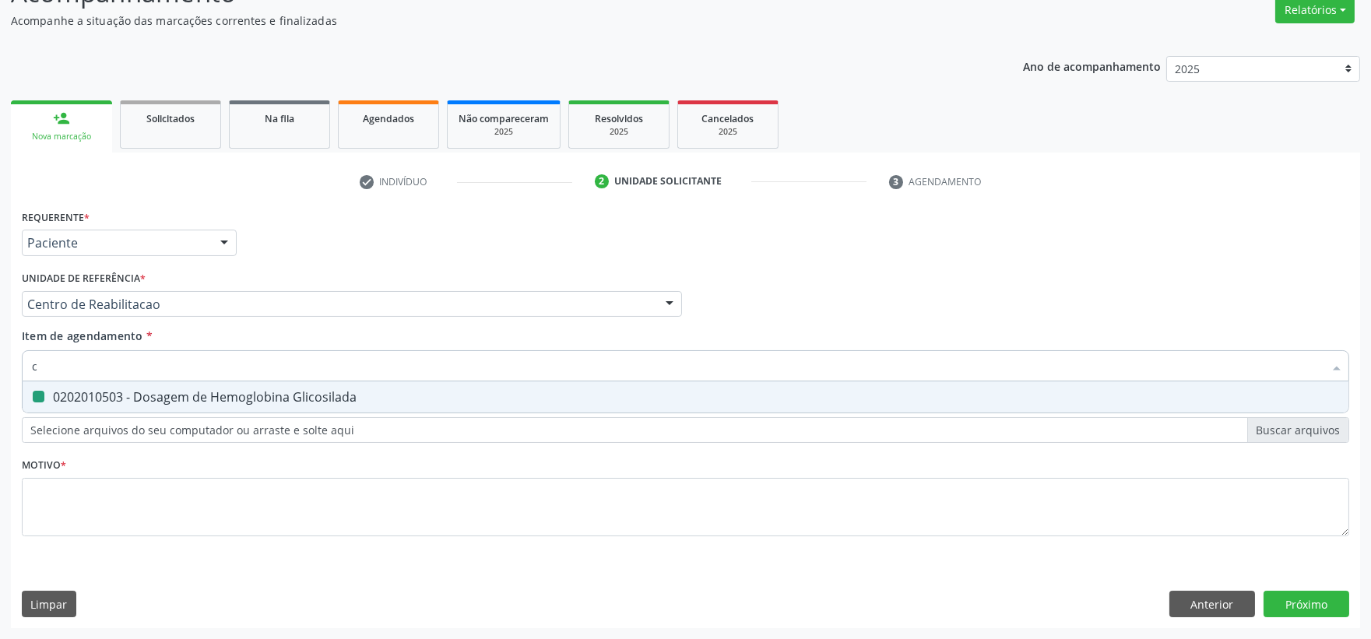
checkbox Glicosilada "false"
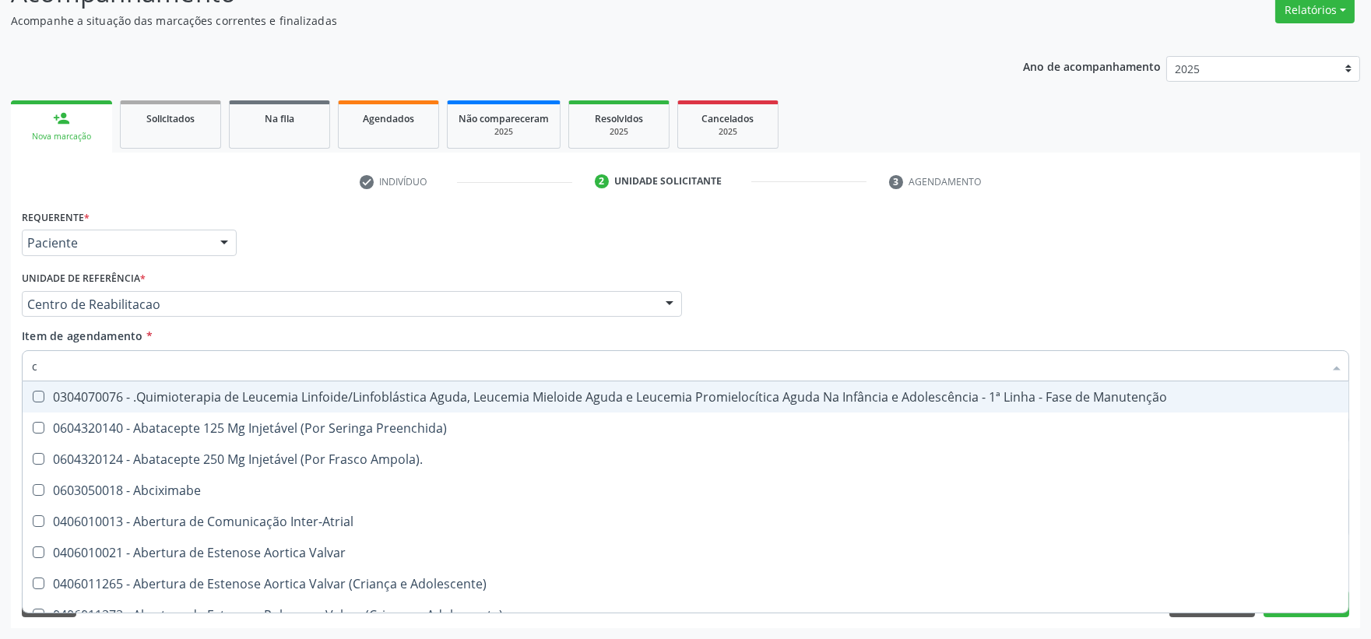
type input "co"
checkbox Tempo "true"
checkbox Indireta "true"
type input "c"
checkbox Tempo "false"
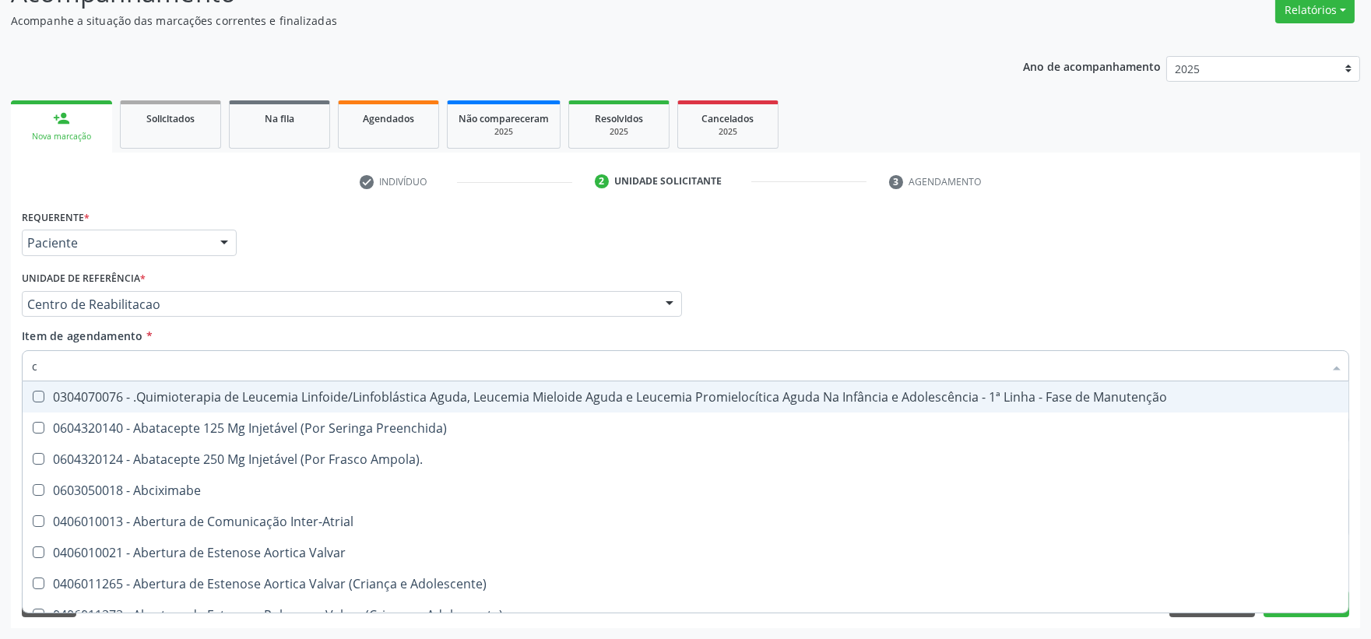
checkbox Indireta "false"
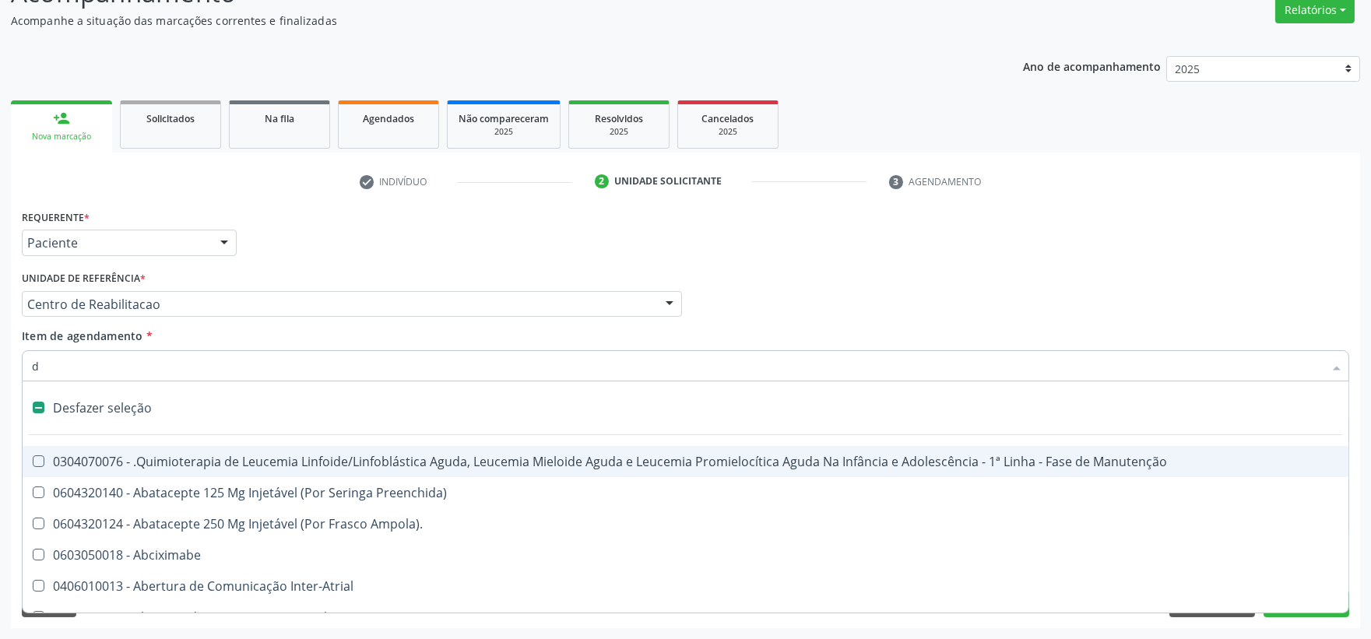
type input "de"
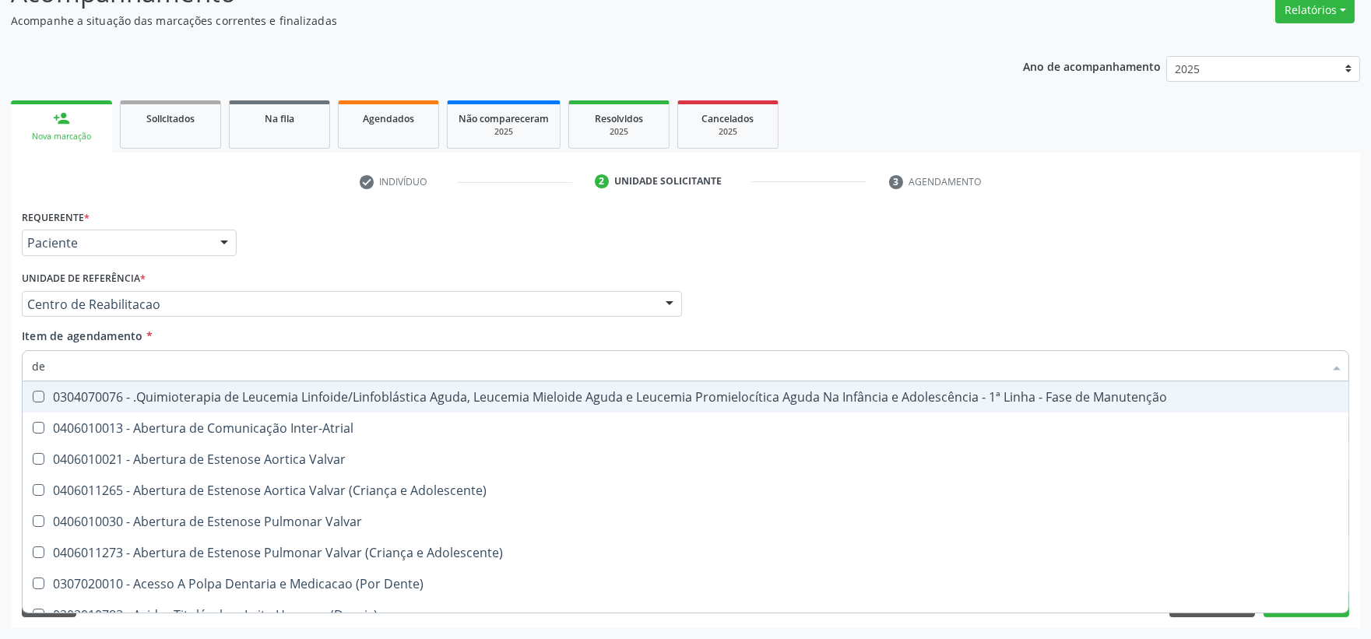
checkbox Creatinina "true"
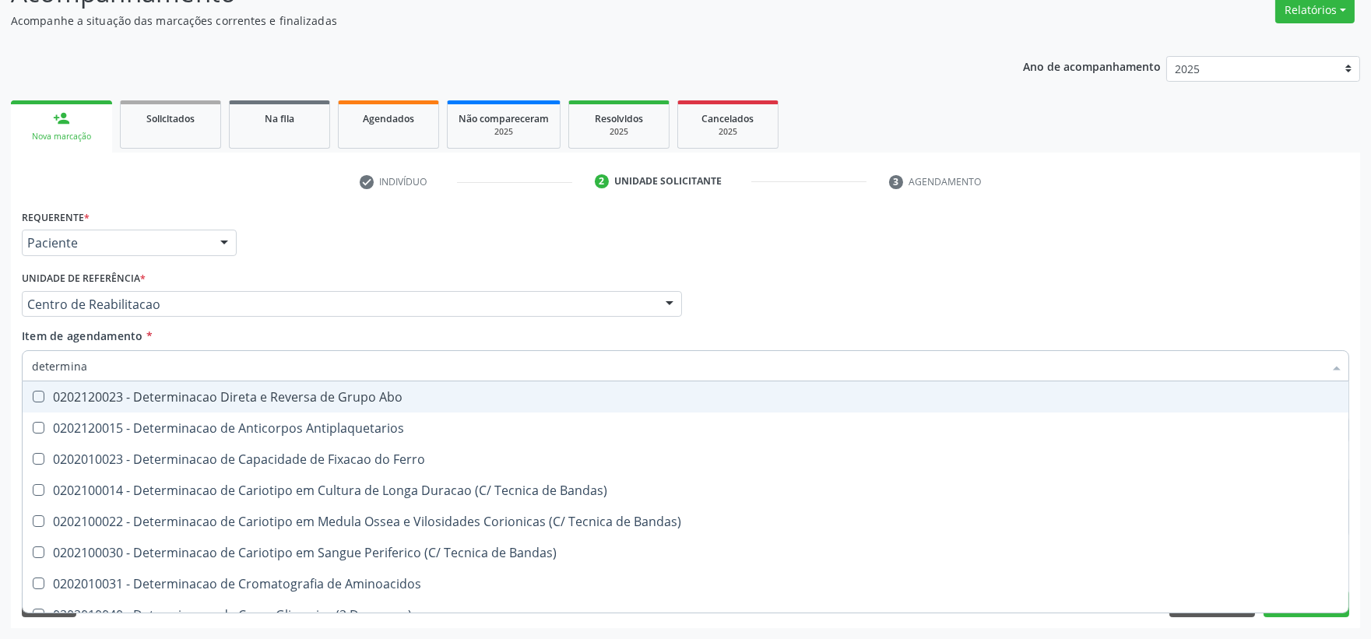
type input "determina"
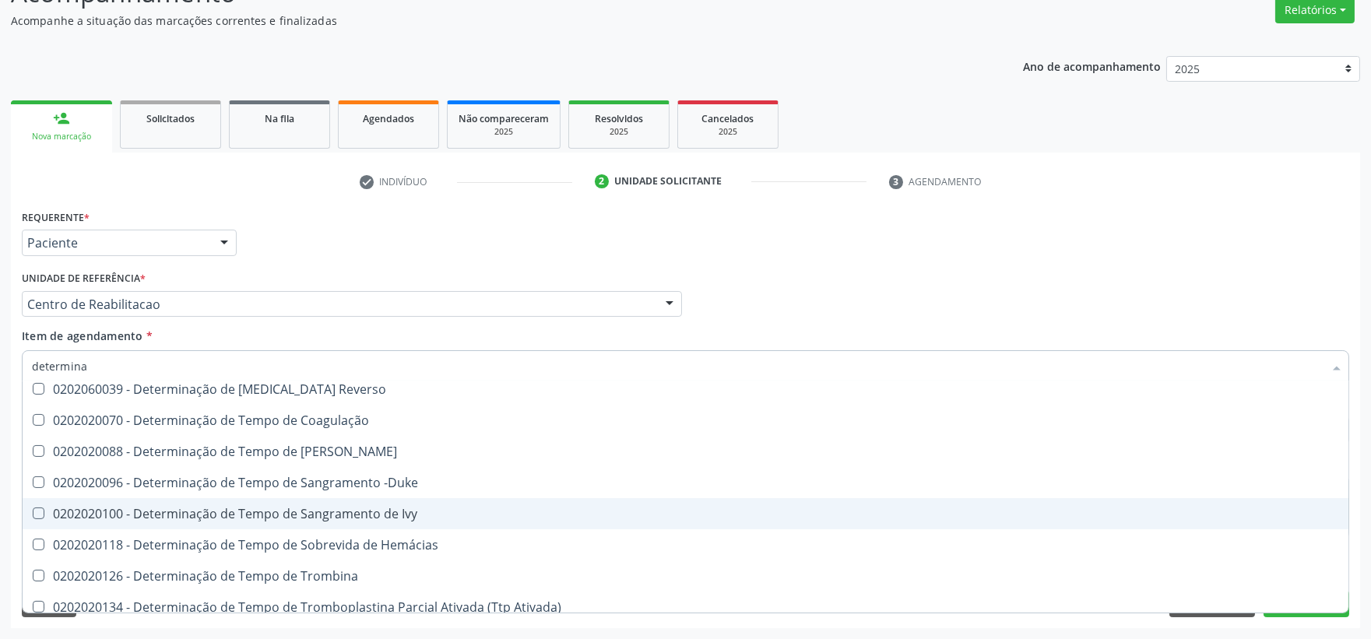
scroll to position [951, 0]
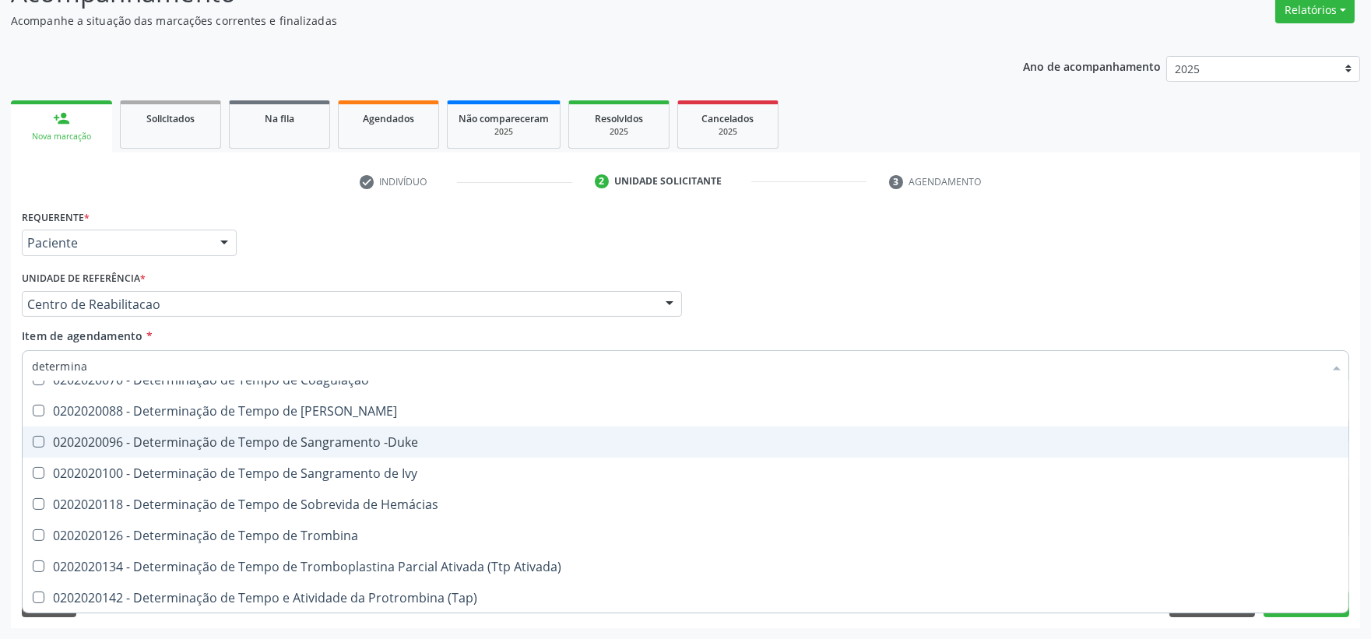
click at [288, 437] on div "0202020096 - Determinação de Tempo de Sangramento -Duke" at bounding box center [685, 442] width 1307 height 12
checkbox -Duke "true"
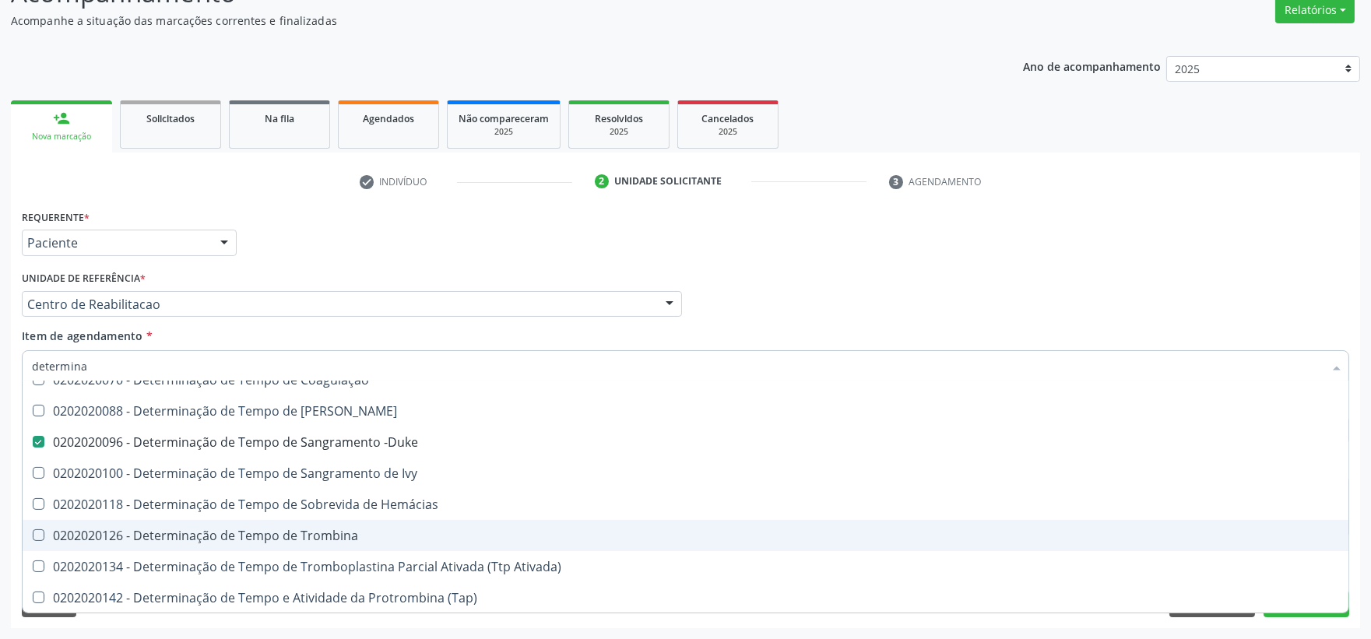
scroll to position [1038, 0]
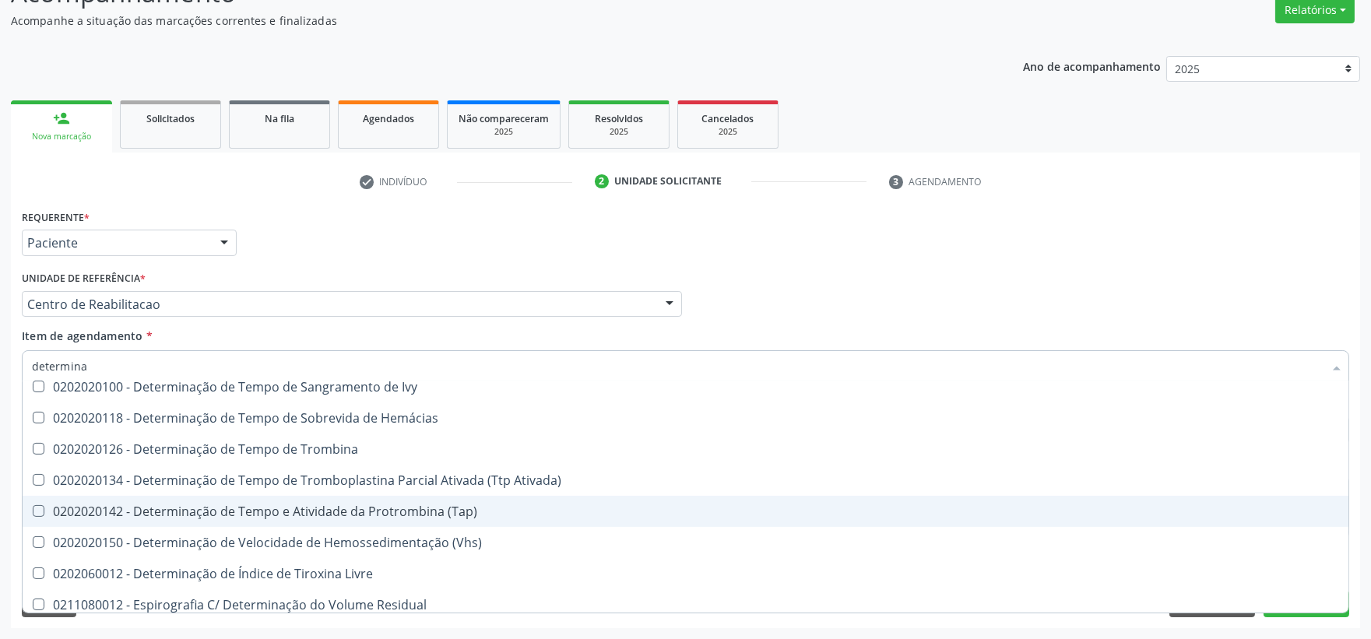
click at [289, 519] on span "0202020142 - Determinação de Tempo e Atividade da Protrombina (Tap)" at bounding box center [686, 511] width 1326 height 31
checkbox \(Tap\) "true"
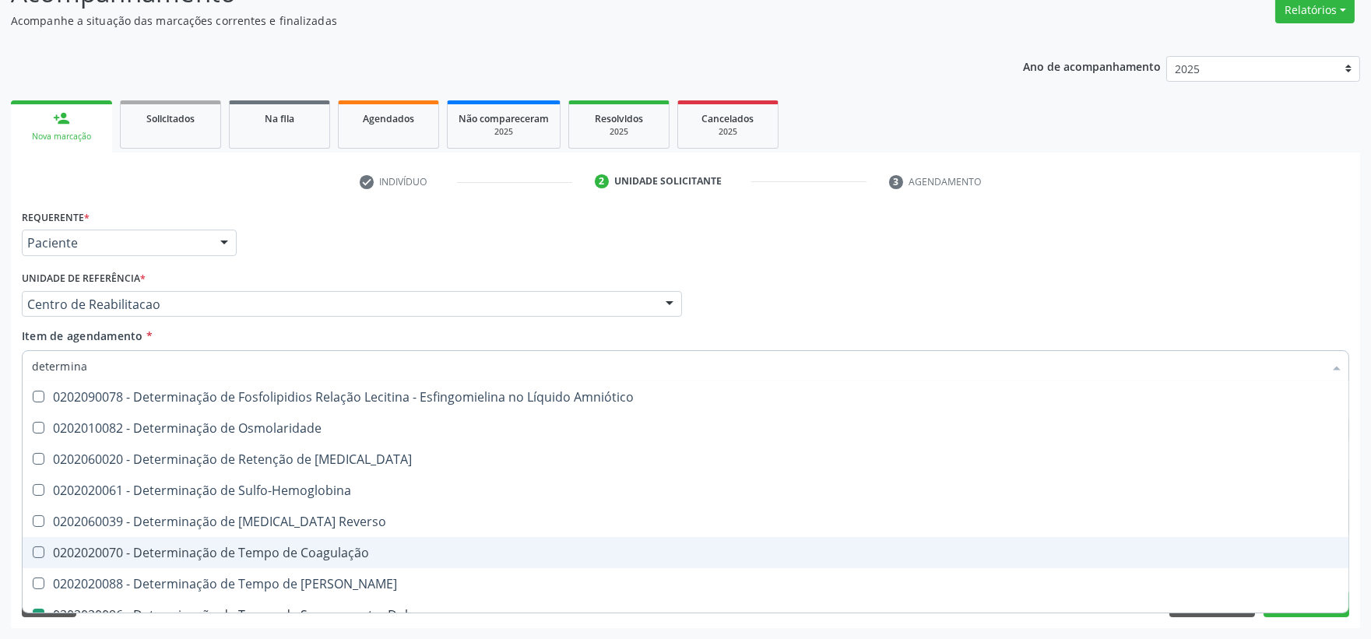
scroll to position [865, 0]
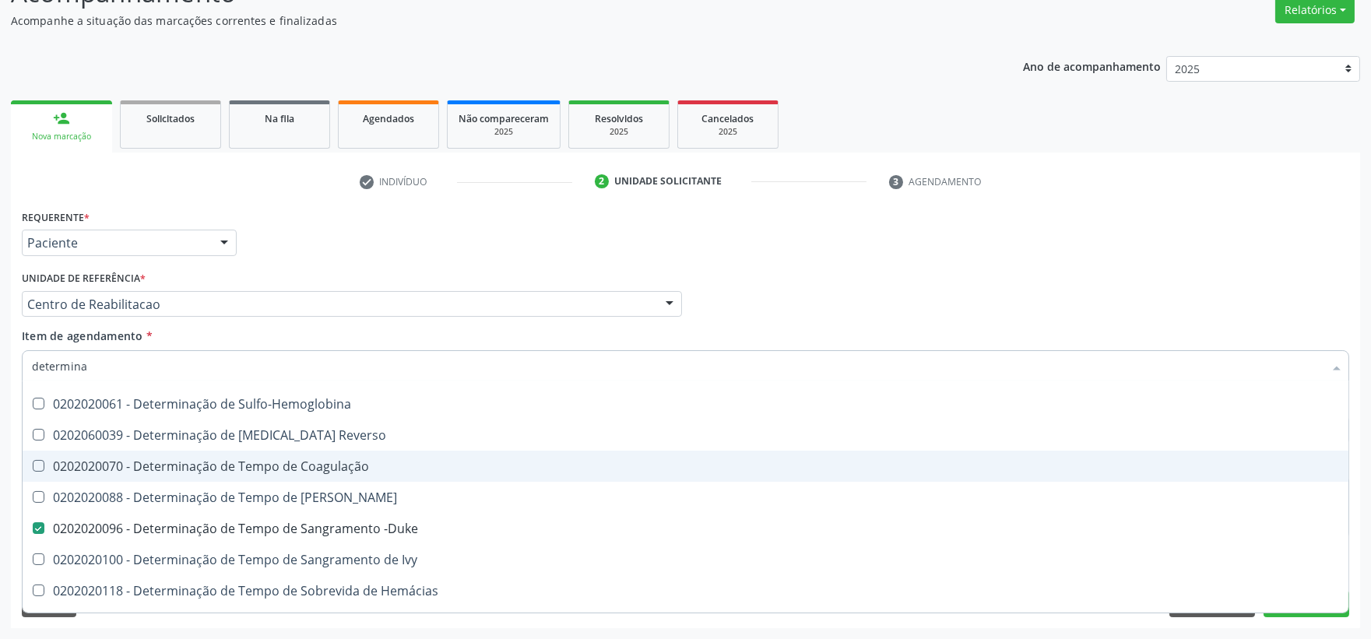
click at [270, 468] on div "0202020070 - Determinação de Tempo de Coagulação" at bounding box center [685, 466] width 1307 height 12
checkbox Coagulação "true"
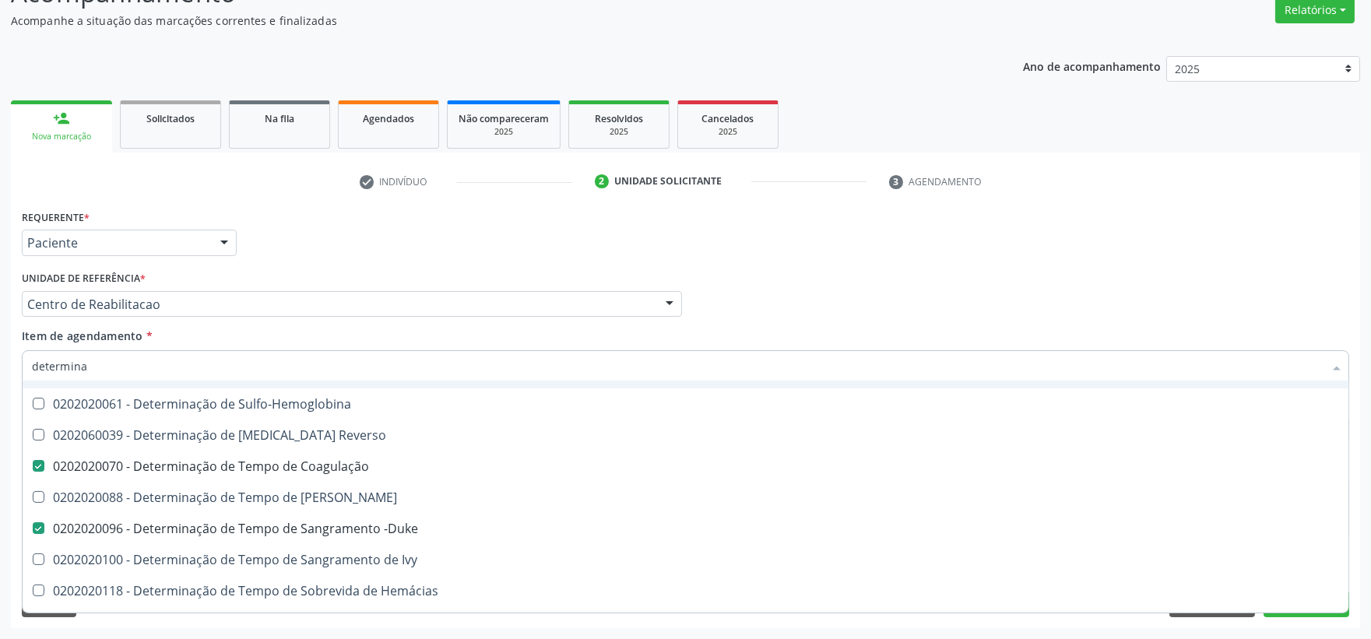
drag, startPoint x: 137, startPoint y: 360, endPoint x: -195, endPoint y: 368, distance: 332.5
click at [0, 368] on html "Central de Marcação notifications [PERSON_NAME] Diretor de regulação  Configur…" at bounding box center [685, 187] width 1371 height 639
type input "col"
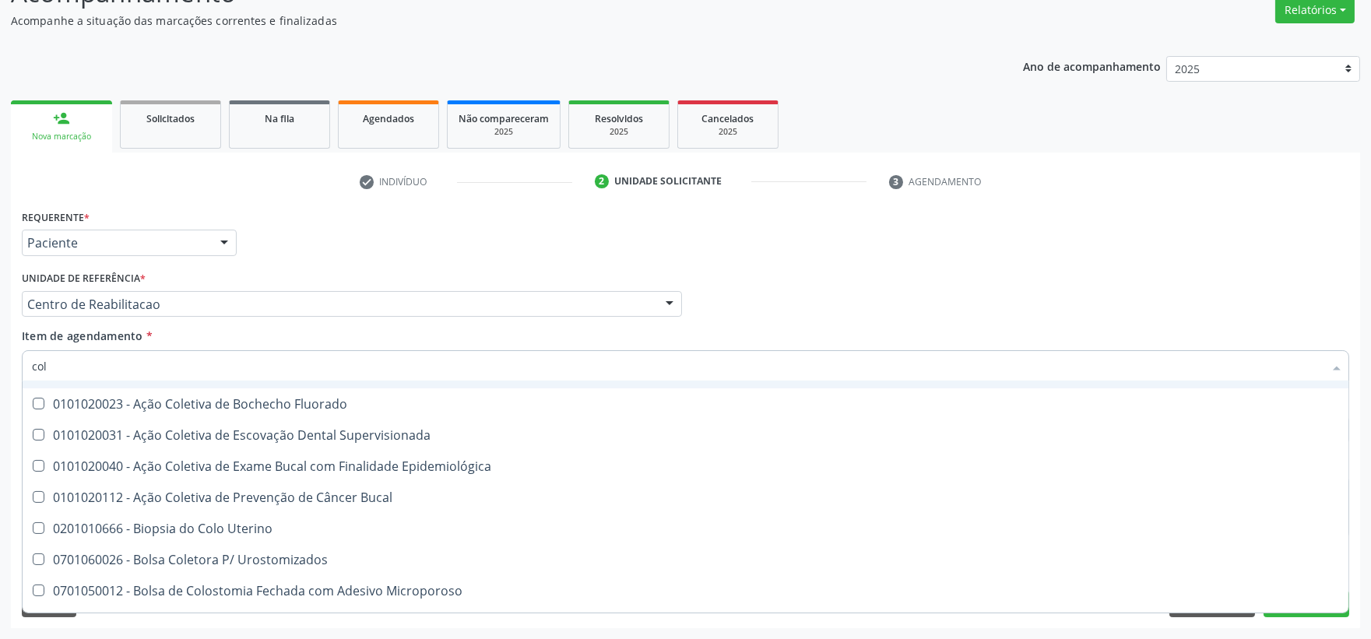
checkbox Epidemiológica "false"
checkbox Uterino "false"
checkbox Mama "false"
type input "coles"
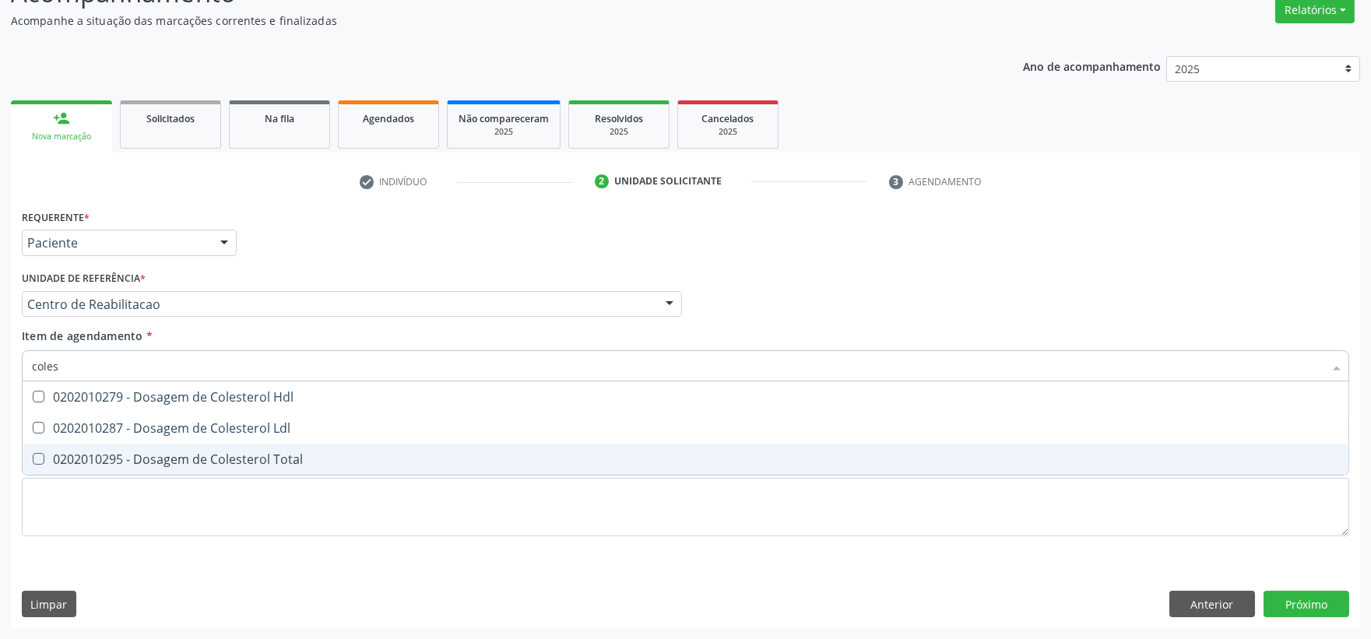
scroll to position [0, 0]
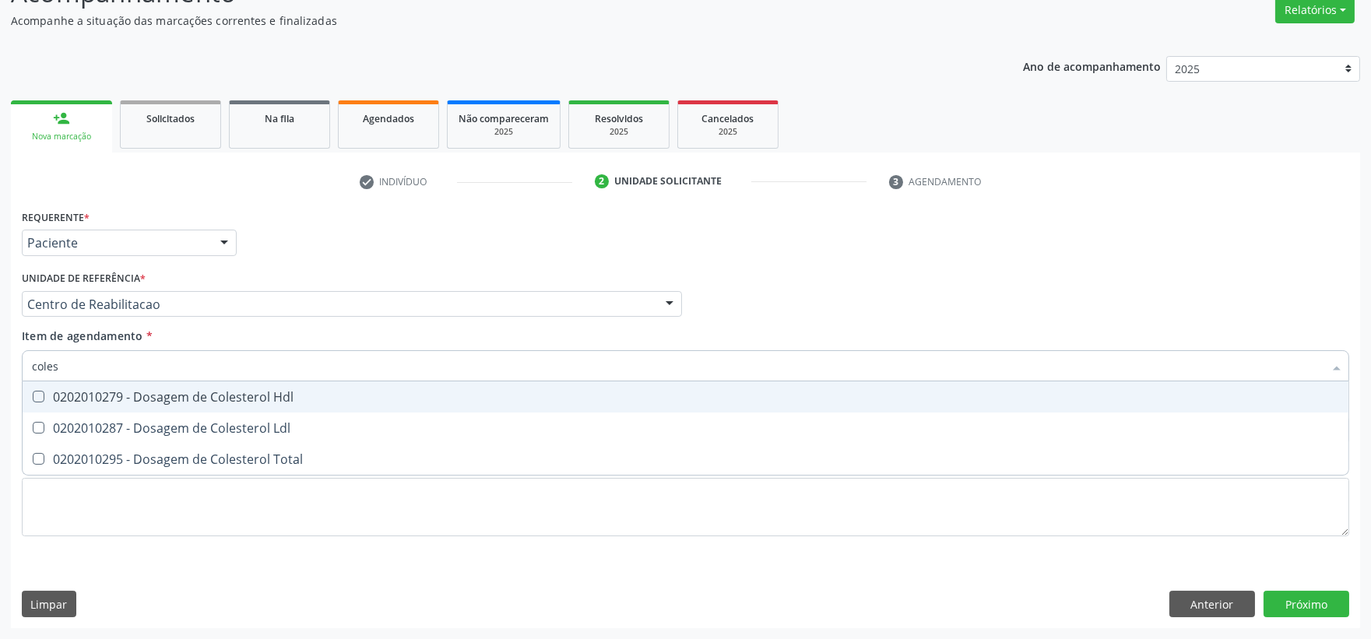
click at [44, 409] on span "0202010279 - Dosagem de Colesterol Hdl" at bounding box center [686, 396] width 1326 height 31
checkbox Hdl "true"
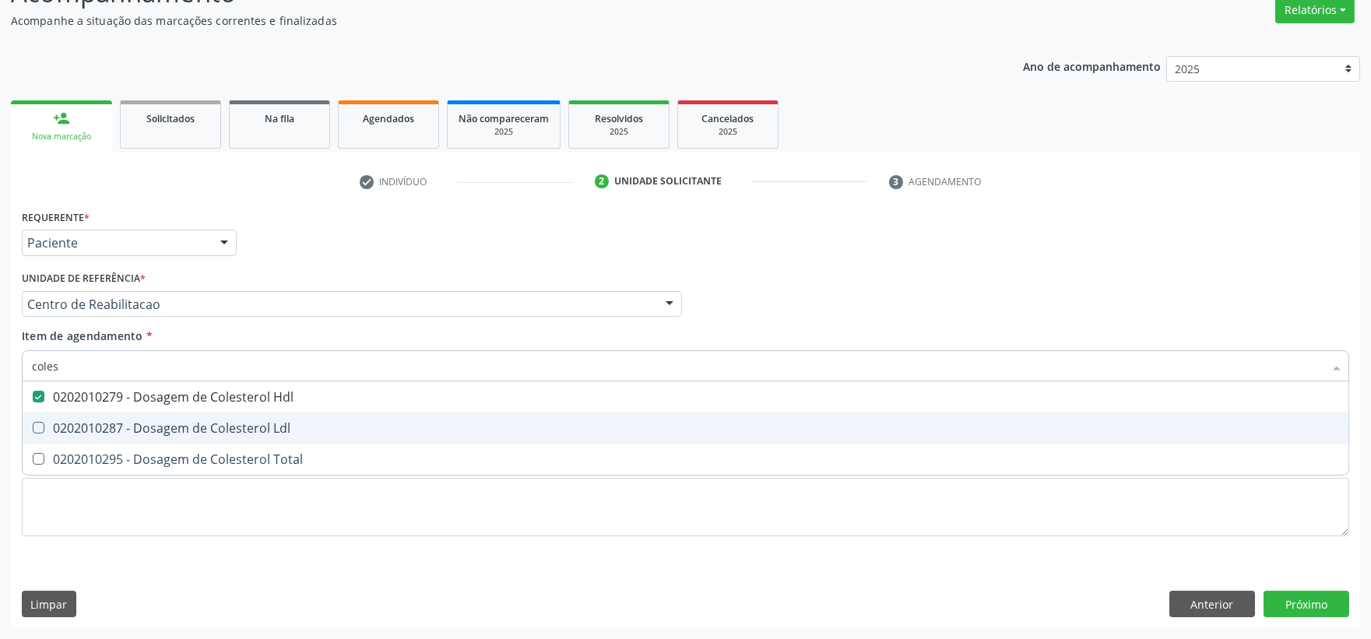
click at [44, 426] on Ldl at bounding box center [39, 428] width 12 height 12
click at [33, 426] on Ldl "checkbox" at bounding box center [28, 428] width 10 height 10
checkbox Ldl "true"
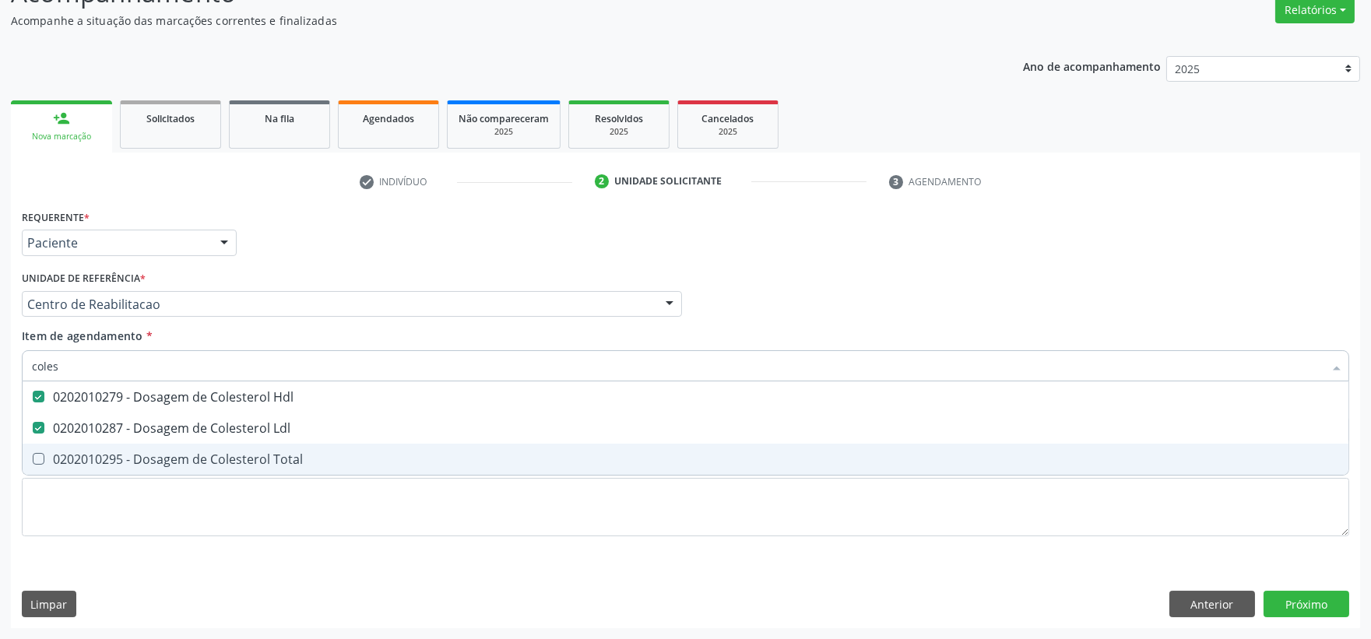
click at [47, 452] on span "0202010295 - Dosagem de Colesterol Total" at bounding box center [686, 459] width 1326 height 31
checkbox Total "true"
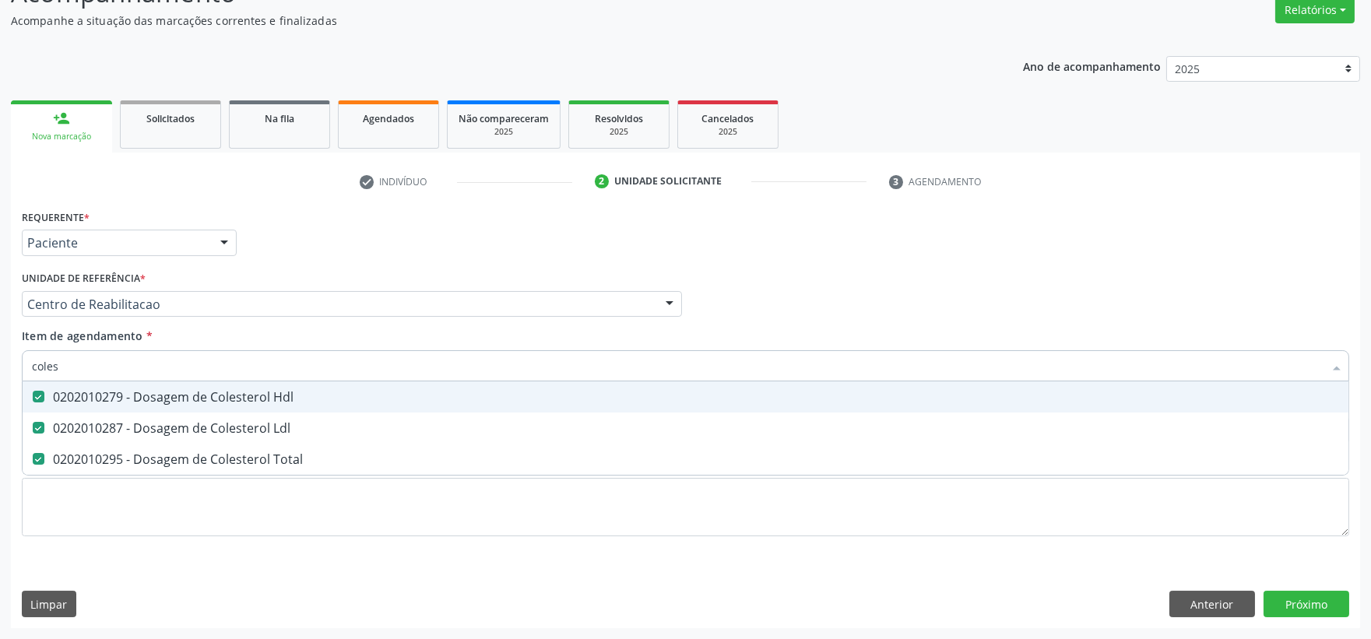
drag, startPoint x: 73, startPoint y: 367, endPoint x: -101, endPoint y: 333, distance: 177.7
click at [0, 333] on html "Central de Marcação notifications [PERSON_NAME] Diretor de regulação  Configur…" at bounding box center [685, 187] width 1371 height 639
type input "ts"
checkbox Hdl "false"
checkbox Ldl "false"
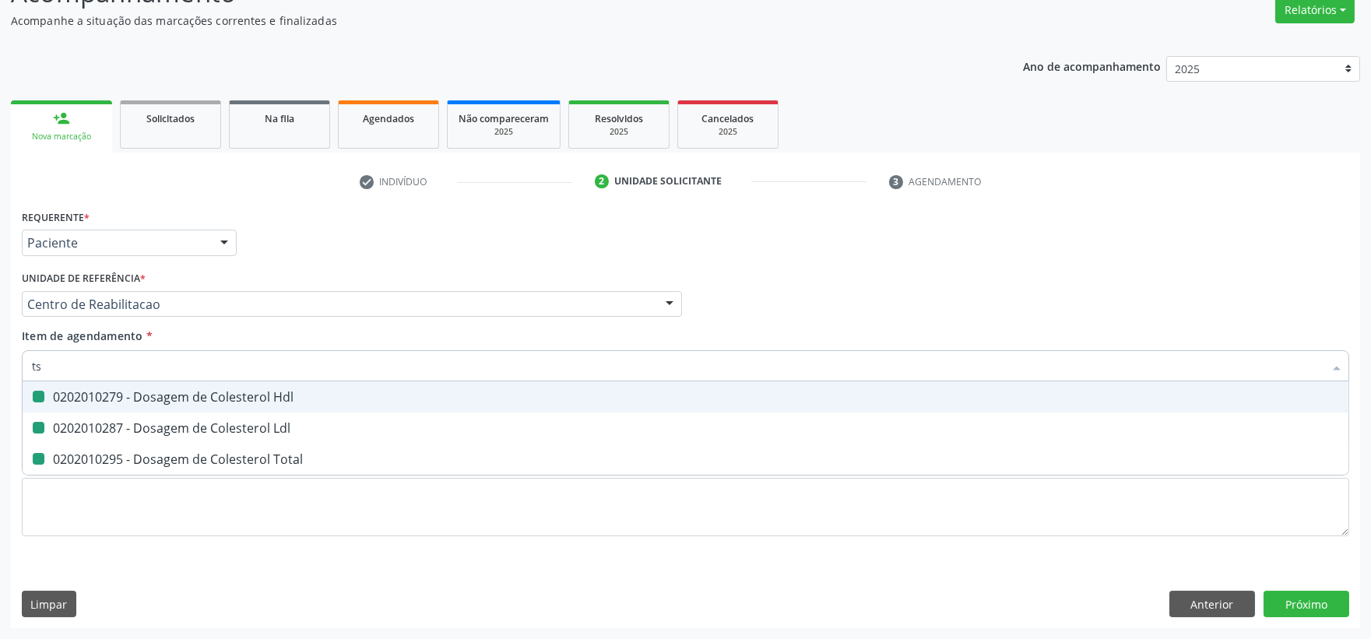
checkbox Total "false"
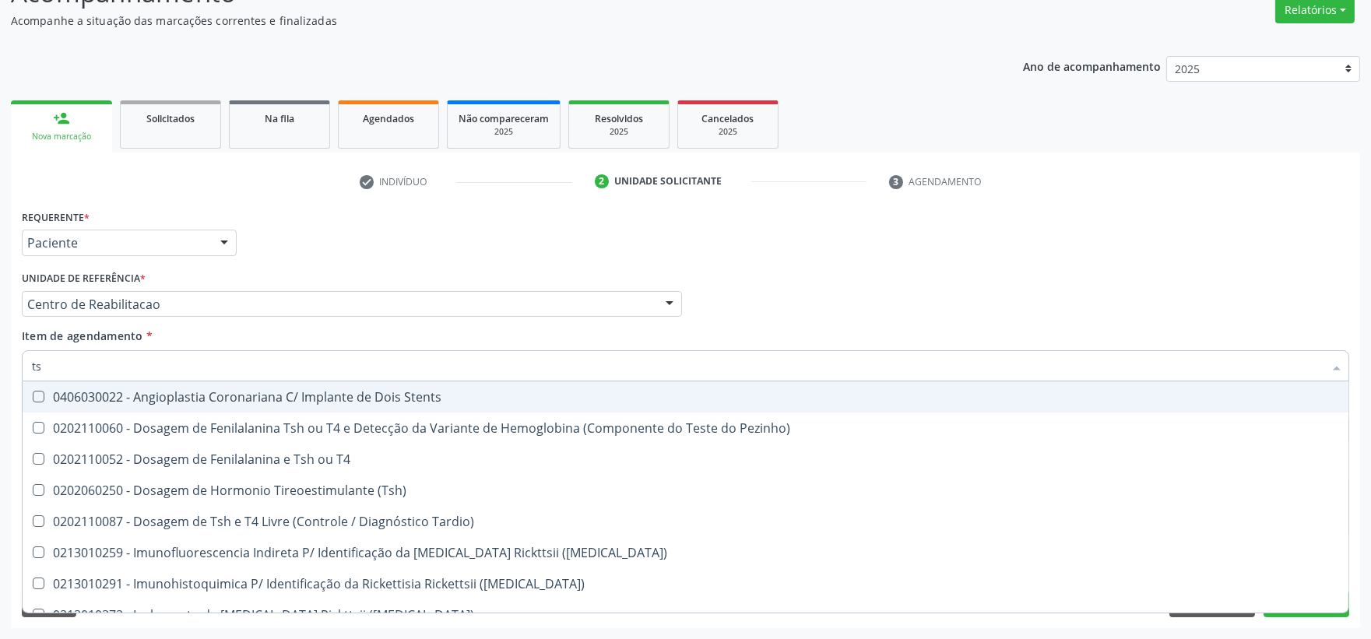
type input "tsh"
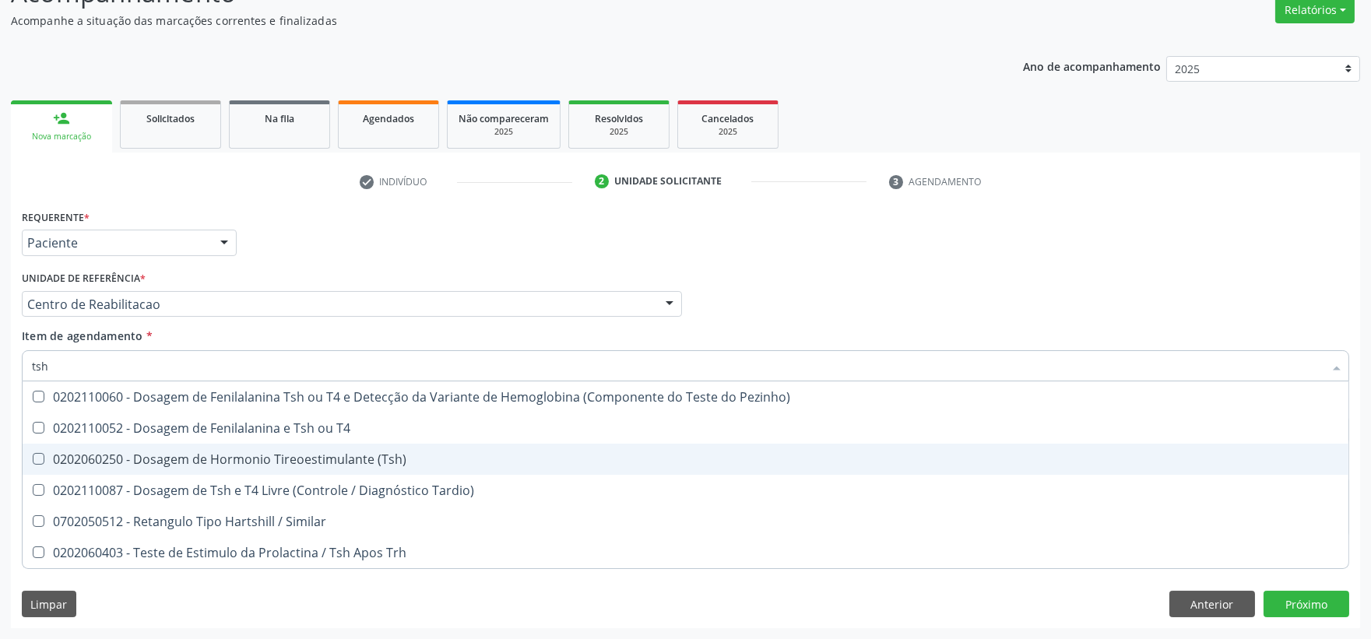
click at [216, 460] on div "0202060250 - Dosagem de Hormonio Tireoestimulante (Tsh)" at bounding box center [685, 459] width 1307 height 12
checkbox \(Tsh\) "true"
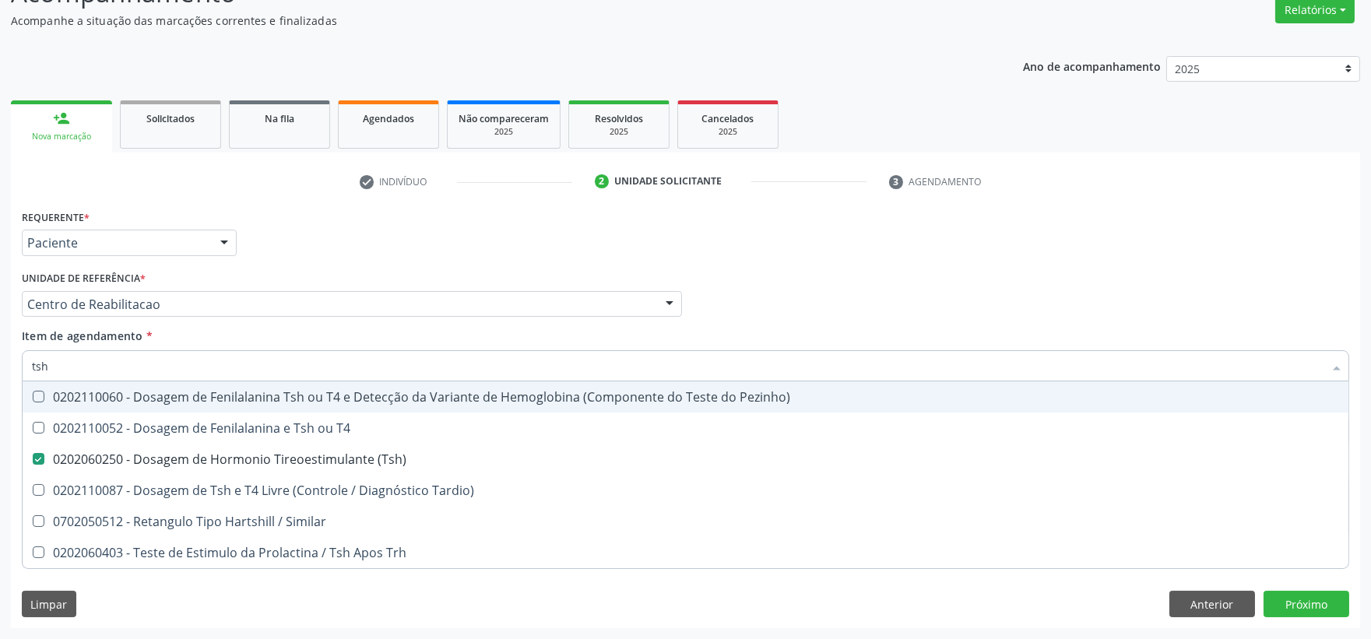
click at [0, 345] on html "Central de Marcação notifications [PERSON_NAME] Diretor de regulação  Configur…" at bounding box center [685, 187] width 1371 height 639
type input "t"
checkbox \(Tsh\) "false"
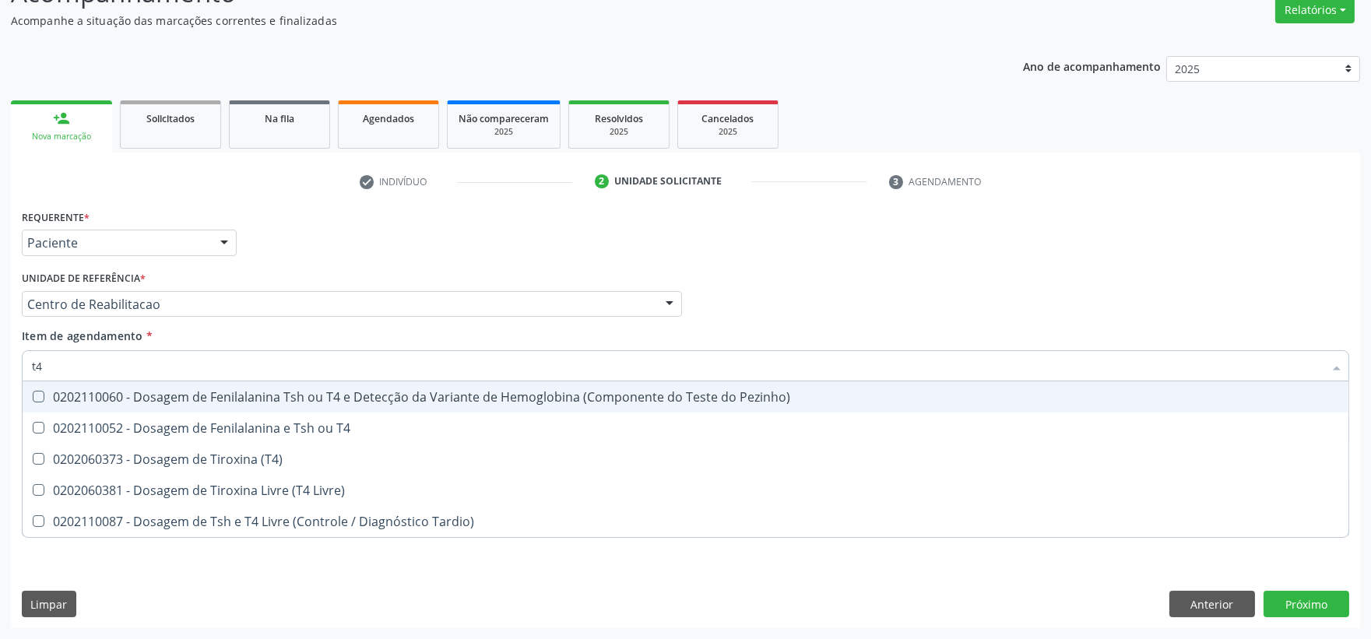
type input "t4 l"
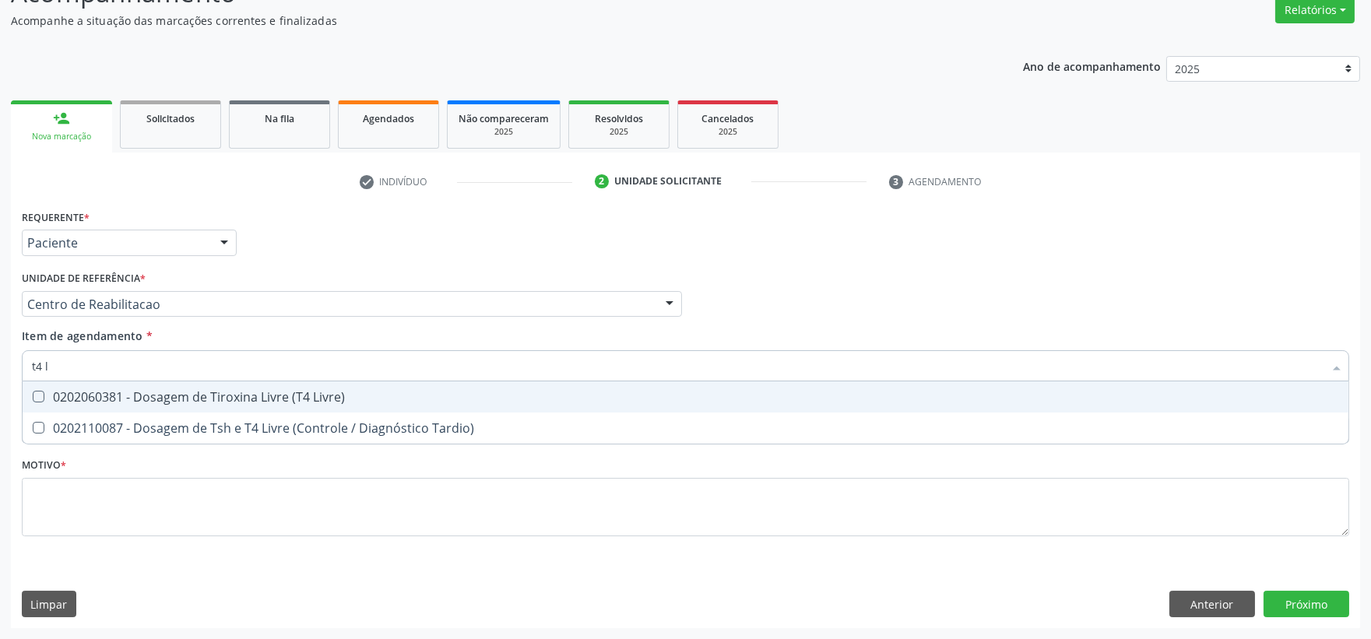
drag, startPoint x: 216, startPoint y: 398, endPoint x: 104, endPoint y: 361, distance: 117.2
click at [216, 395] on div "0202060381 - Dosagem de Tiroxina Livre (T4 Livre)" at bounding box center [685, 397] width 1307 height 12
checkbox Livre\) "true"
drag, startPoint x: 90, startPoint y: 354, endPoint x: -22, endPoint y: 360, distance: 112.2
click at [0, 360] on html "Central de Marcação notifications [PERSON_NAME] Diretor de regulação  Configur…" at bounding box center [685, 187] width 1371 height 639
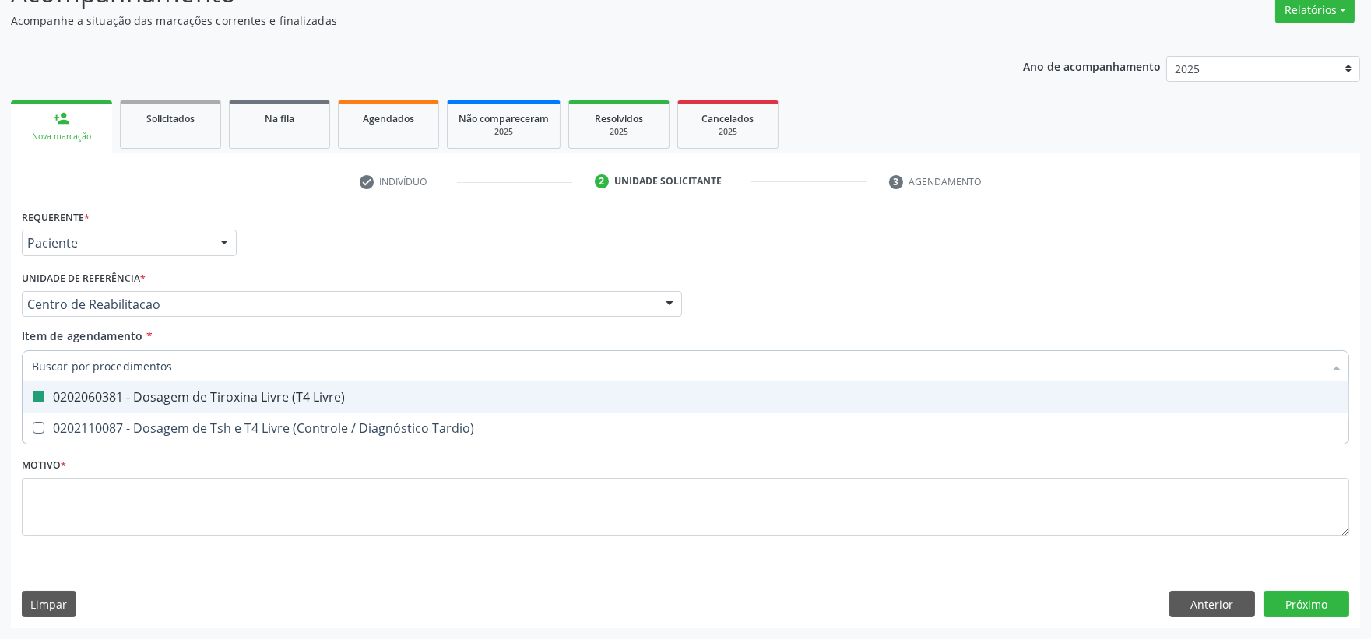
checkbox Livre\) "false"
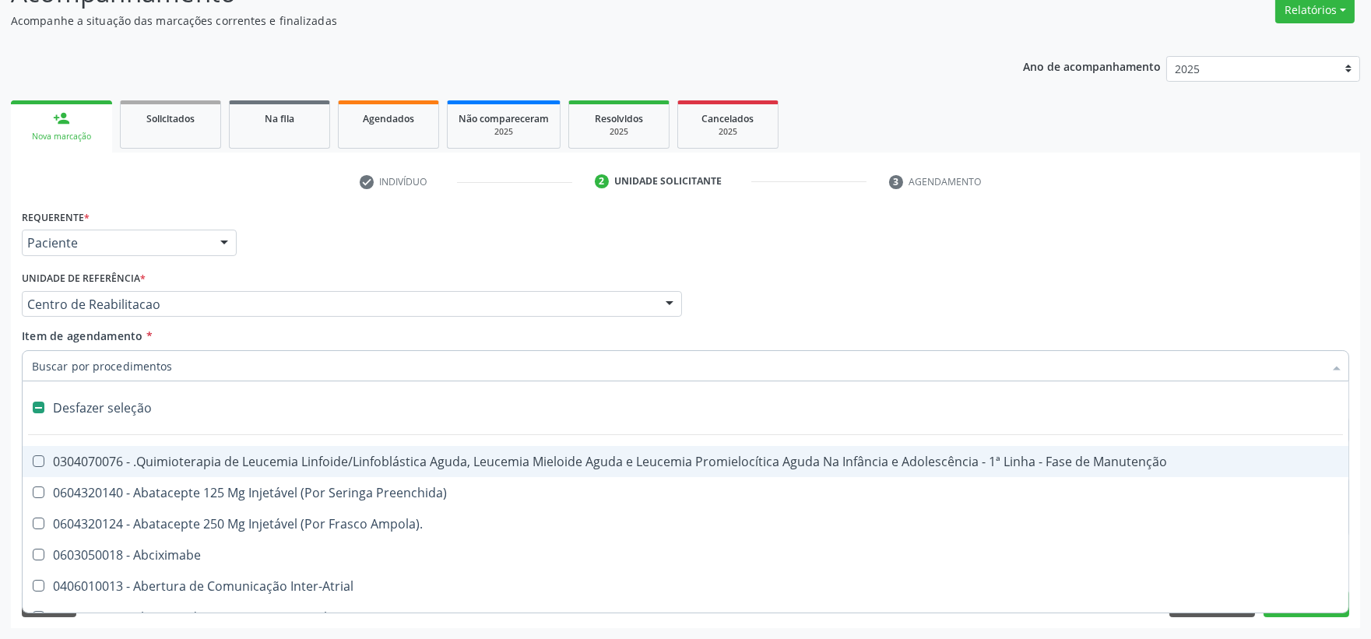
type input "p"
checkbox Joelho "true"
checkbox Sanitário "true"
checkbox Hemodialise "true"
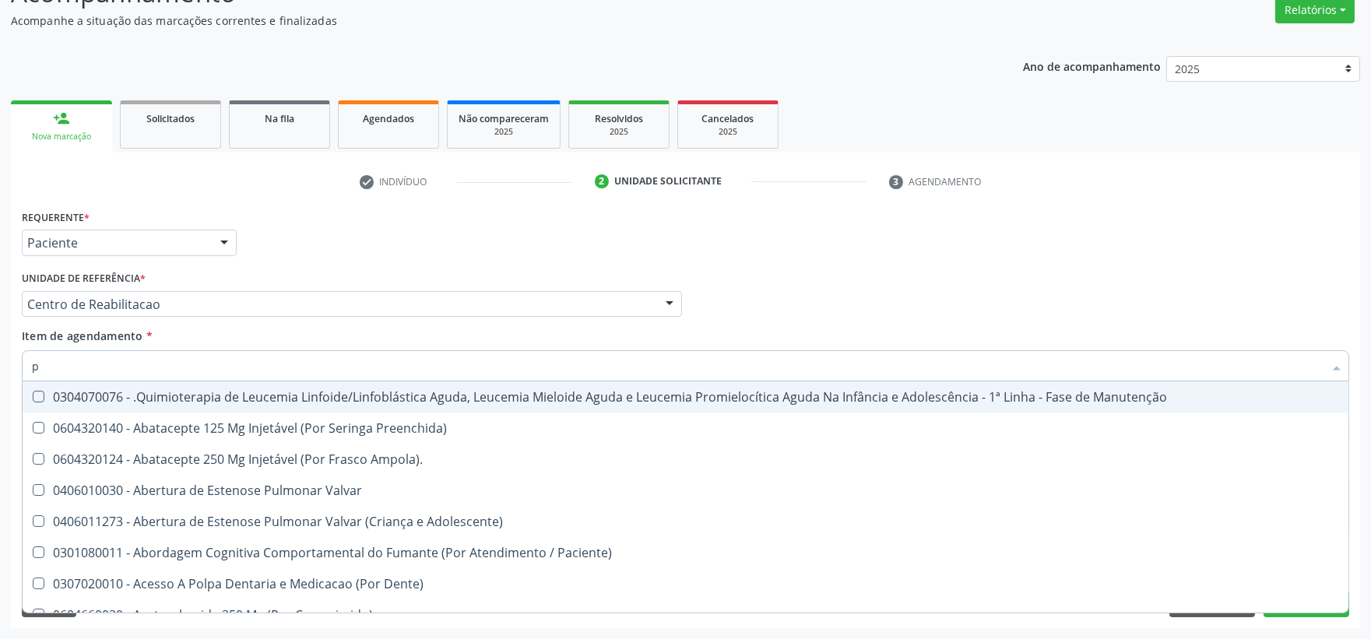
type input "pr"
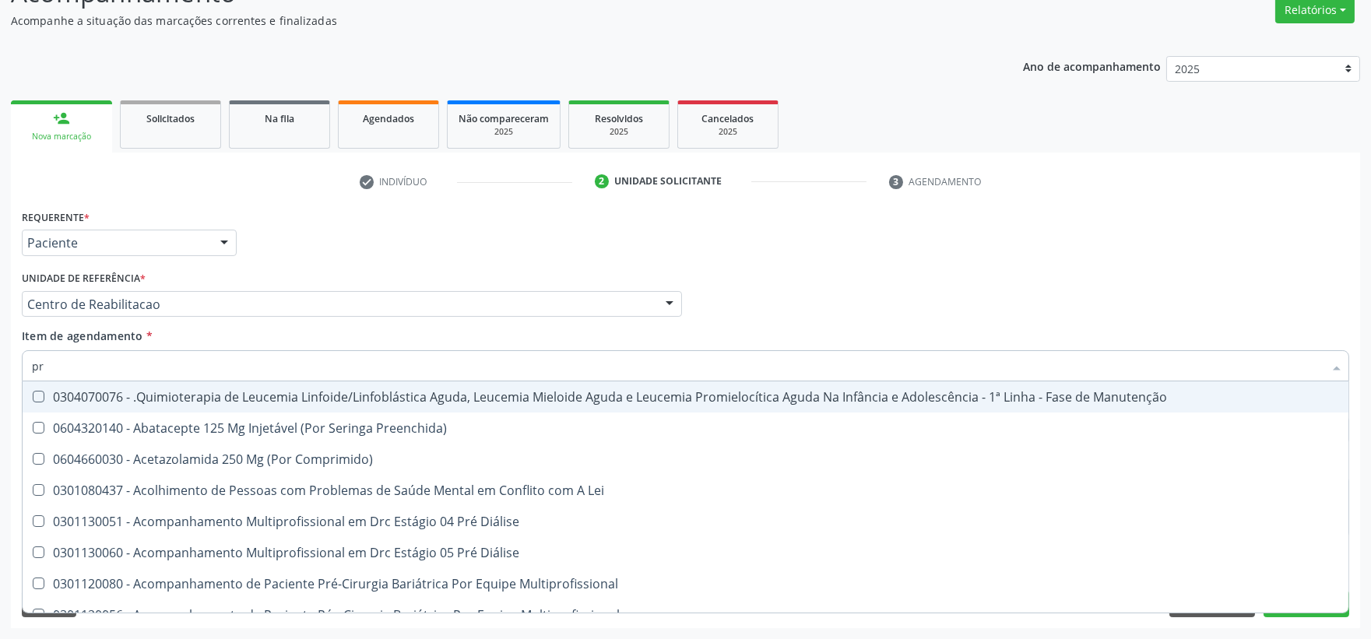
checkbox \(Tap\) "true"
type input "prot"
checkbox Osso "true"
checkbox Provisória "false"
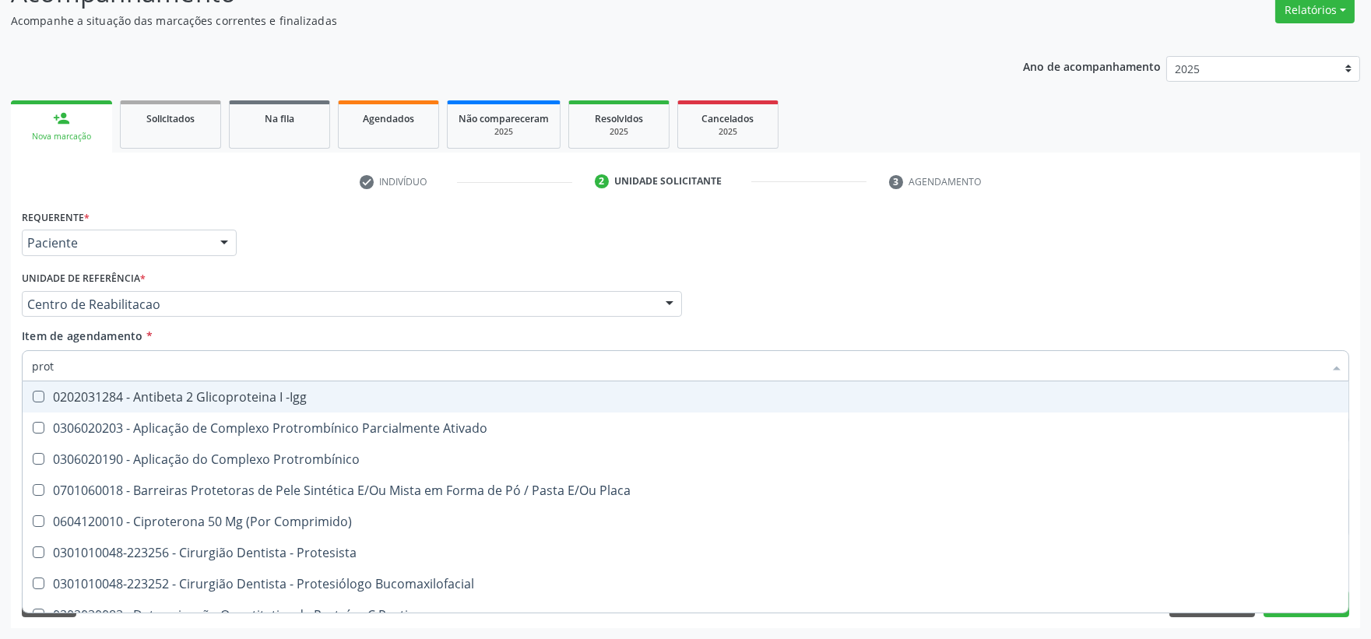
type input "prote"
checkbox \(Tap\) "false"
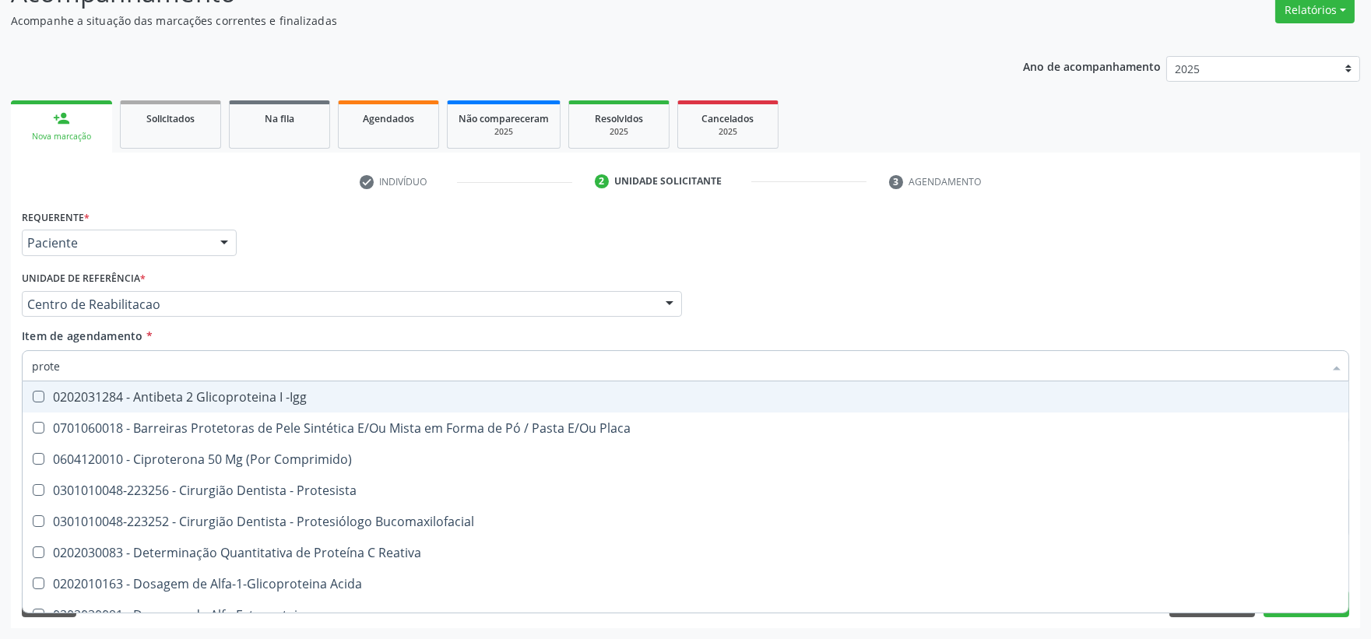
type input "protei"
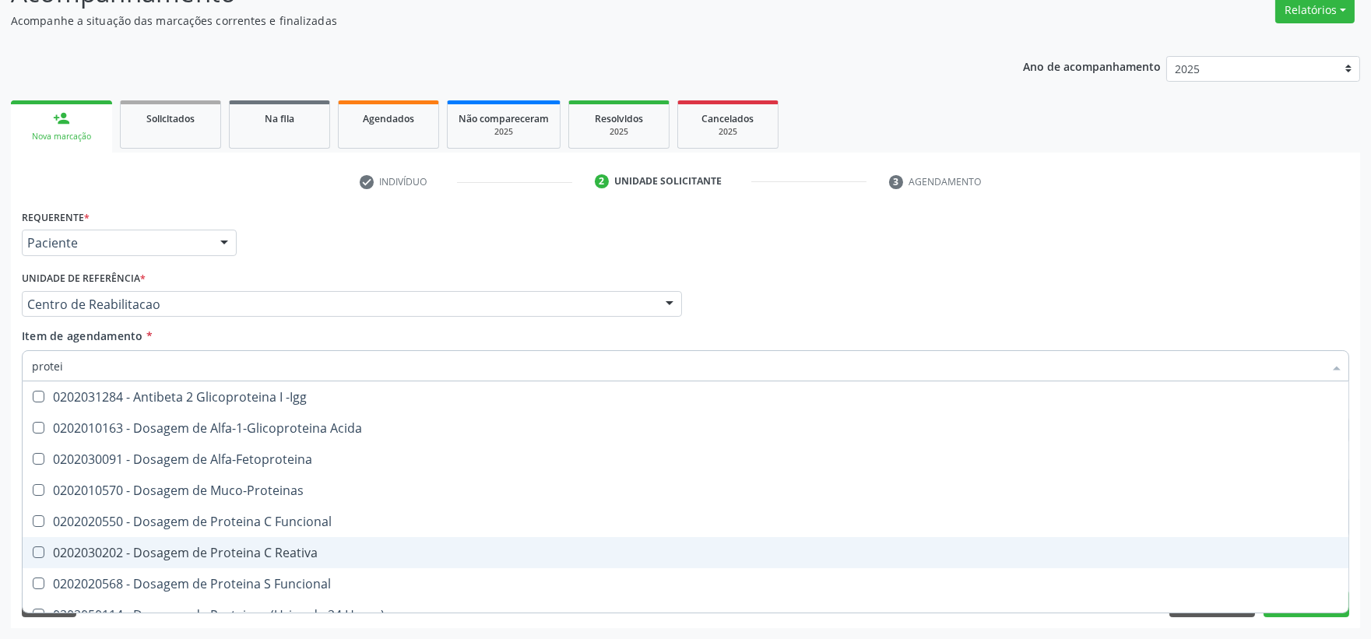
click at [109, 553] on div "0202030202 - Dosagem de Proteina C Reativa" at bounding box center [685, 552] width 1307 height 12
checkbox Reativa "true"
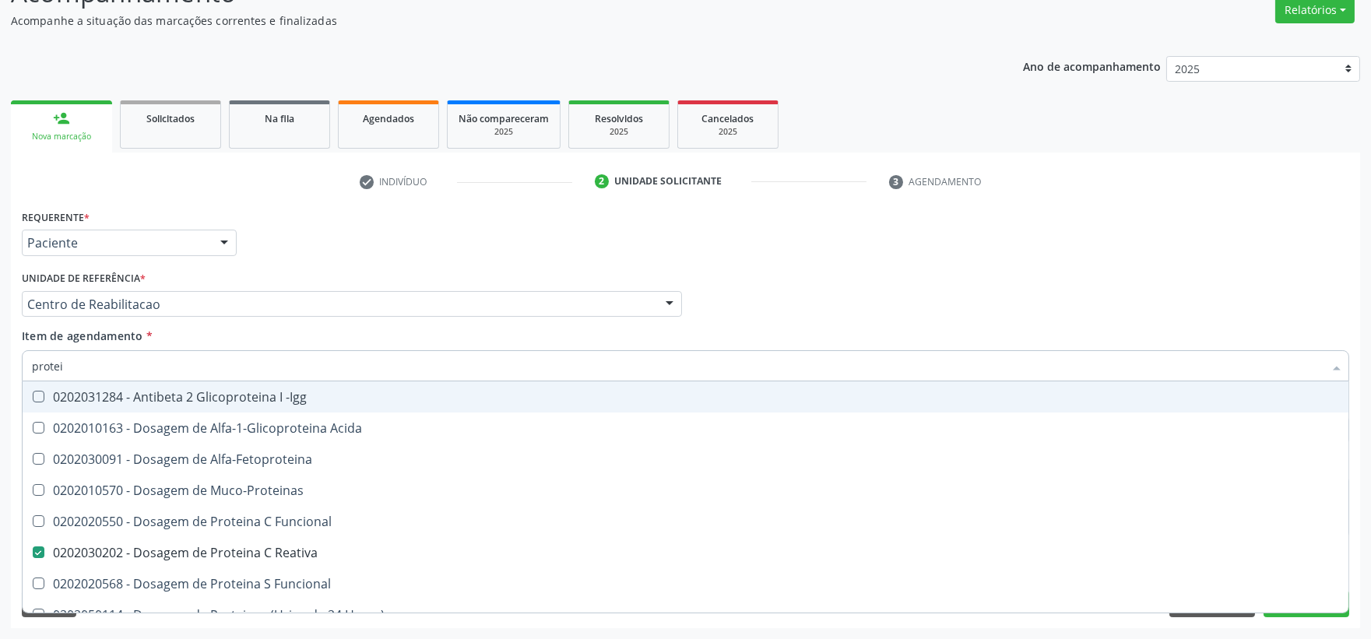
drag, startPoint x: 68, startPoint y: 371, endPoint x: 0, endPoint y: 363, distance: 68.3
click at [0, 364] on div "Acompanhamento Acompanhe a situação das marcações correntes e finalizadas Relat…" at bounding box center [685, 296] width 1371 height 686
click at [815, 255] on div "Requerente * Paciente Profissional de Saúde Paciente Nenhum resultado encontrad…" at bounding box center [685, 236] width 1335 height 61
checkbox Acida "true"
checkbox Alfa-Fetoproteina "true"
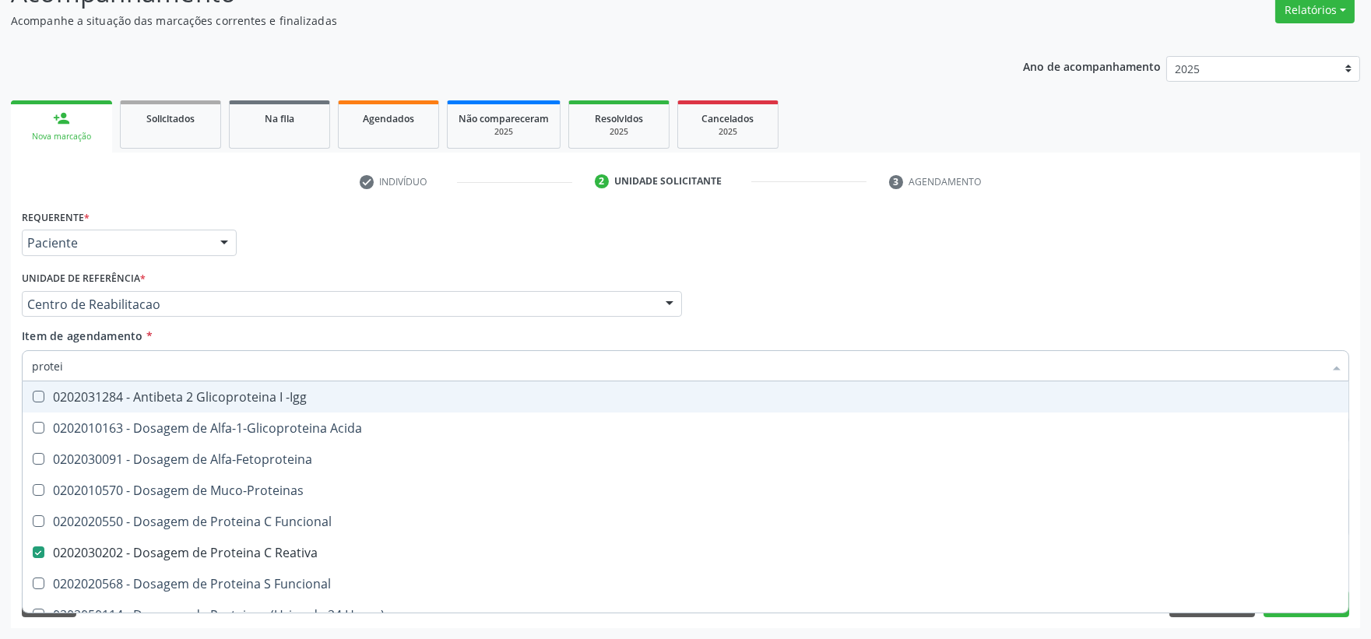
checkbox Muco-Proteinas "true"
checkbox Funcional "true"
checkbox Horas\) "true"
checkbox Totais "true"
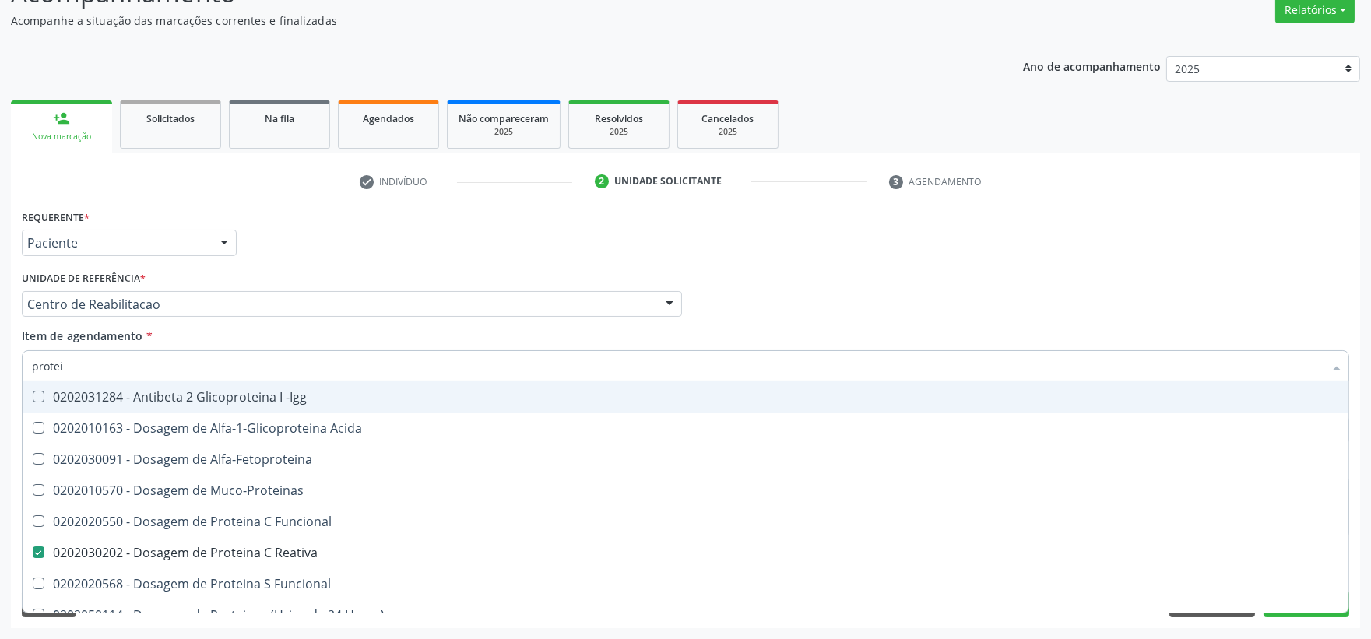
checkbox Fracoes "true"
checkbox Derrames "true"
checkbox Lipoproteinas "true"
checkbox Proteinas "true"
checkbox Liquor "true"
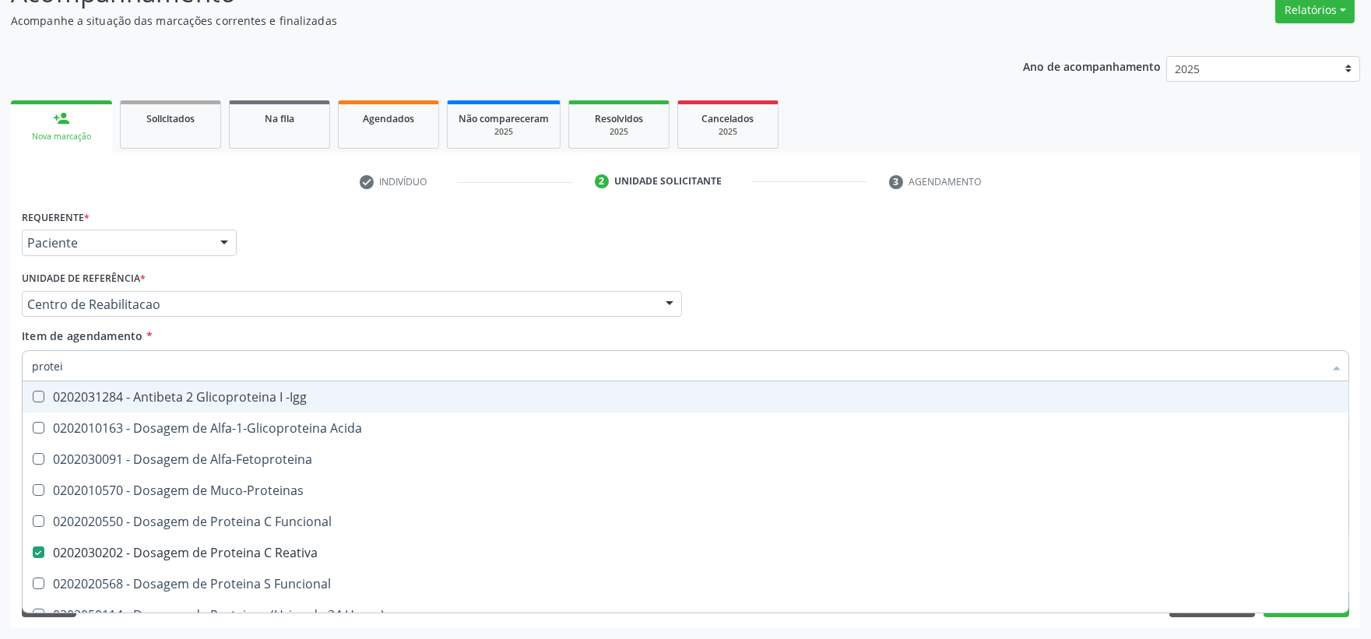
checkbox Proteinas "true"
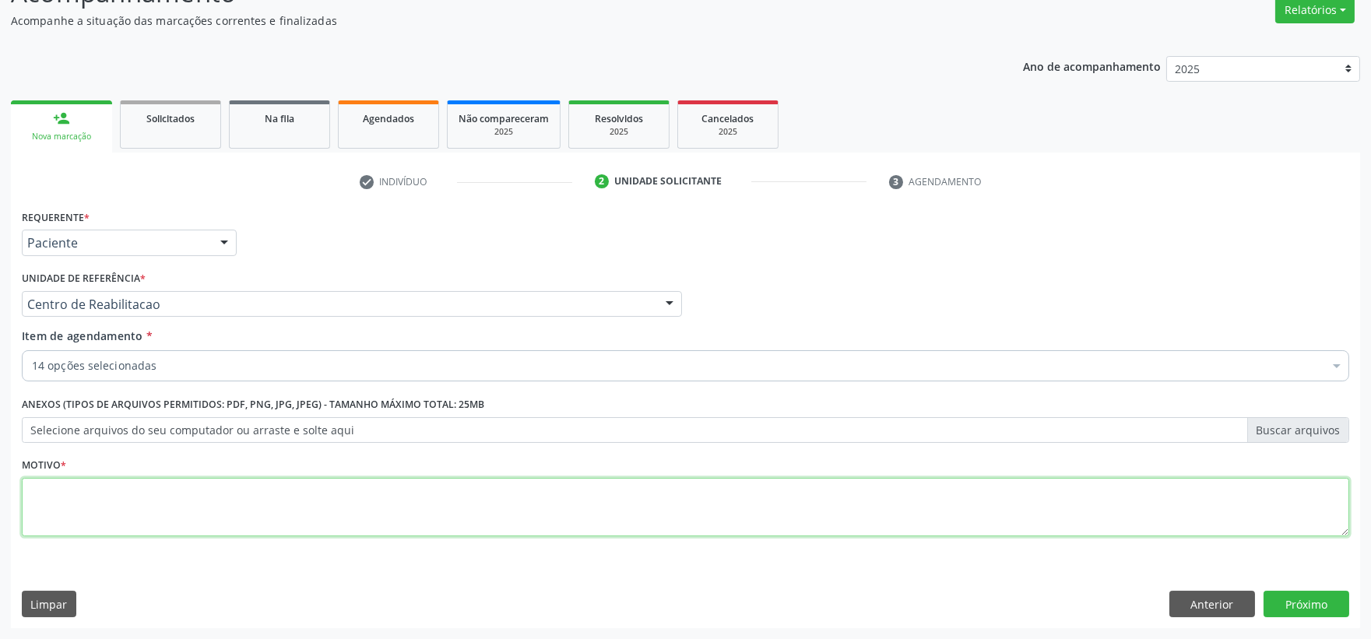
click at [174, 519] on textarea at bounding box center [685, 507] width 1327 height 59
type textarea "-"
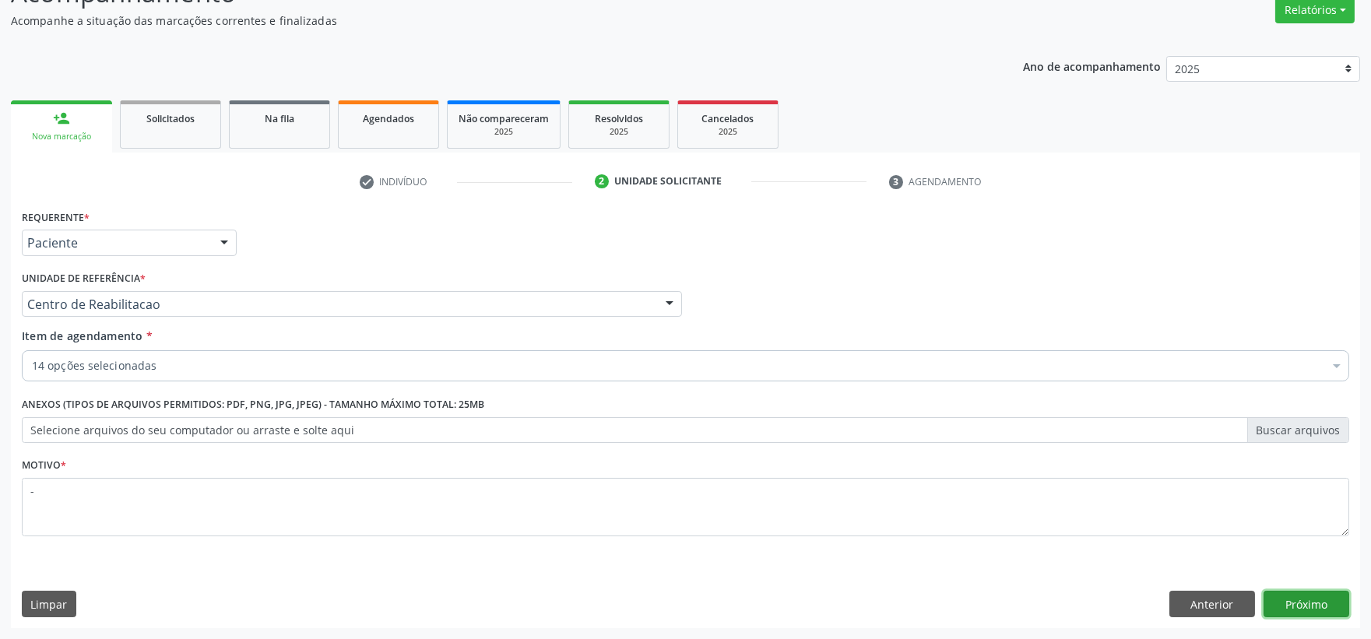
click at [1313, 601] on button "Próximo" at bounding box center [1306, 604] width 86 height 26
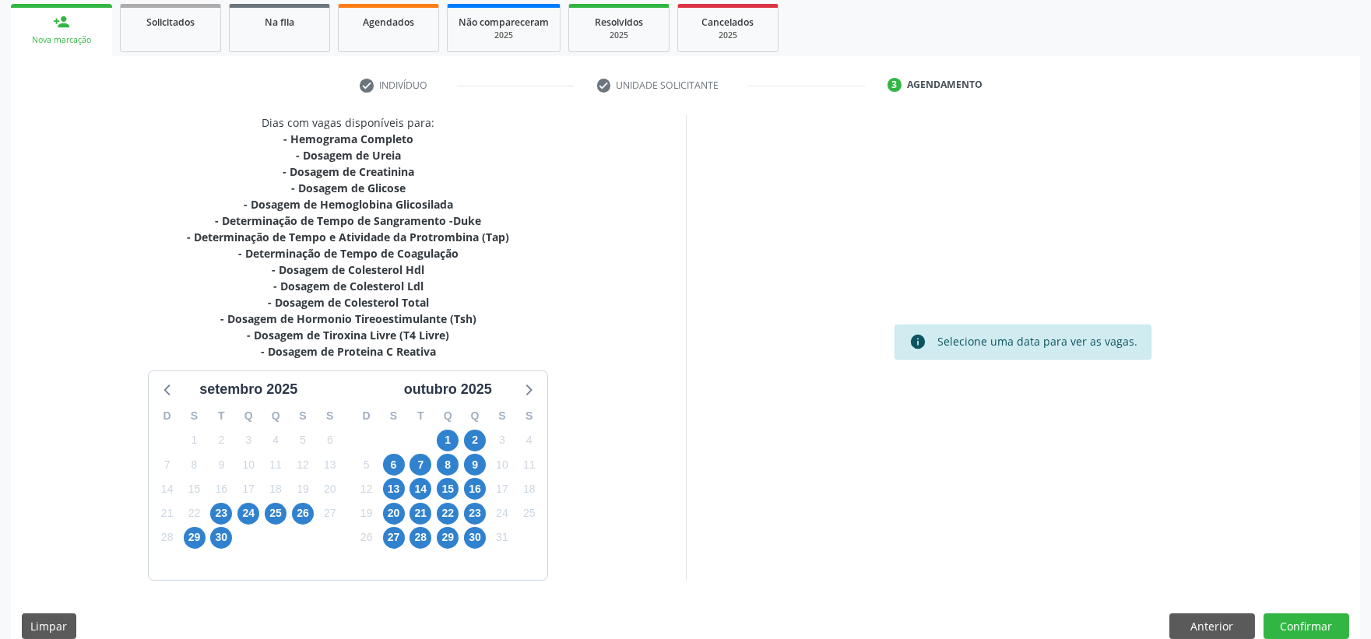
scroll to position [250, 0]
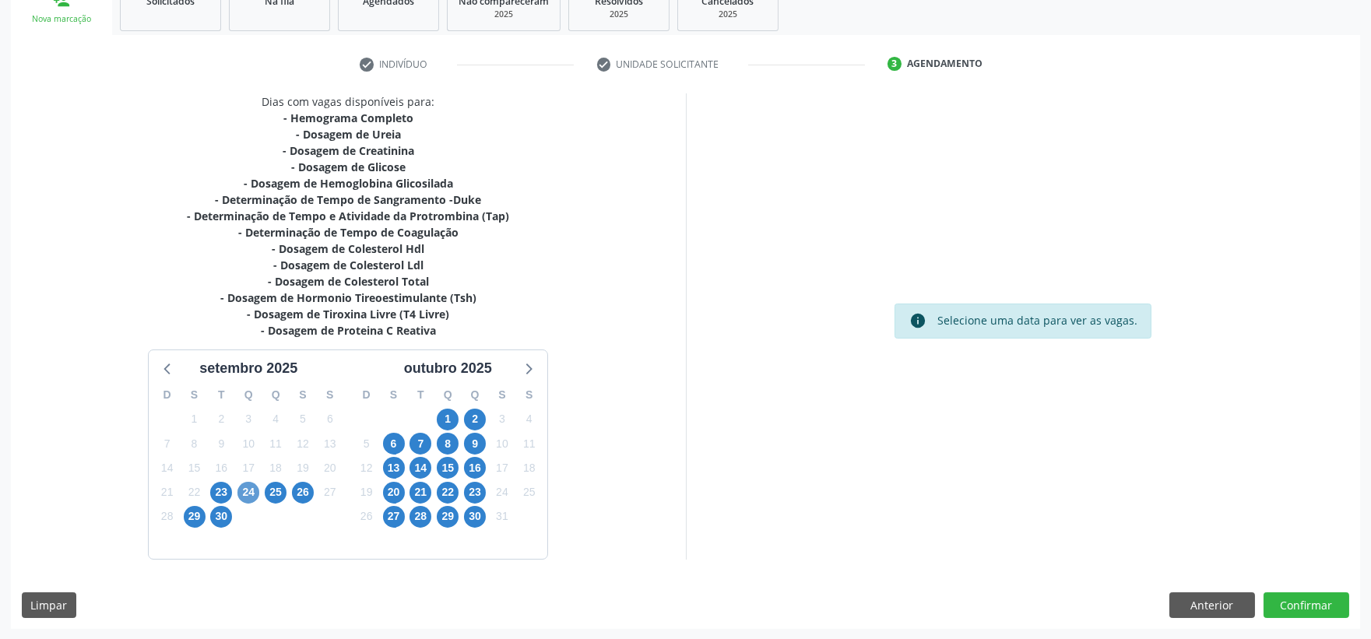
click at [251, 501] on div "D S T Q Q S S 31 1 2 3 4 5 6 7 8 9 10 11 12 13 14 15 16 17 18 19 20 21 22 23 24…" at bounding box center [248, 468] width 199 height 179
click at [251, 501] on span "24" at bounding box center [248, 493] width 22 height 22
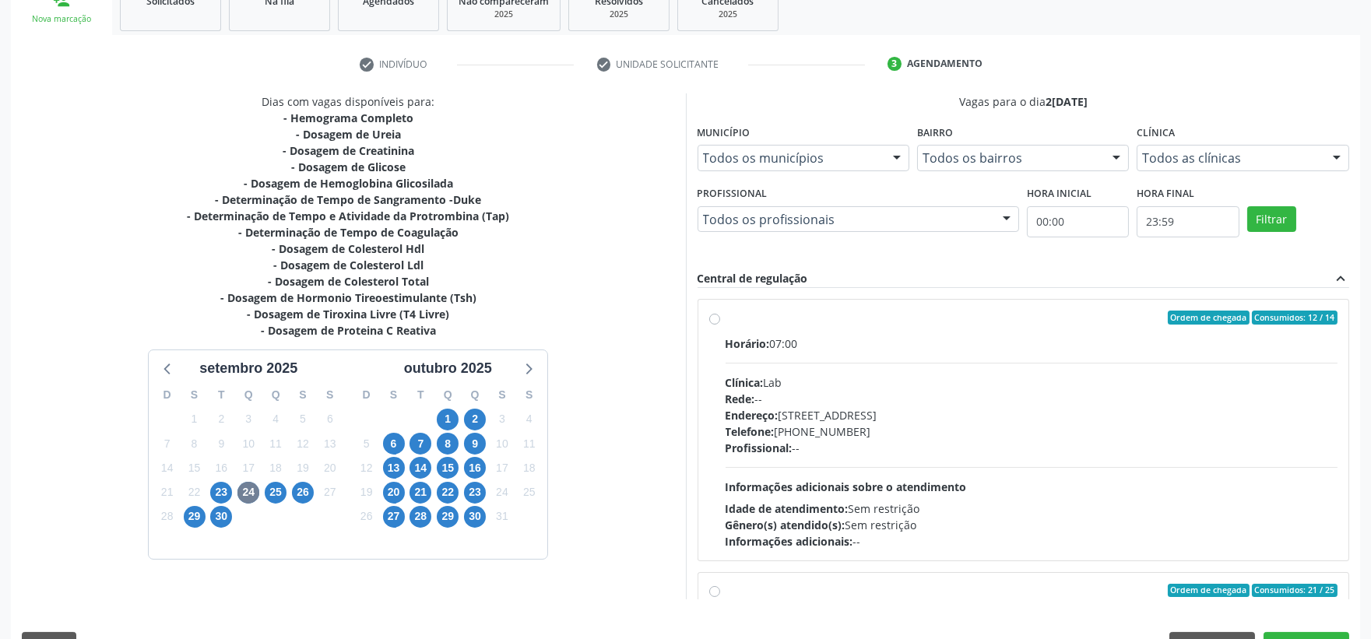
click at [852, 345] on div "Horário: 07:00" at bounding box center [1032, 344] width 613 height 16
click at [720, 325] on input "Ordem de chegada Consumidos: 12 / 14 Horário: 07:00 Clínica: Lab Rede: -- Ender…" at bounding box center [714, 318] width 11 height 14
radio input "true"
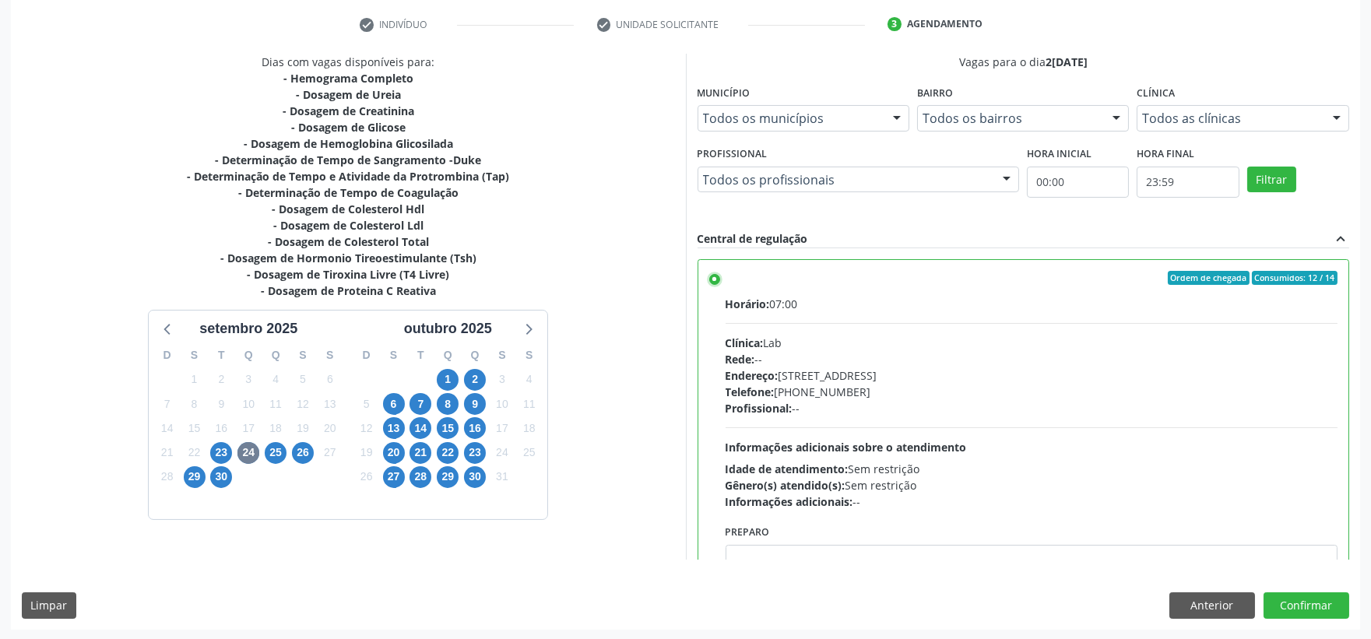
scroll to position [290, 0]
click at [1311, 601] on button "Confirmar" at bounding box center [1306, 605] width 86 height 26
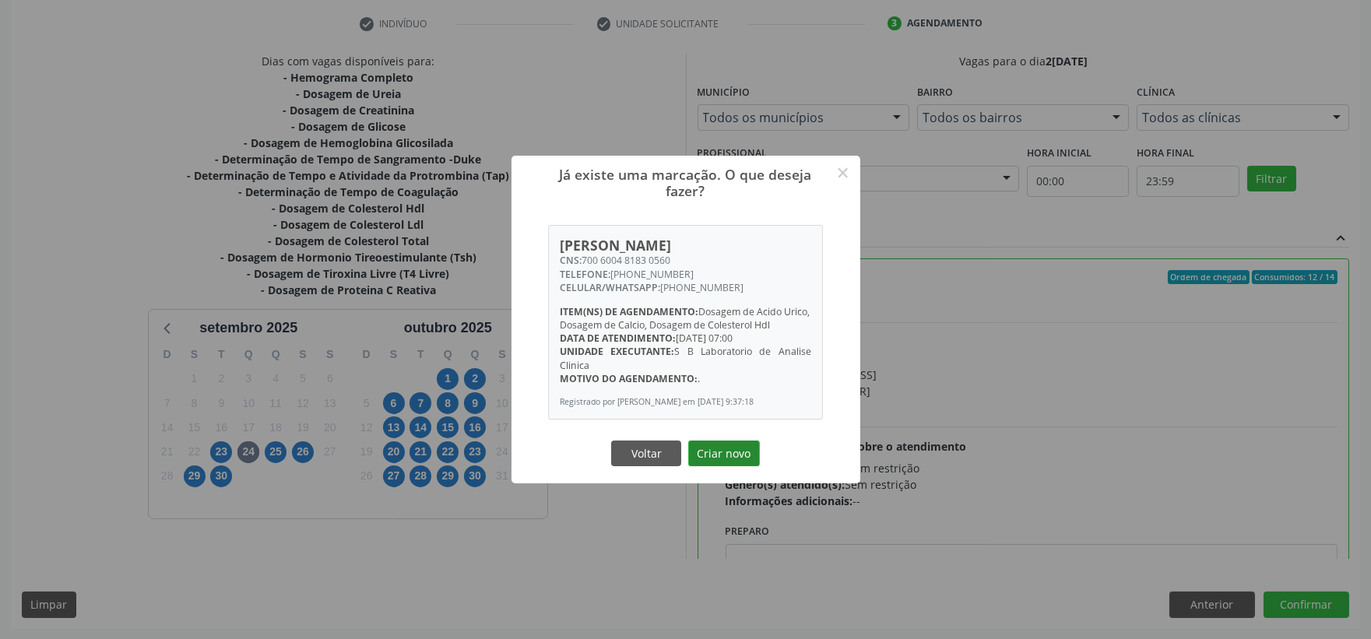
click at [736, 465] on button "Criar novo" at bounding box center [724, 454] width 72 height 26
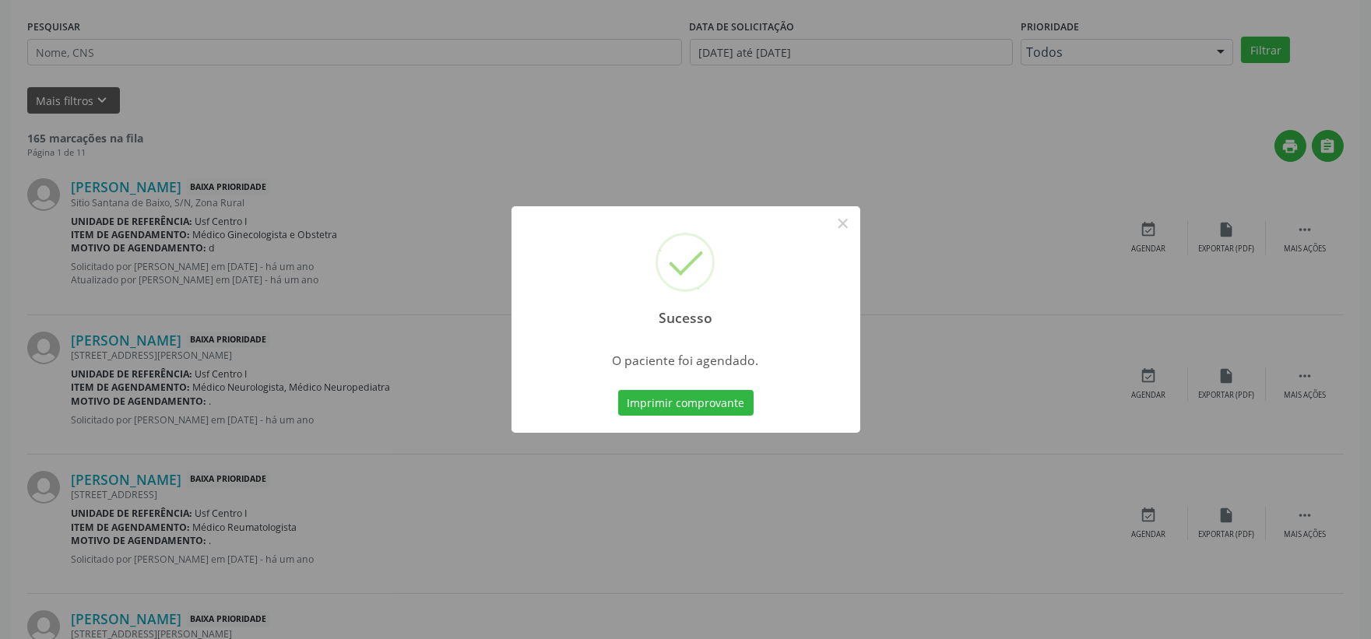
scroll to position [0, 0]
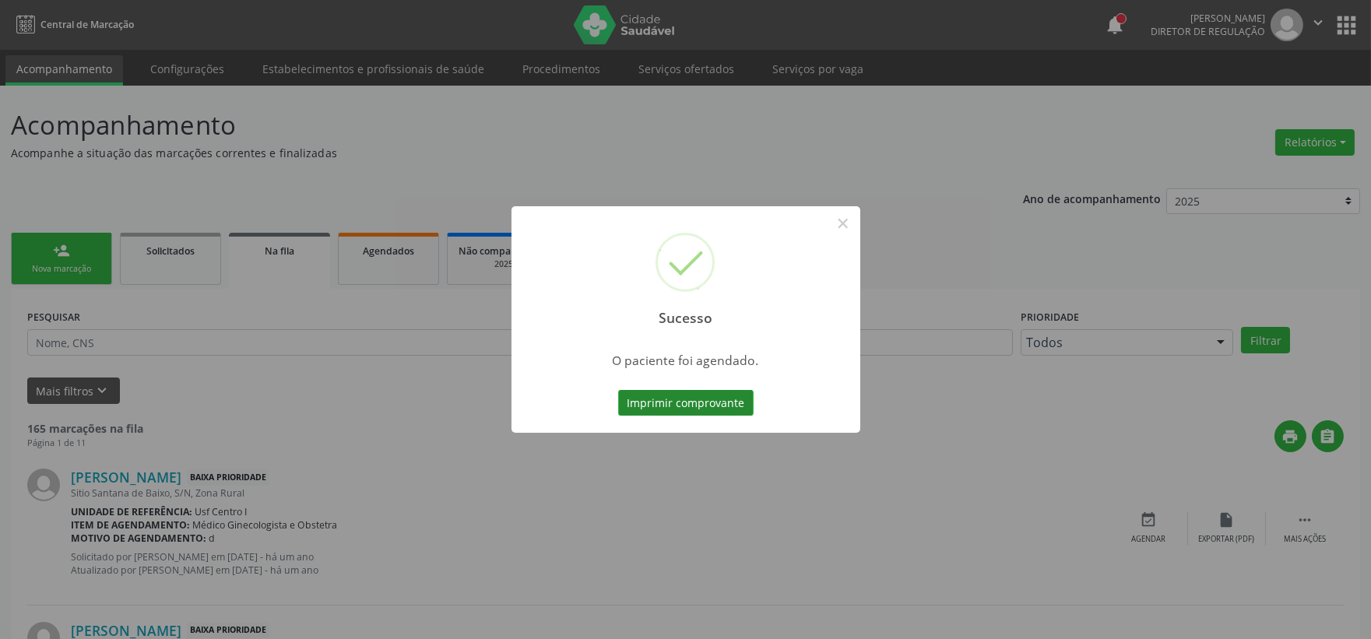
click at [660, 395] on button "Imprimir comprovante" at bounding box center [685, 403] width 135 height 26
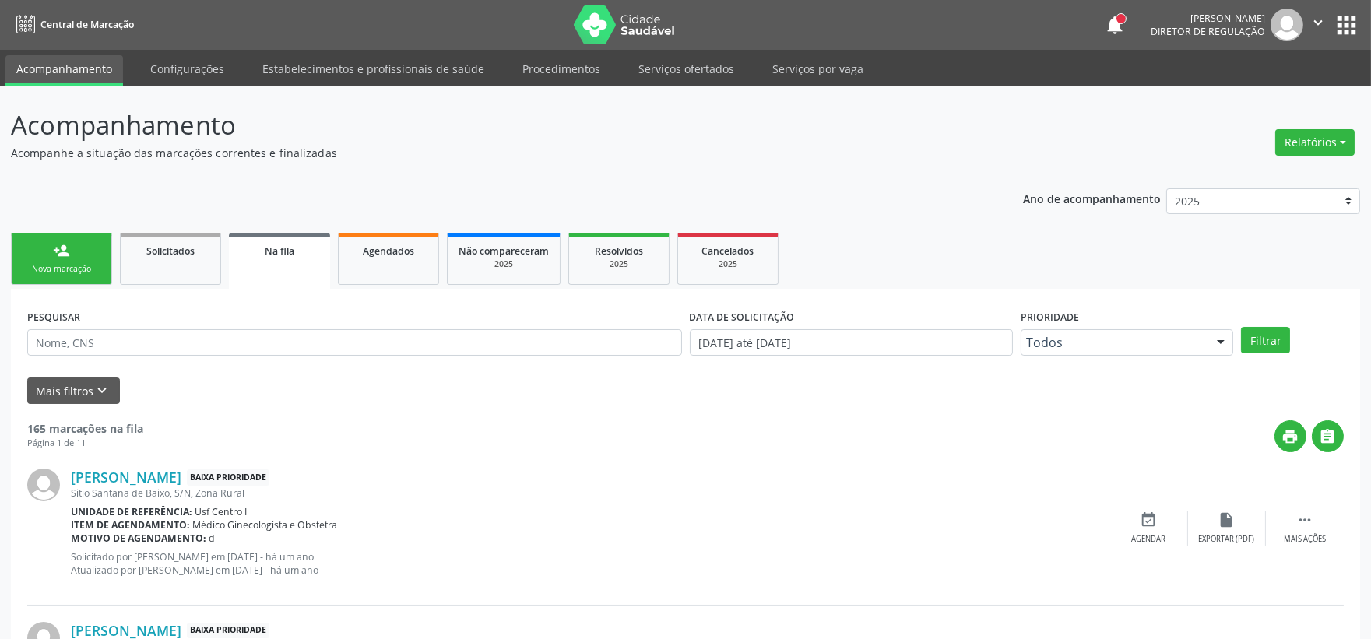
click at [1348, 25] on button "apps" at bounding box center [1346, 25] width 27 height 27
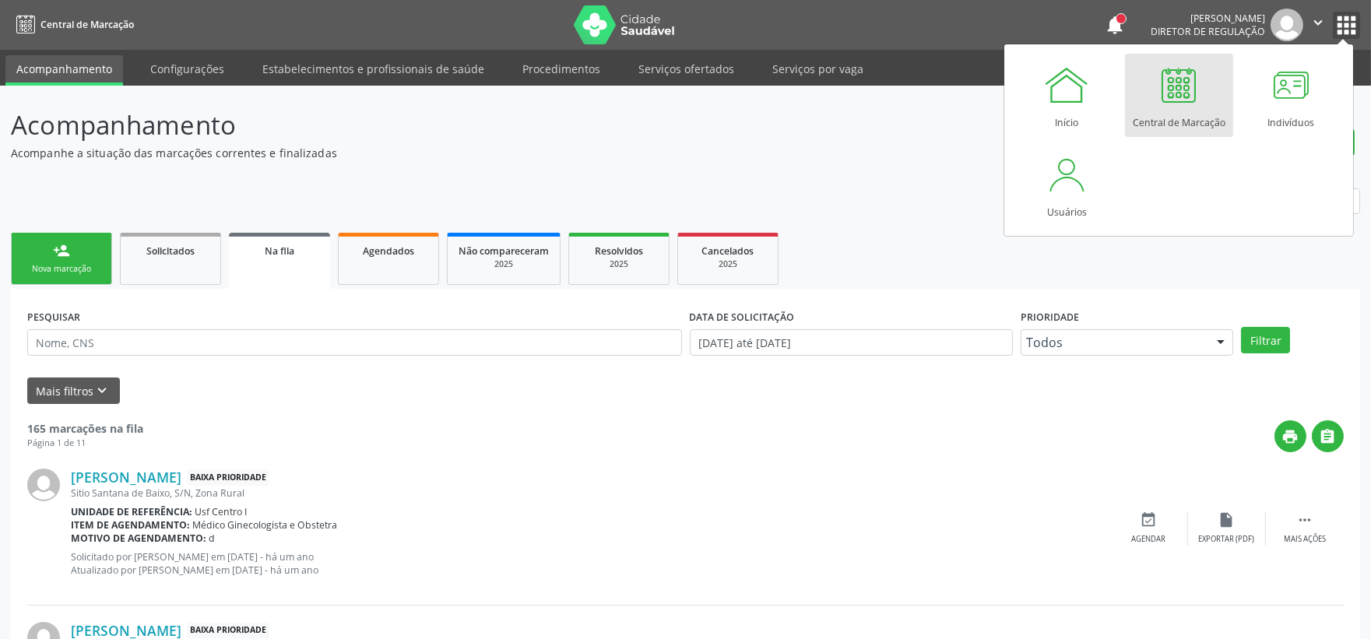
click at [1314, 18] on icon "" at bounding box center [1317, 22] width 17 height 17
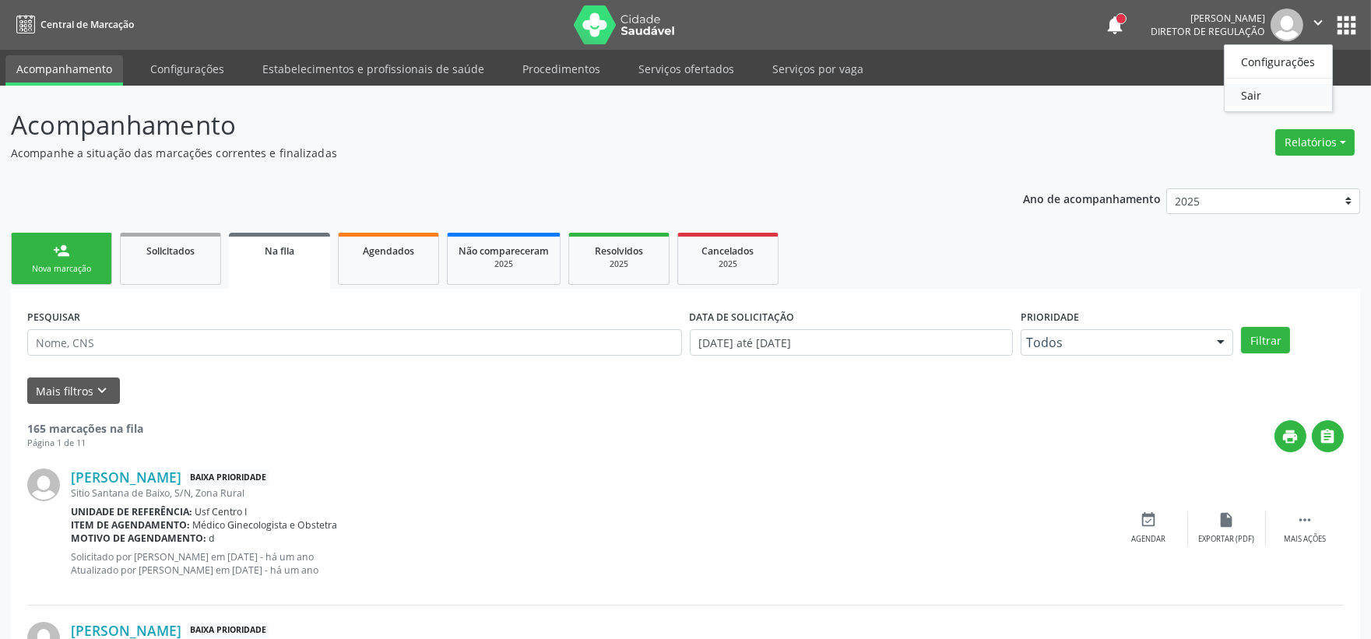
click at [1260, 97] on link "Sair" at bounding box center [1278, 95] width 107 height 22
